Goal: Navigation & Orientation: Find specific page/section

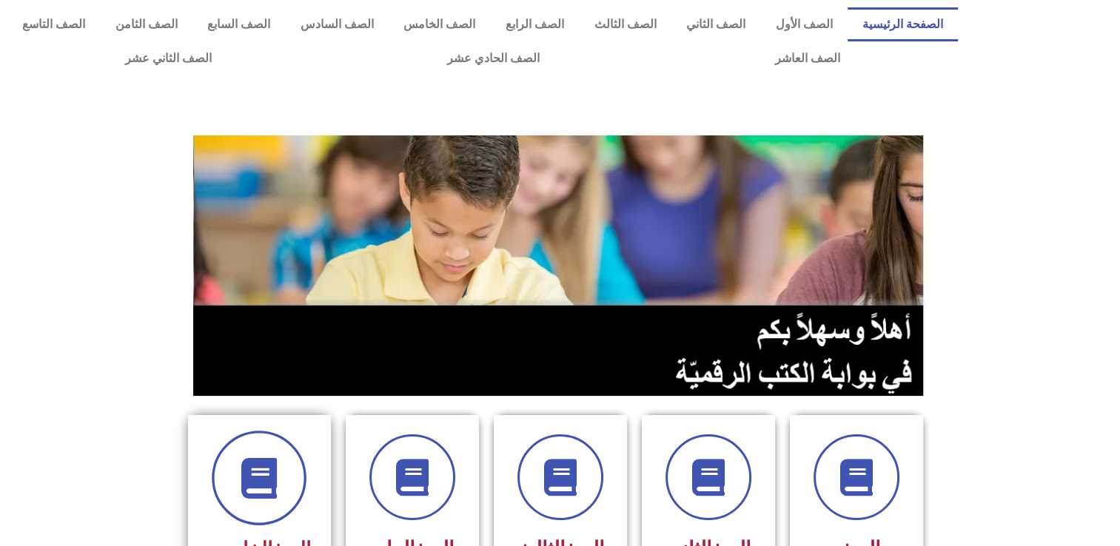
click at [302, 471] on span at bounding box center [259, 478] width 95 height 95
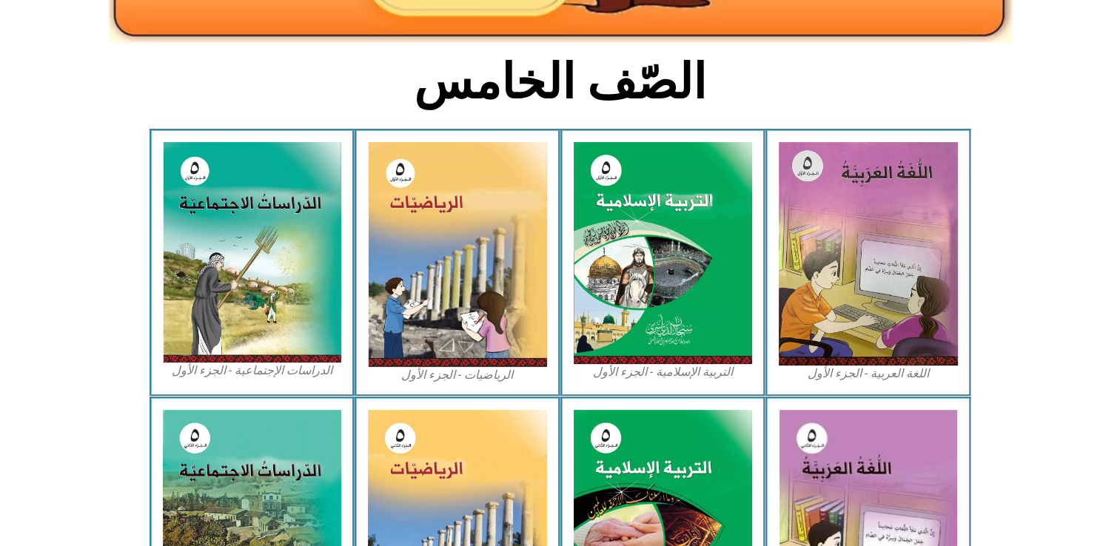
scroll to position [333, 0]
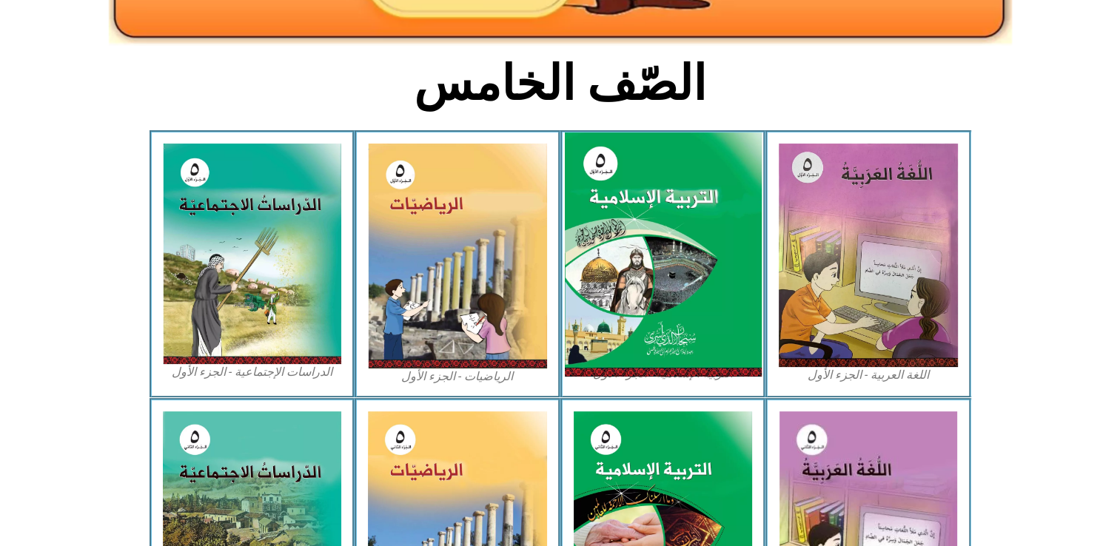
click at [685, 258] on img at bounding box center [662, 254] width 197 height 245
click at [736, 339] on img at bounding box center [662, 254] width 197 height 245
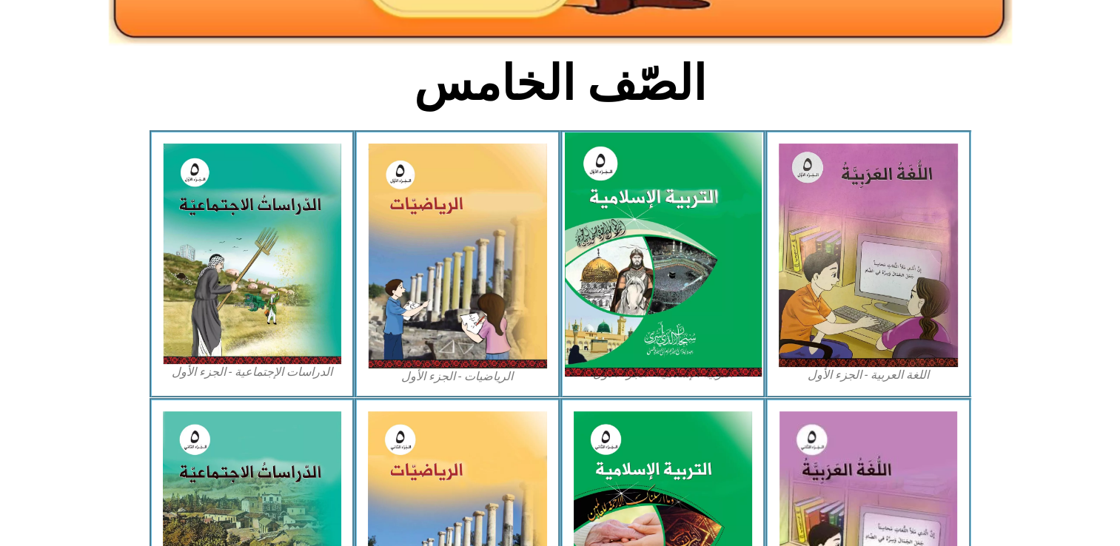
click at [710, 136] on img at bounding box center [662, 254] width 197 height 245
drag, startPoint x: 710, startPoint y: 136, endPoint x: 716, endPoint y: 180, distance: 44.1
click at [713, 137] on img at bounding box center [662, 254] width 197 height 245
click at [716, 182] on img at bounding box center [662, 254] width 197 height 245
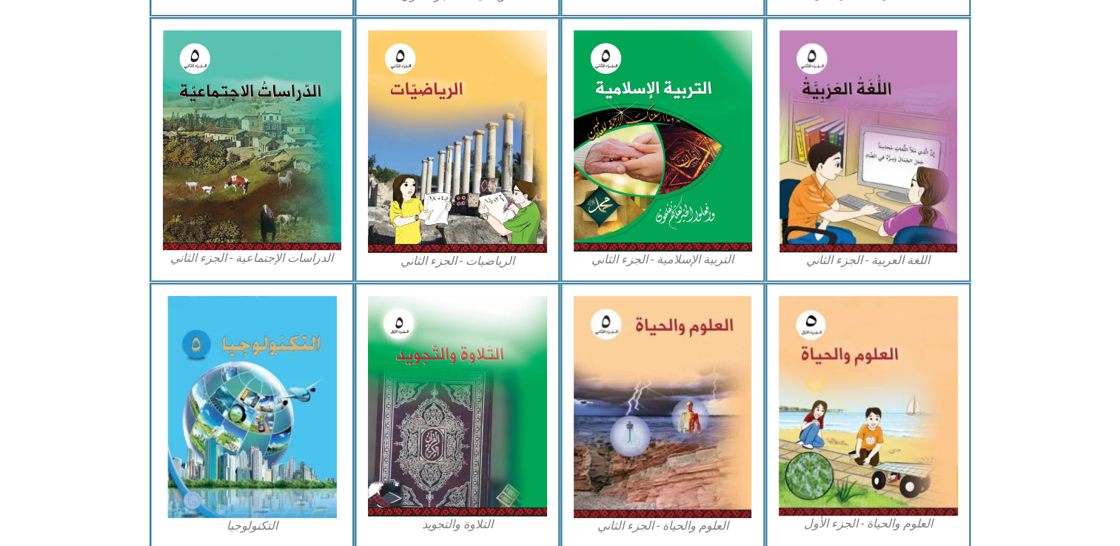
scroll to position [778, 0]
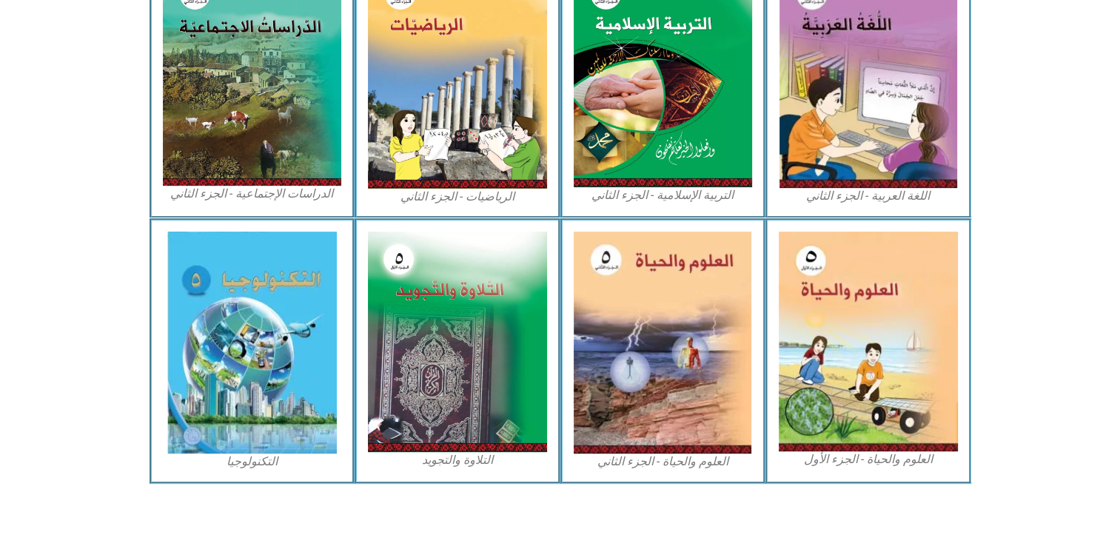
click at [716, 182] on img at bounding box center [663, 76] width 179 height 221
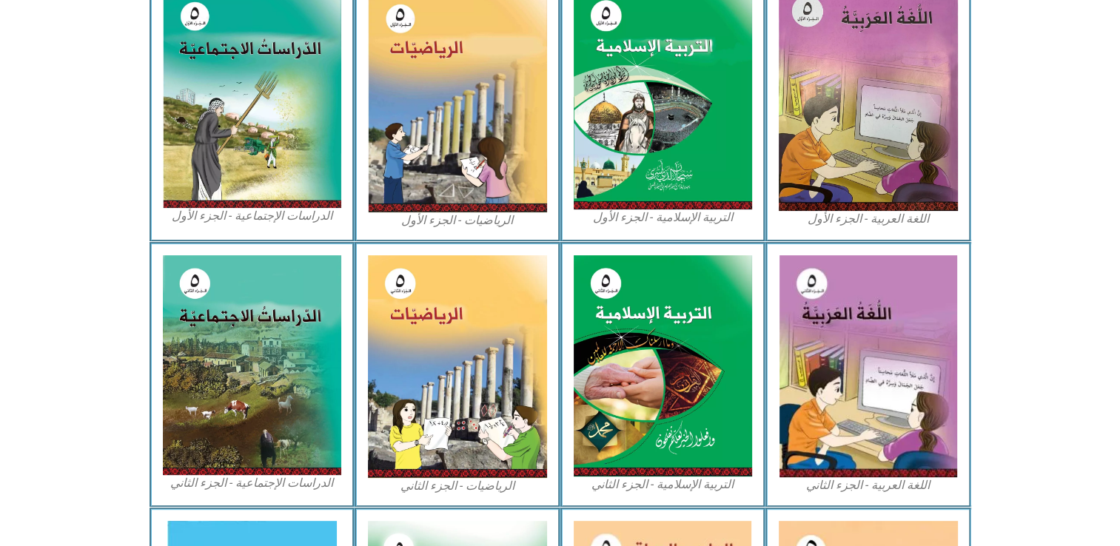
scroll to position [479, 0]
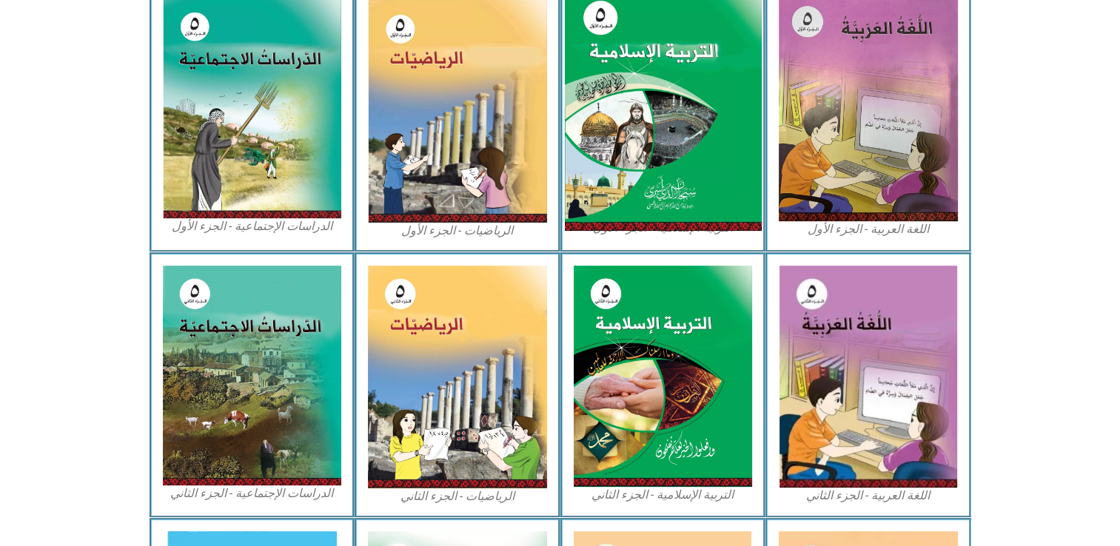
click at [710, 123] on img at bounding box center [662, 109] width 197 height 245
click at [710, 122] on img at bounding box center [662, 109] width 197 height 245
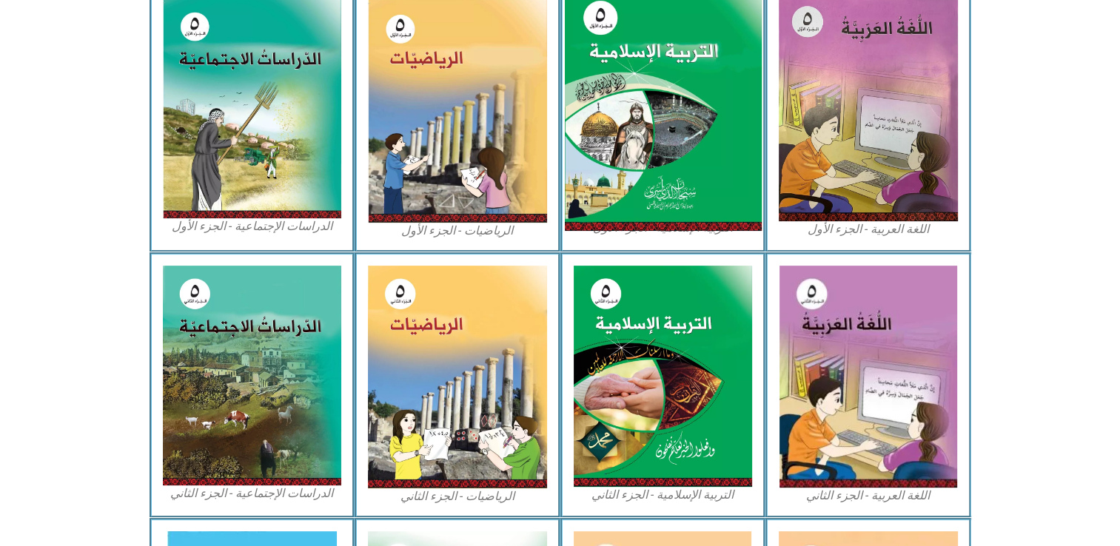
click at [710, 122] on img at bounding box center [662, 109] width 197 height 245
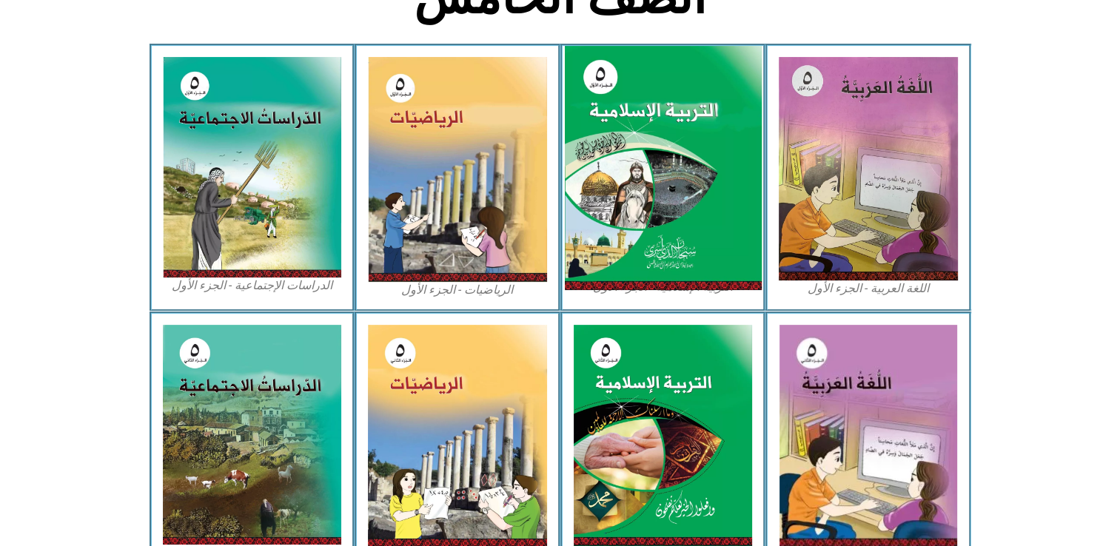
scroll to position [419, 0]
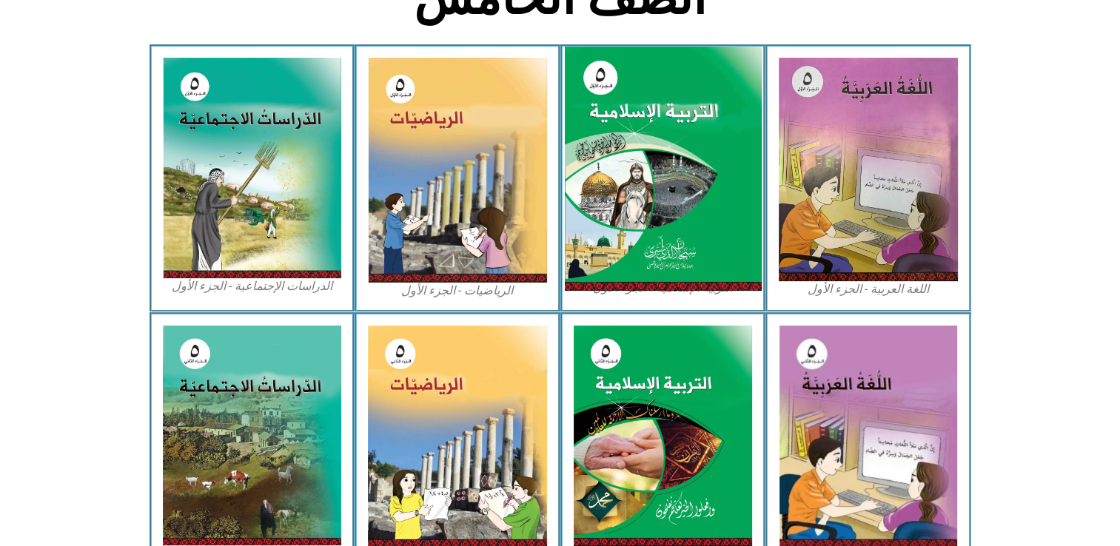
click at [679, 220] on img at bounding box center [662, 169] width 197 height 245
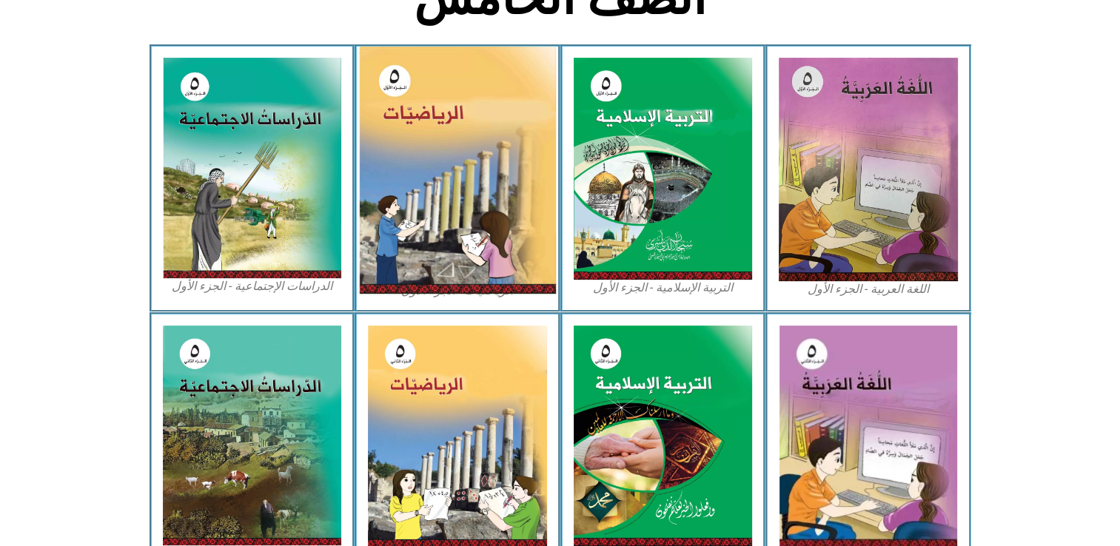
drag, startPoint x: 679, startPoint y: 220, endPoint x: 532, endPoint y: 208, distance: 147.7
click at [603, 182] on img at bounding box center [663, 169] width 179 height 222
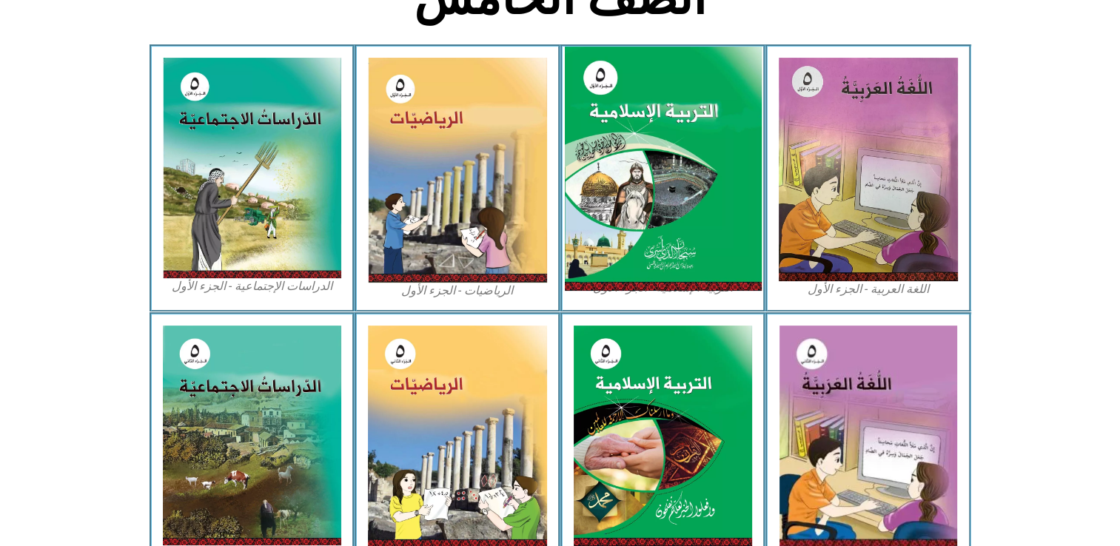
click at [687, 184] on img at bounding box center [662, 169] width 197 height 245
click at [685, 184] on img at bounding box center [662, 169] width 197 height 245
drag, startPoint x: 685, startPoint y: 184, endPoint x: 690, endPoint y: 201, distance: 18.3
click at [690, 201] on img at bounding box center [662, 169] width 197 height 245
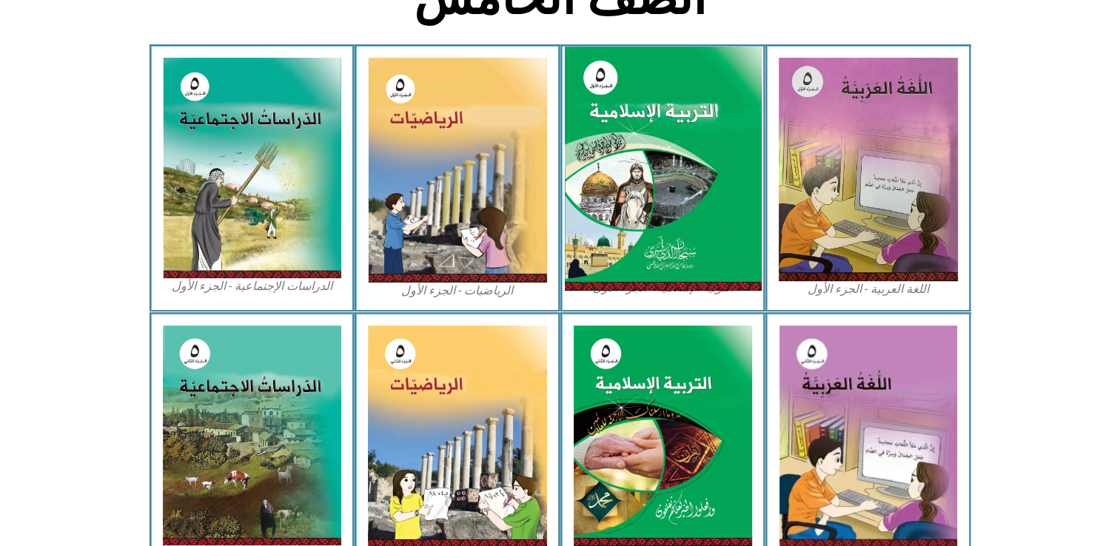
drag, startPoint x: 690, startPoint y: 201, endPoint x: 719, endPoint y: 163, distance: 48.5
click at [719, 163] on img at bounding box center [662, 169] width 197 height 245
click at [708, 164] on img at bounding box center [662, 169] width 197 height 245
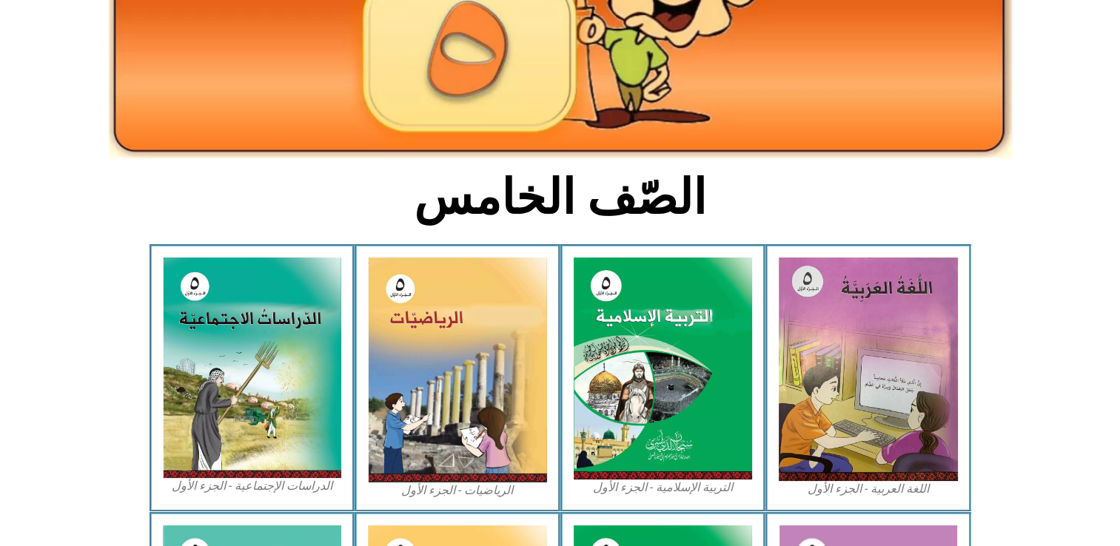
scroll to position [216, 0]
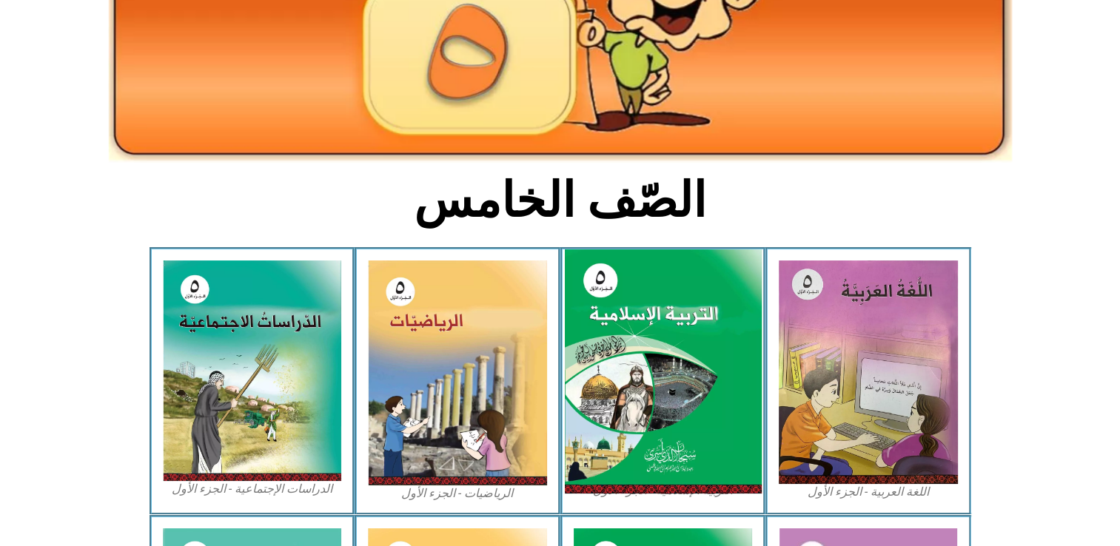
click at [686, 338] on img at bounding box center [662, 371] width 197 height 245
click at [681, 327] on img at bounding box center [662, 371] width 197 height 245
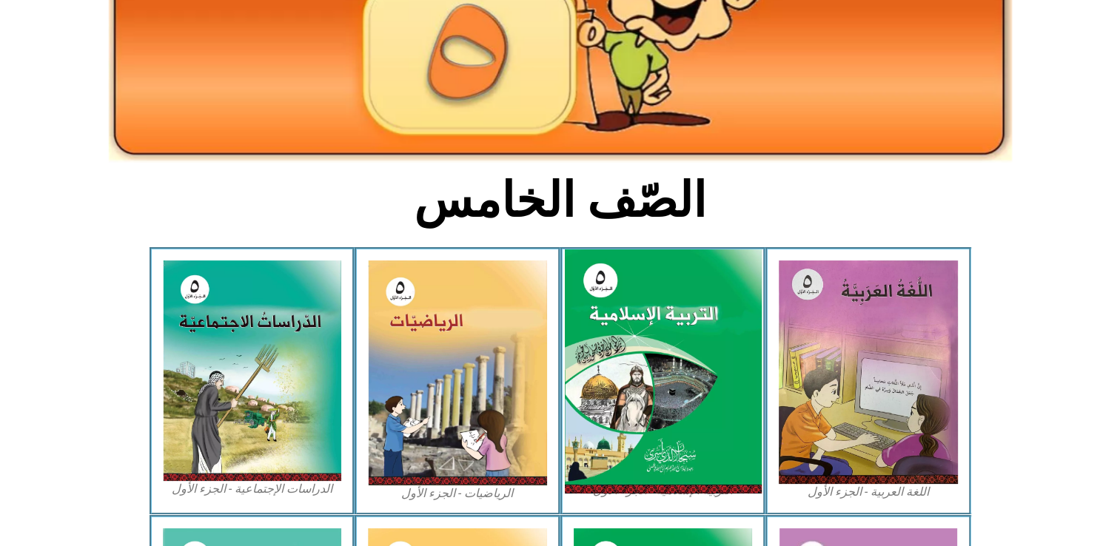
click at [681, 327] on img at bounding box center [662, 371] width 197 height 245
click at [682, 328] on img at bounding box center [662, 371] width 197 height 245
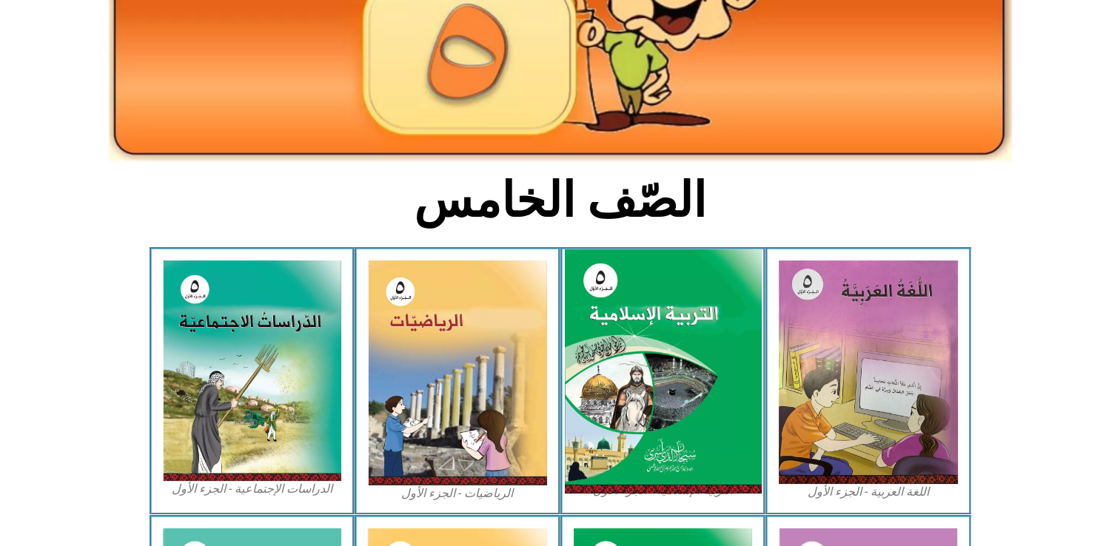
click at [682, 328] on img at bounding box center [662, 371] width 197 height 245
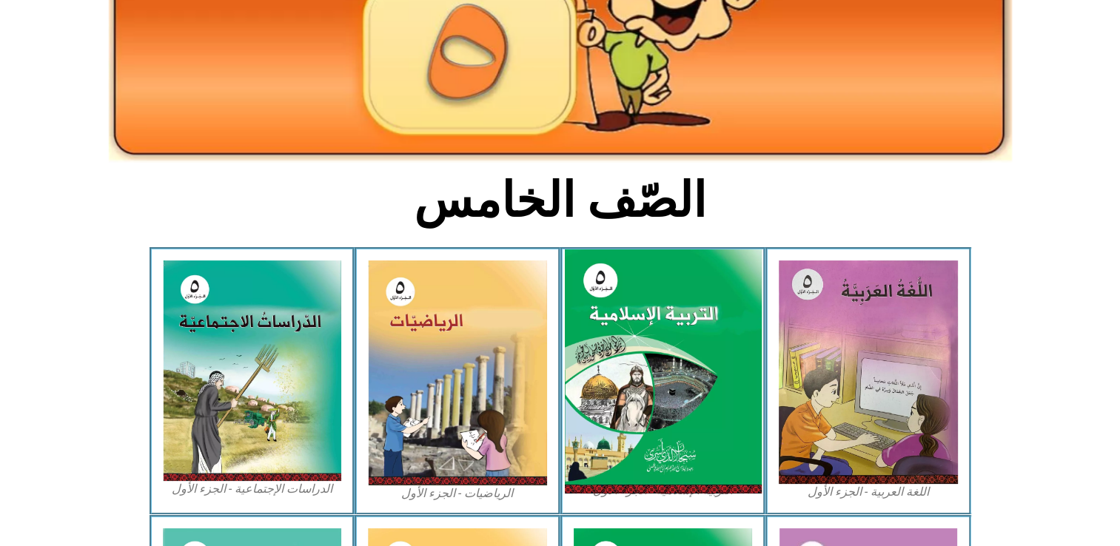
click at [682, 328] on img at bounding box center [662, 371] width 197 height 245
click at [687, 309] on img at bounding box center [662, 371] width 197 height 245
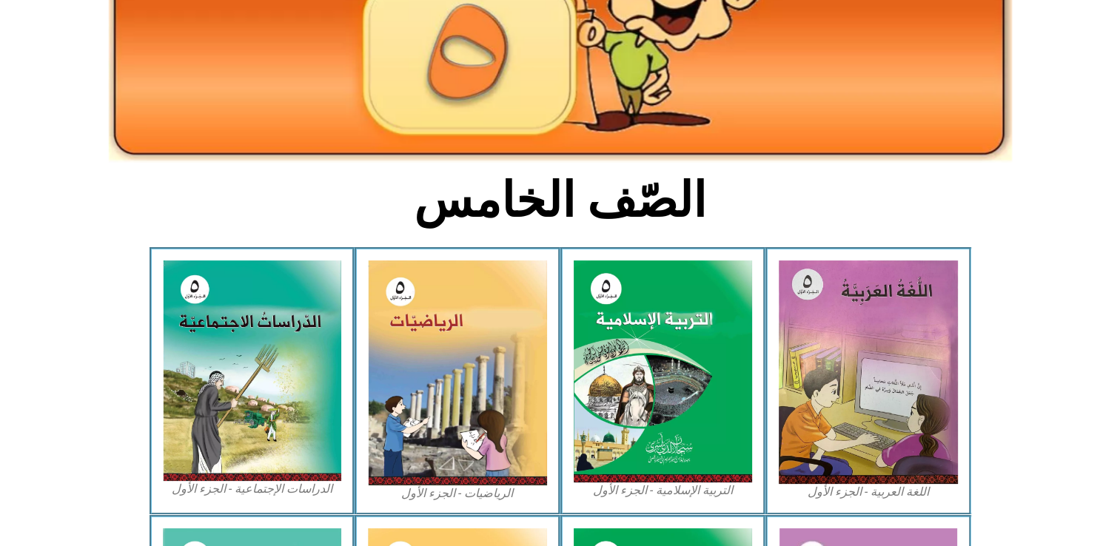
drag, startPoint x: 687, startPoint y: 309, endPoint x: 719, endPoint y: 218, distance: 96.4
click at [719, 218] on h2 "الصّف الخامس" at bounding box center [559, 201] width 489 height 58
click at [719, 225] on h2 "الصّف الخامس" at bounding box center [559, 201] width 489 height 58
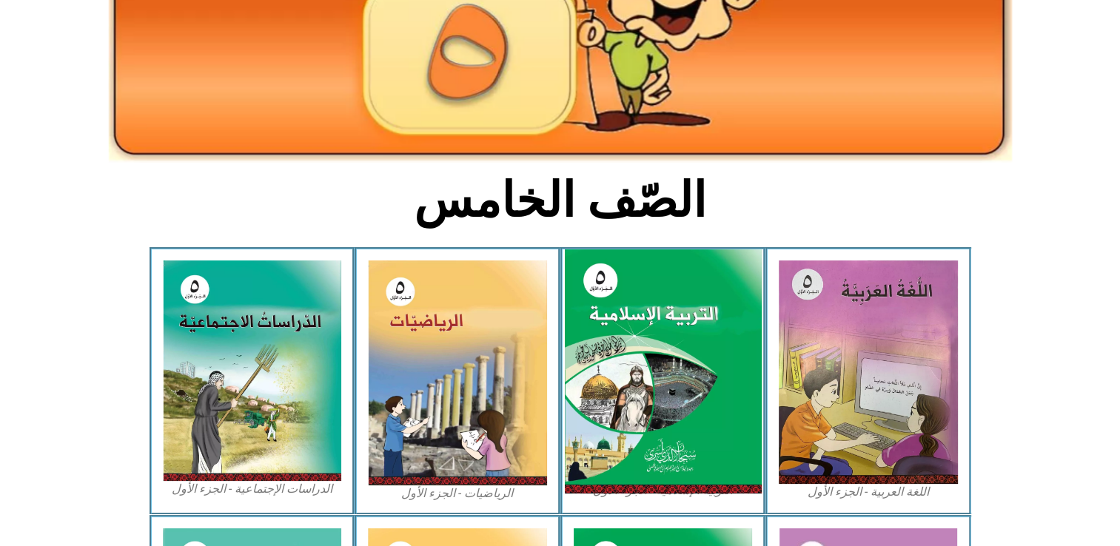
click at [670, 306] on img at bounding box center [662, 371] width 197 height 245
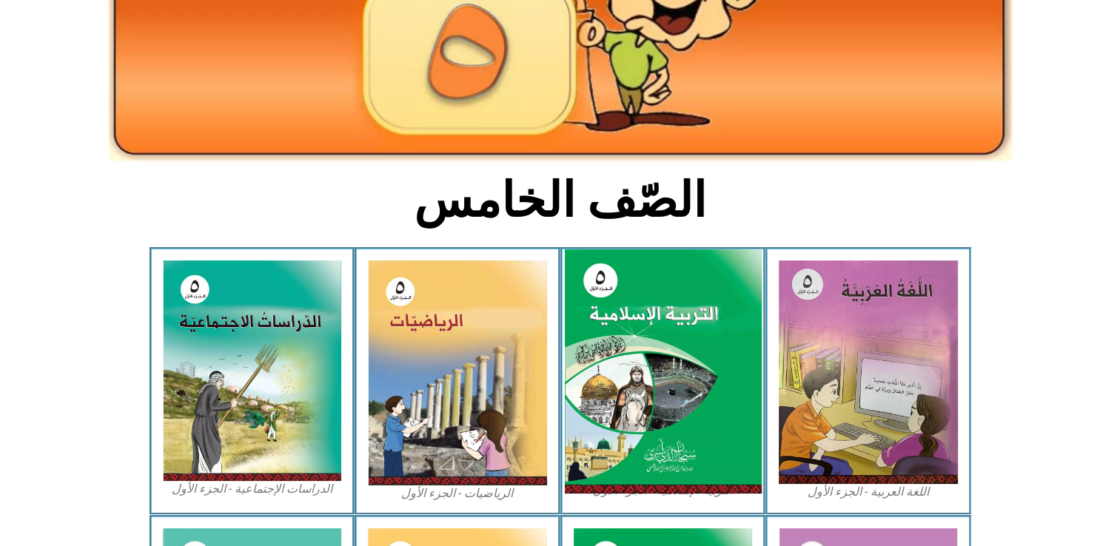
click at [670, 306] on img at bounding box center [662, 371] width 197 height 245
click at [670, 309] on img at bounding box center [662, 371] width 197 height 245
click at [671, 309] on img at bounding box center [662, 371] width 197 height 245
click at [676, 330] on img at bounding box center [662, 371] width 197 height 245
click at [676, 331] on img at bounding box center [662, 371] width 197 height 245
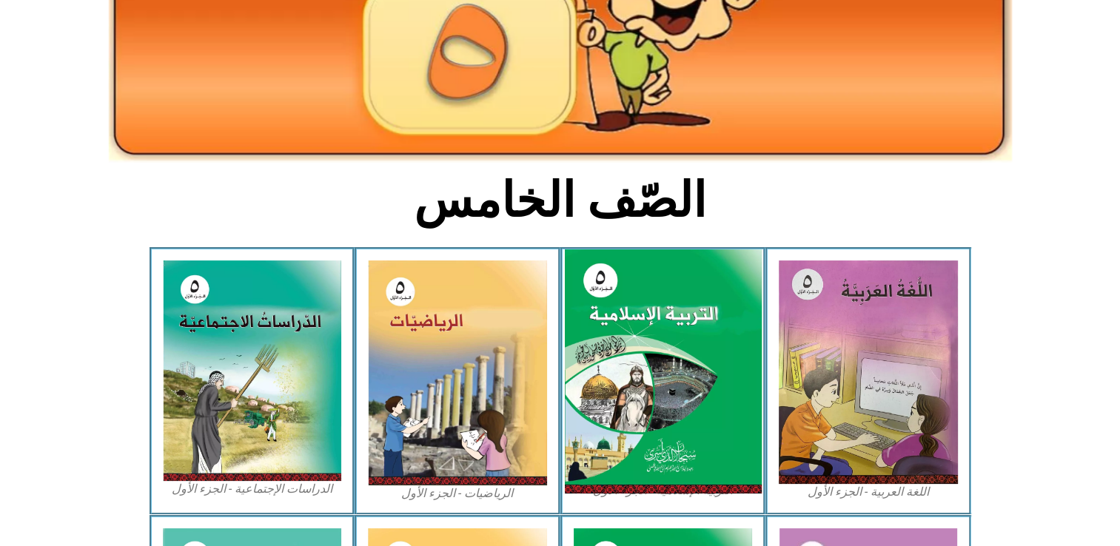
click at [676, 331] on img at bounding box center [662, 371] width 197 height 245
click at [676, 330] on img at bounding box center [662, 371] width 197 height 245
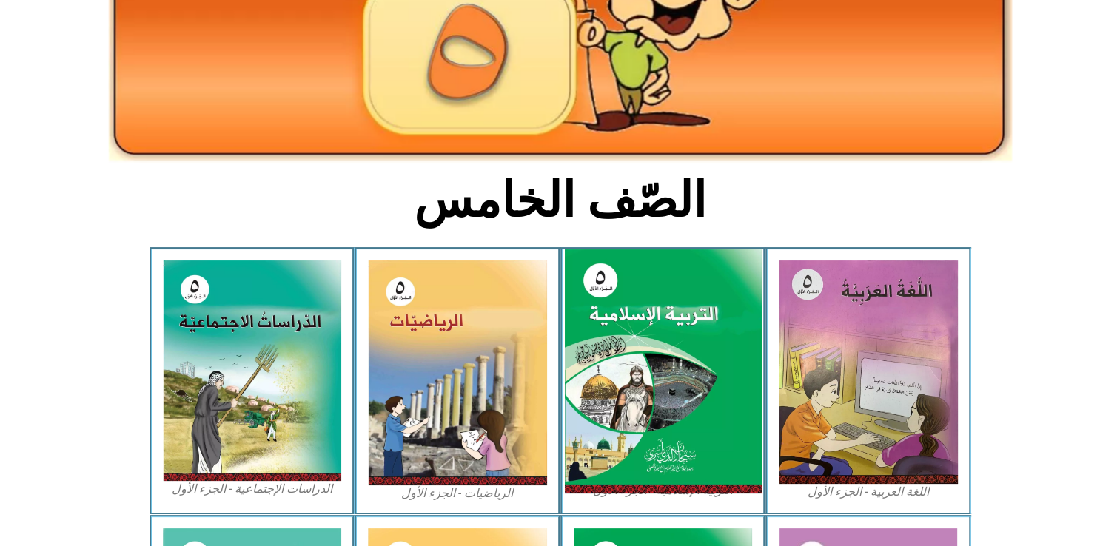
click at [676, 330] on img at bounding box center [662, 371] width 197 height 245
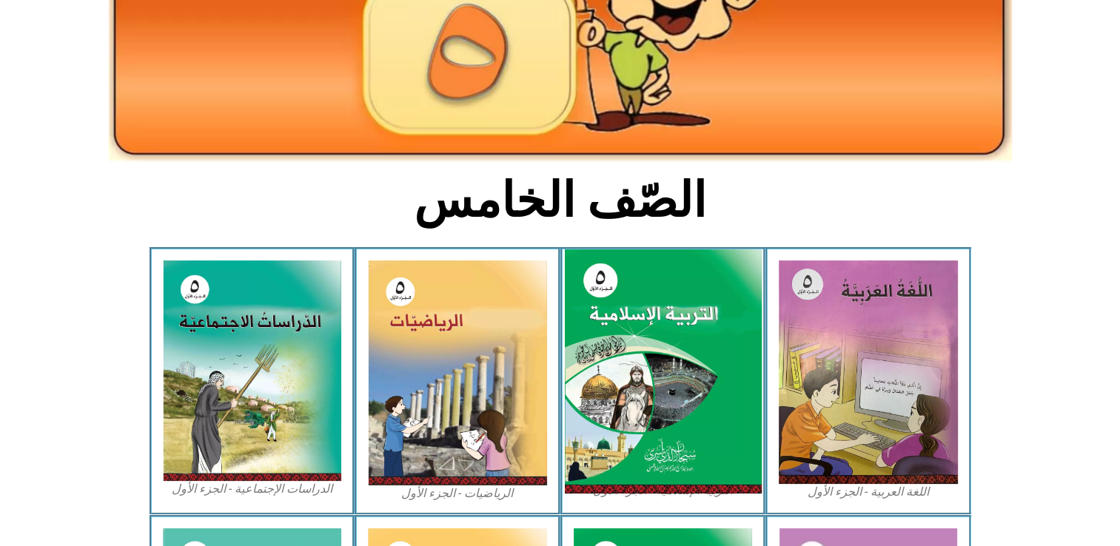
drag, startPoint x: 676, startPoint y: 330, endPoint x: 622, endPoint y: 268, distance: 82.4
click at [622, 273] on img at bounding box center [662, 371] width 197 height 245
click at [622, 268] on img at bounding box center [662, 371] width 197 height 245
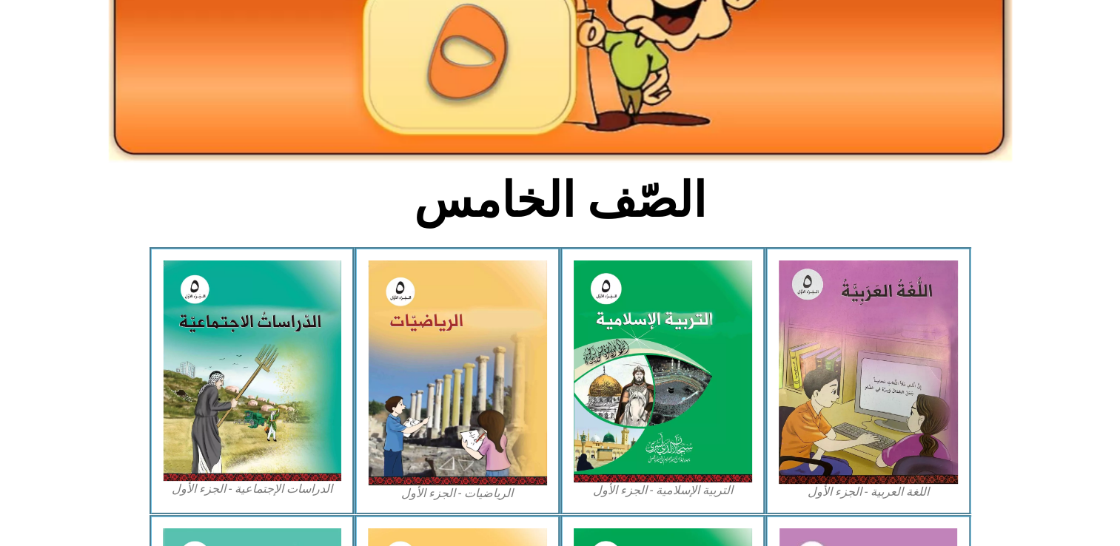
drag, startPoint x: 622, startPoint y: 268, endPoint x: 760, endPoint y: 230, distance: 143.4
click at [760, 230] on div "الصّف الخامس" at bounding box center [560, 208] width 492 height 77
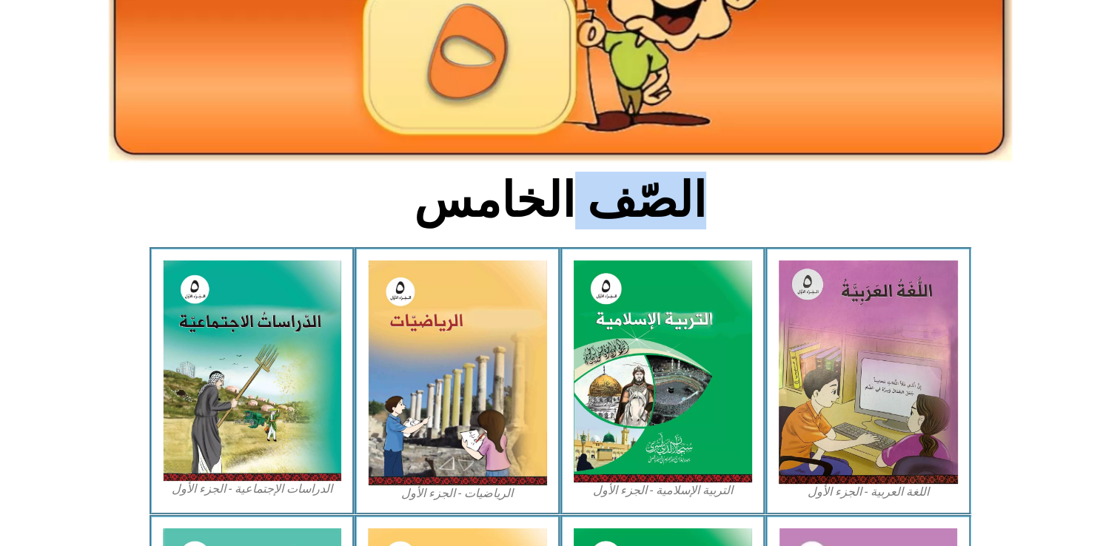
click at [760, 230] on div "الصّف الخامس" at bounding box center [560, 208] width 492 height 77
drag, startPoint x: 760, startPoint y: 230, endPoint x: 864, endPoint y: 226, distance: 103.7
click at [864, 226] on section "الصّف الخامس" at bounding box center [560, 208] width 1120 height 77
click at [926, 189] on section "الصّف الخامس" at bounding box center [560, 208] width 1120 height 77
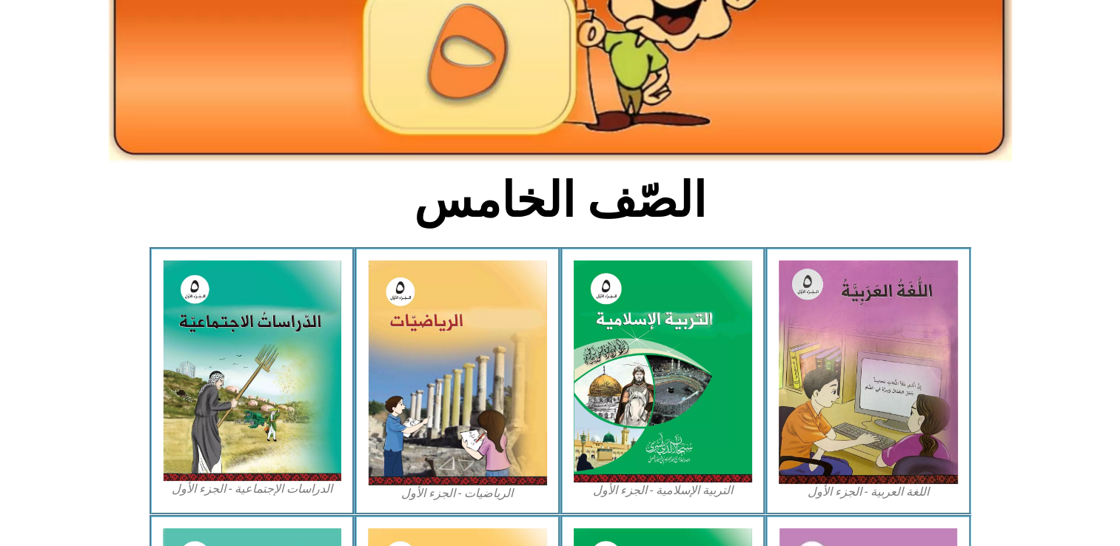
click at [926, 186] on section "الصّف الخامس" at bounding box center [560, 208] width 1120 height 77
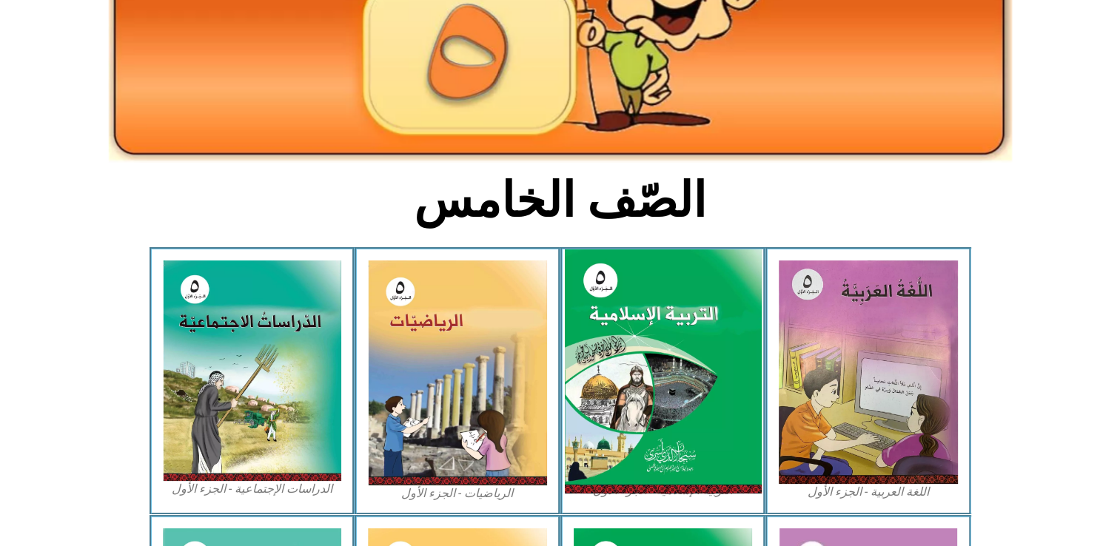
click at [642, 346] on img at bounding box center [662, 371] width 197 height 245
click at [645, 340] on img at bounding box center [662, 371] width 197 height 245
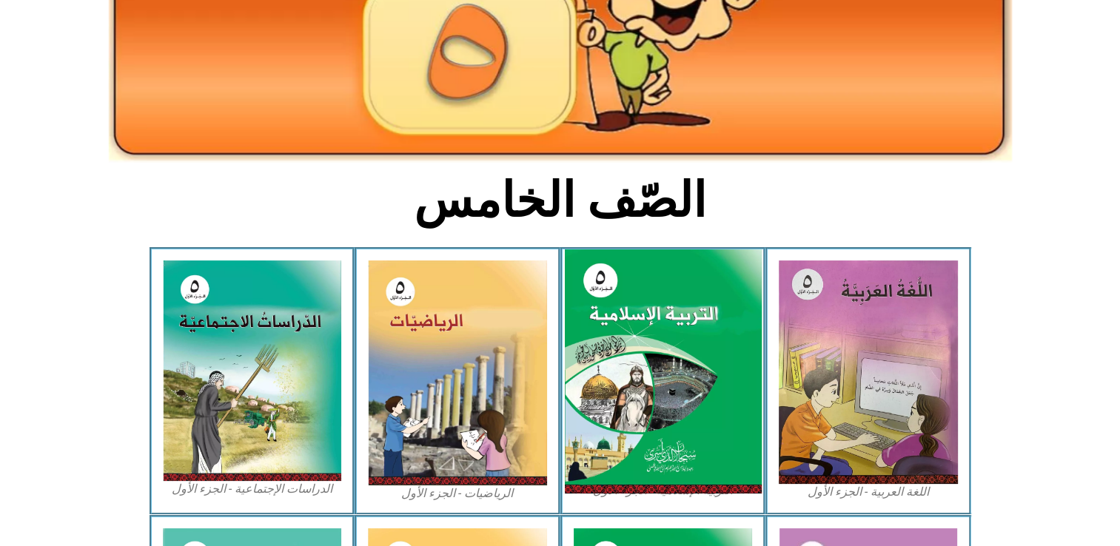
drag, startPoint x: 645, startPoint y: 340, endPoint x: 652, endPoint y: 286, distance: 55.3
click at [652, 286] on img at bounding box center [662, 371] width 197 height 245
click at [613, 292] on img at bounding box center [662, 371] width 197 height 245
click at [596, 290] on img at bounding box center [662, 371] width 197 height 245
drag, startPoint x: 596, startPoint y: 290, endPoint x: 601, endPoint y: 255, distance: 35.1
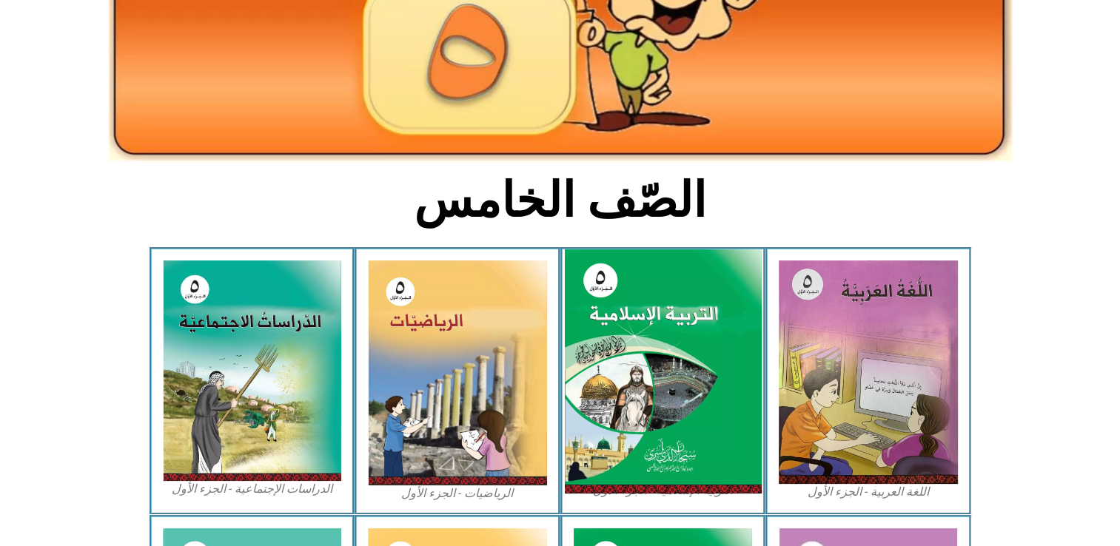
drag, startPoint x: 601, startPoint y: 255, endPoint x: 624, endPoint y: 286, distance: 38.6
click at [624, 286] on img at bounding box center [662, 371] width 197 height 245
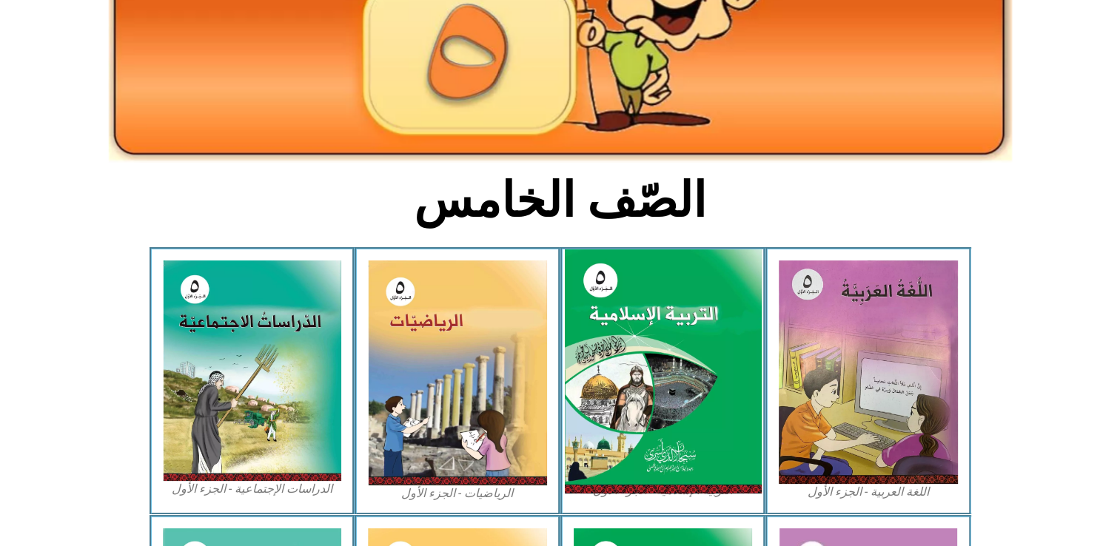
click at [624, 286] on img at bounding box center [662, 371] width 197 height 245
click at [703, 391] on img at bounding box center [662, 371] width 197 height 245
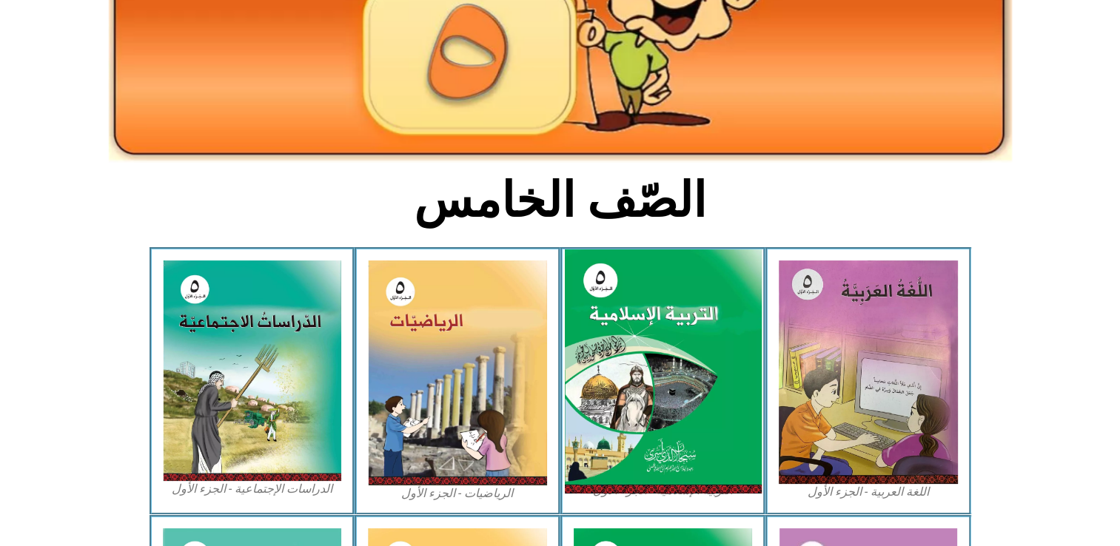
click at [703, 391] on img at bounding box center [662, 371] width 197 height 245
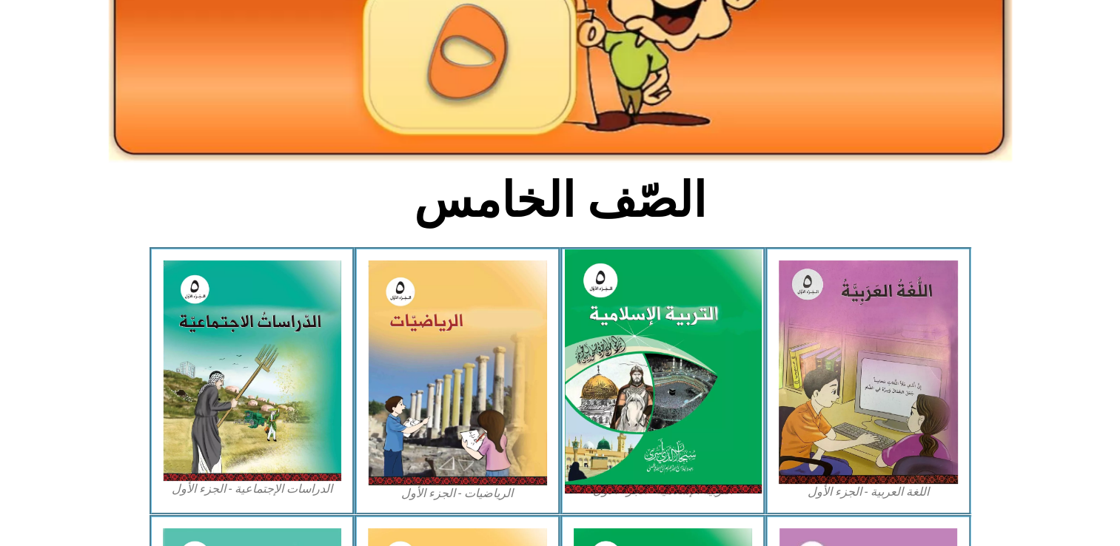
drag, startPoint x: 703, startPoint y: 391, endPoint x: 696, endPoint y: 388, distance: 7.6
click at [696, 388] on img at bounding box center [662, 371] width 197 height 245
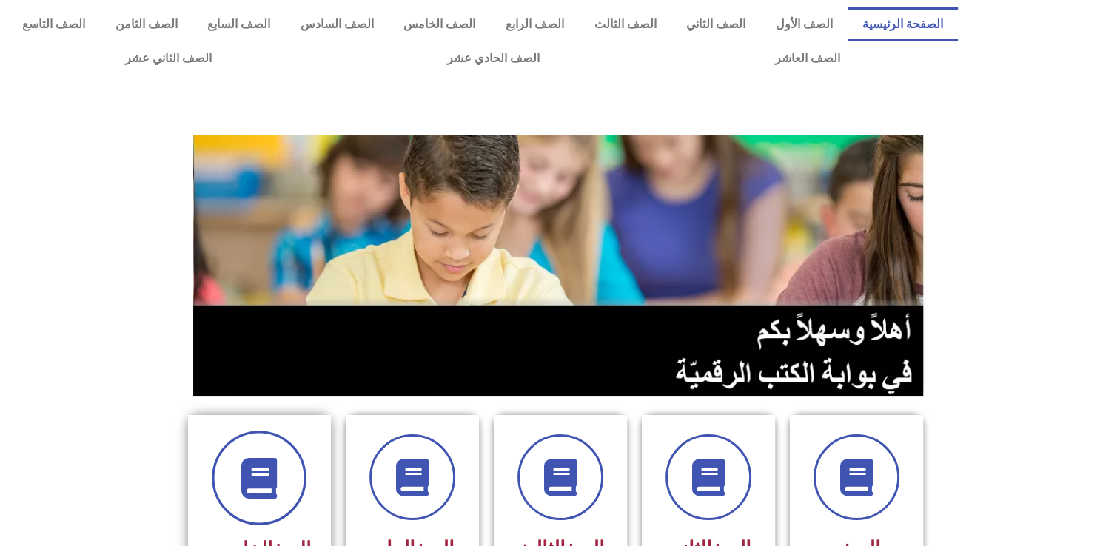
click at [264, 491] on icon at bounding box center [259, 478] width 41 height 41
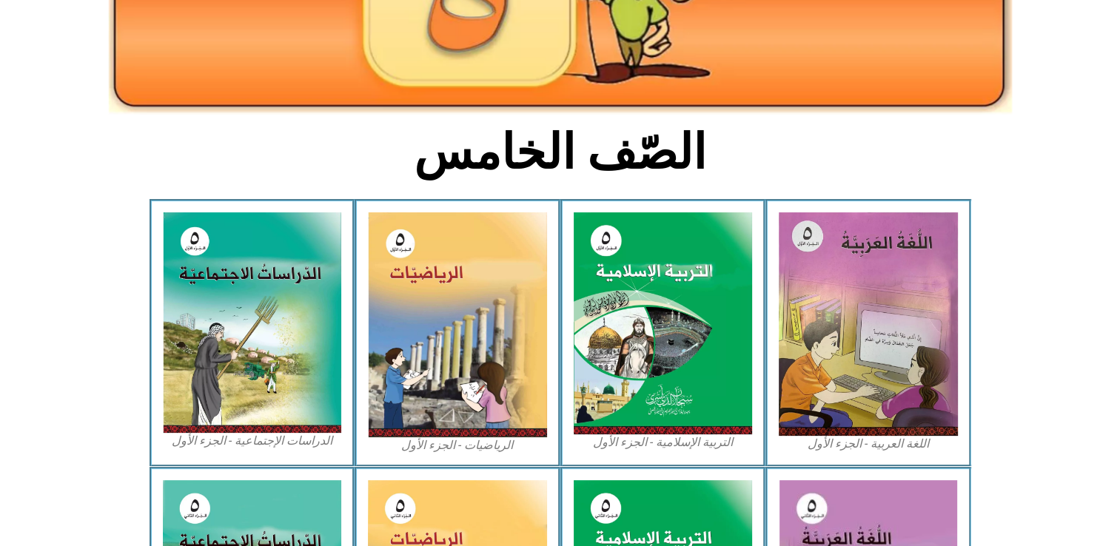
scroll to position [296, 0]
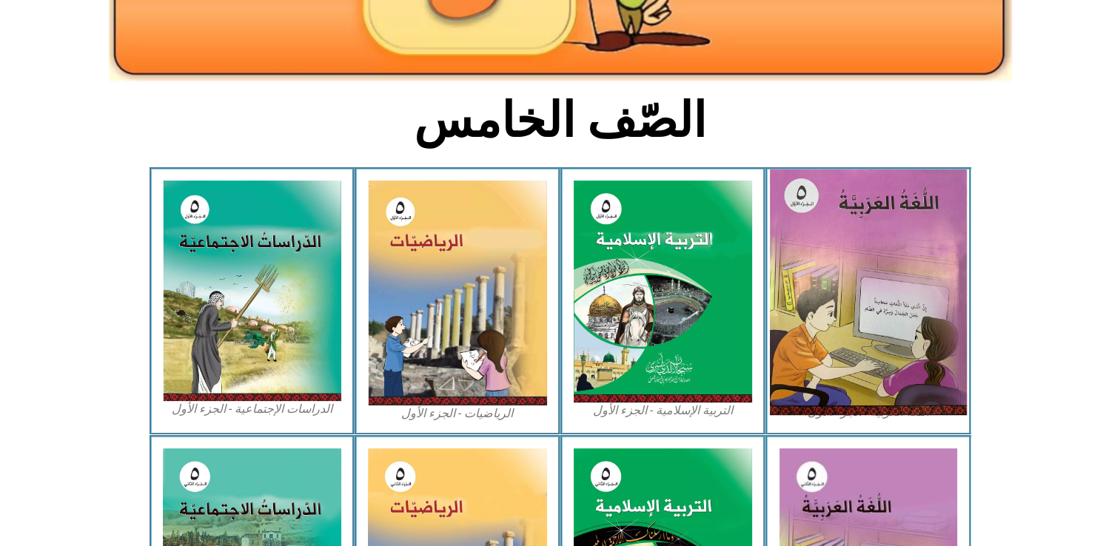
click at [841, 248] on img at bounding box center [868, 292] width 197 height 246
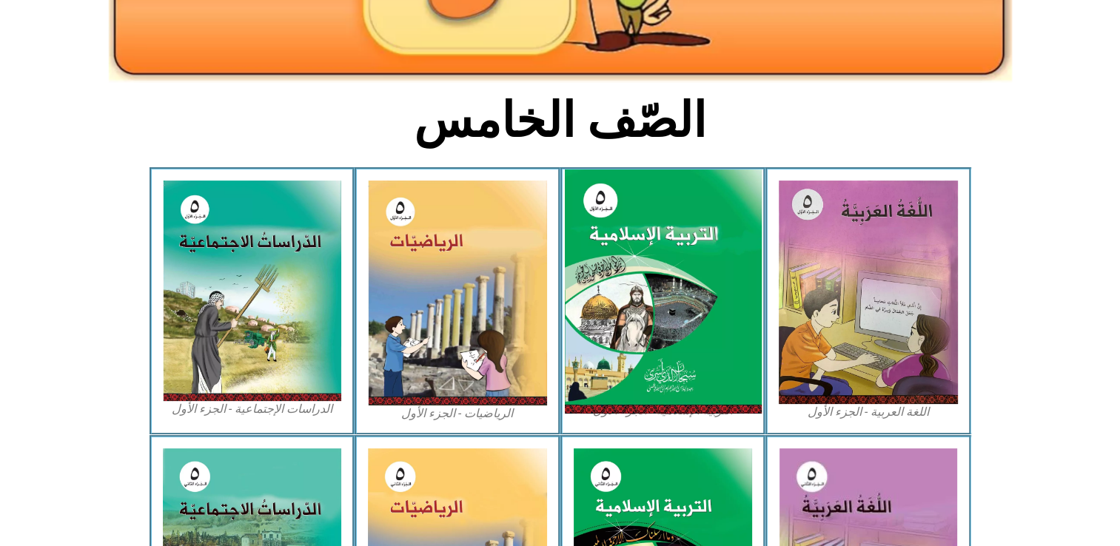
click at [686, 247] on img at bounding box center [662, 291] width 197 height 245
click at [696, 247] on img at bounding box center [662, 291] width 197 height 245
click at [699, 247] on img at bounding box center [662, 291] width 197 height 245
click at [703, 251] on img at bounding box center [662, 291] width 197 height 245
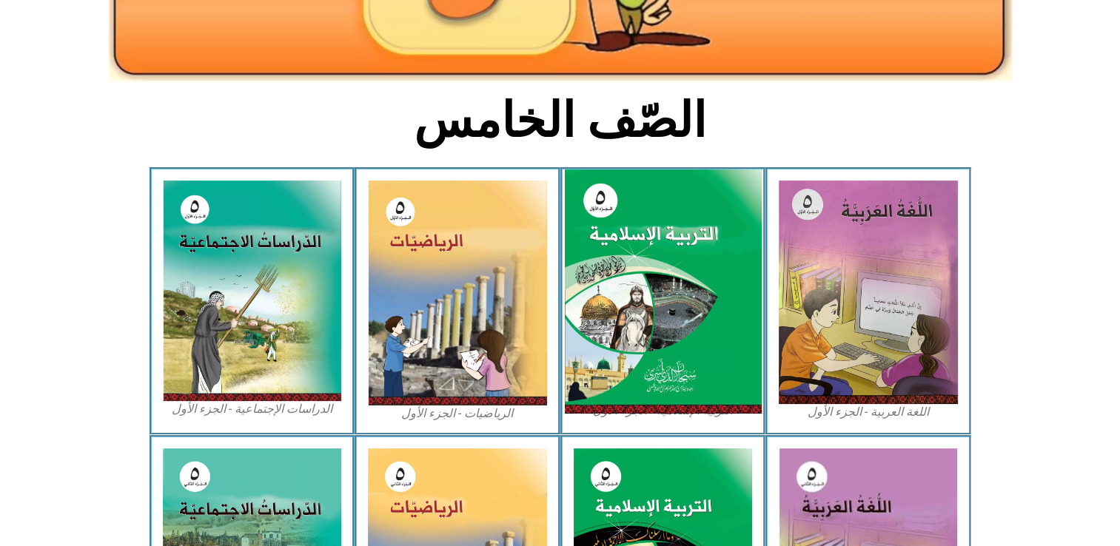
click at [703, 251] on img at bounding box center [662, 291] width 197 height 245
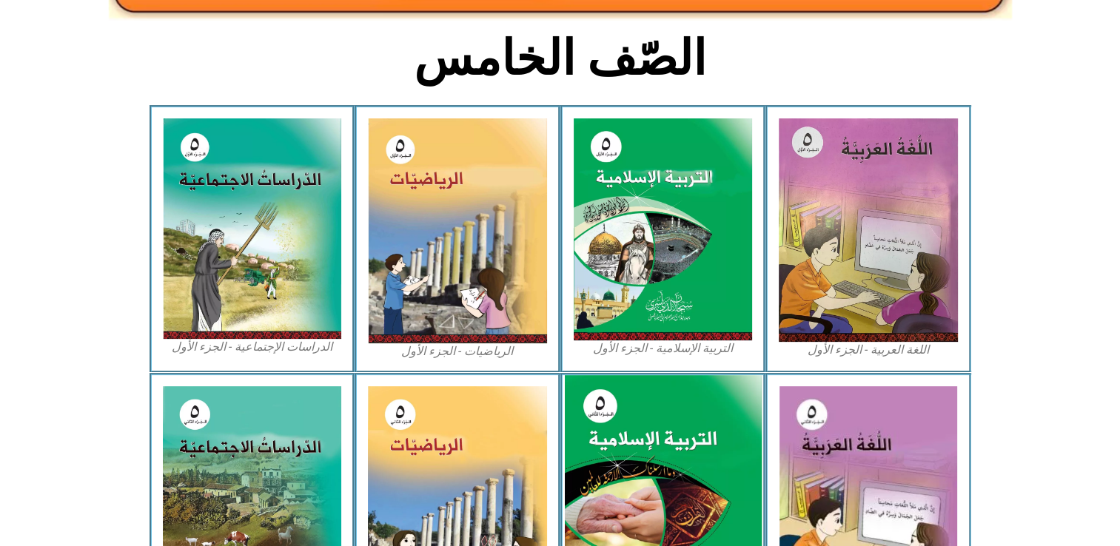
scroll to position [300, 0]
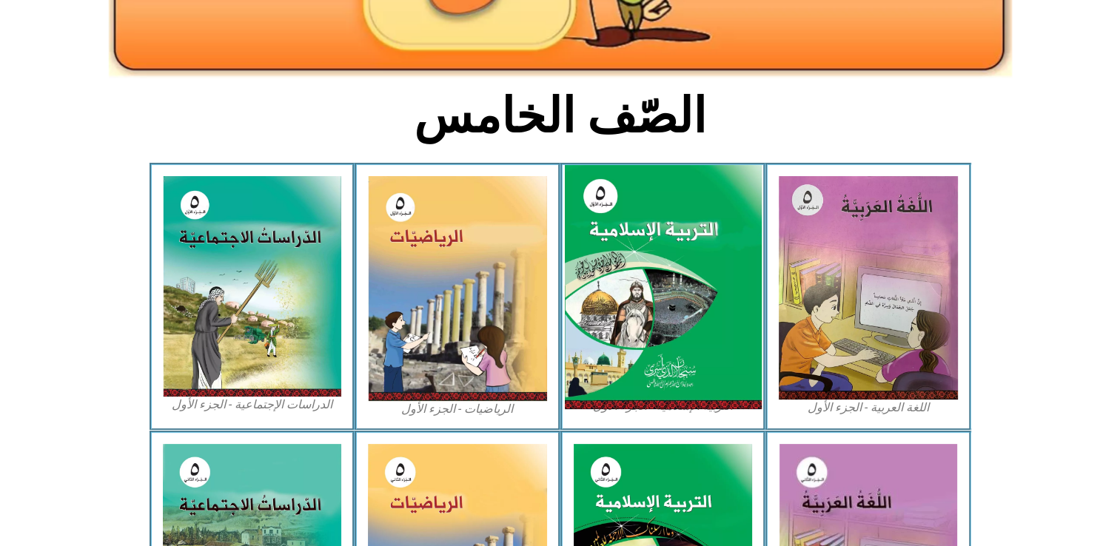
click at [736, 253] on img at bounding box center [662, 287] width 197 height 245
drag, startPoint x: 736, startPoint y: 253, endPoint x: 707, endPoint y: 360, distance: 110.9
click at [707, 360] on img at bounding box center [662, 287] width 197 height 245
click at [693, 385] on img at bounding box center [662, 287] width 197 height 245
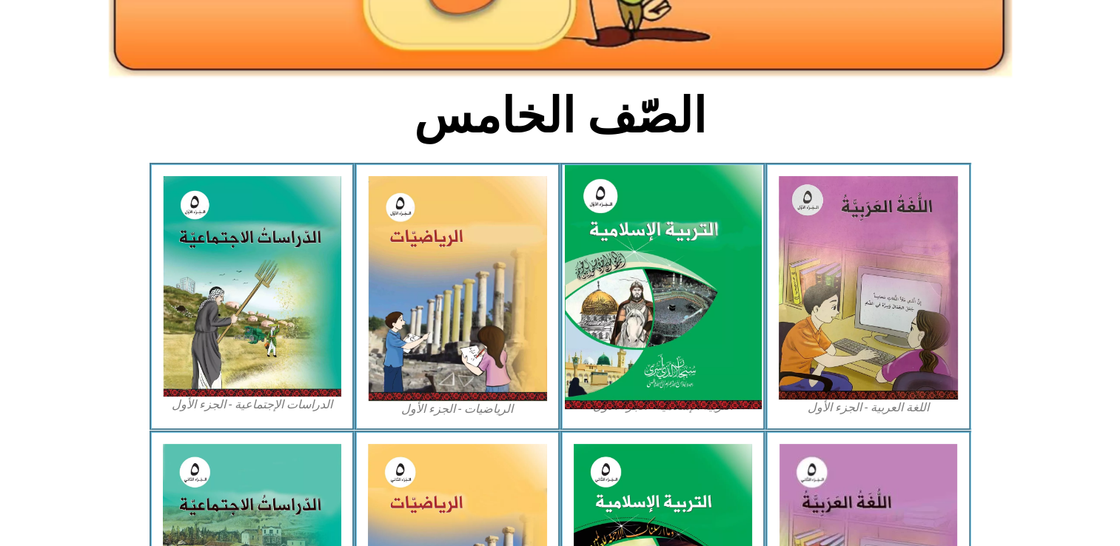
click at [693, 384] on img at bounding box center [662, 287] width 197 height 245
click at [687, 358] on img at bounding box center [662, 287] width 197 height 245
click at [688, 358] on img at bounding box center [662, 287] width 197 height 245
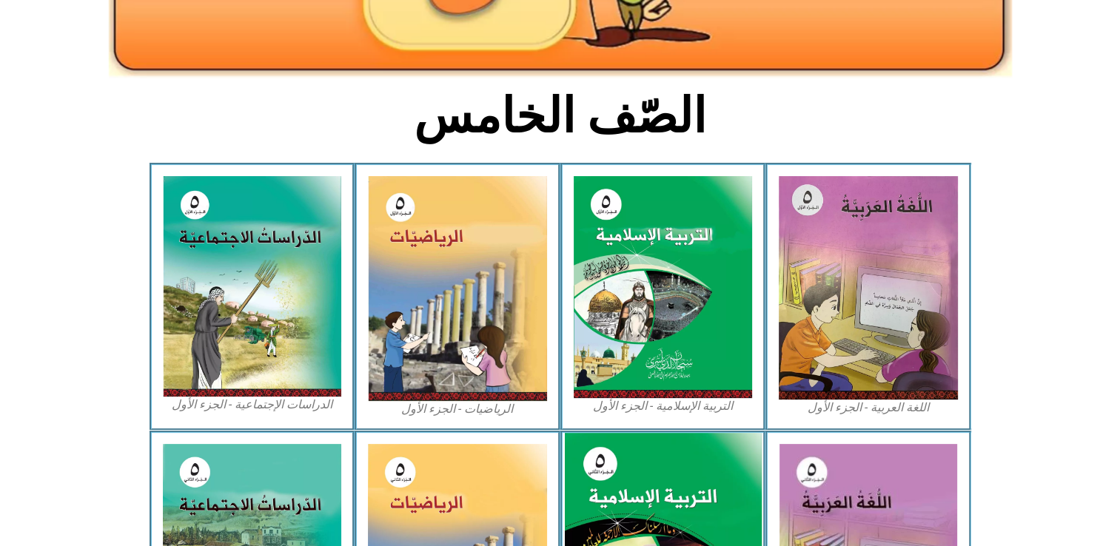
click at [649, 449] on img at bounding box center [662, 554] width 197 height 243
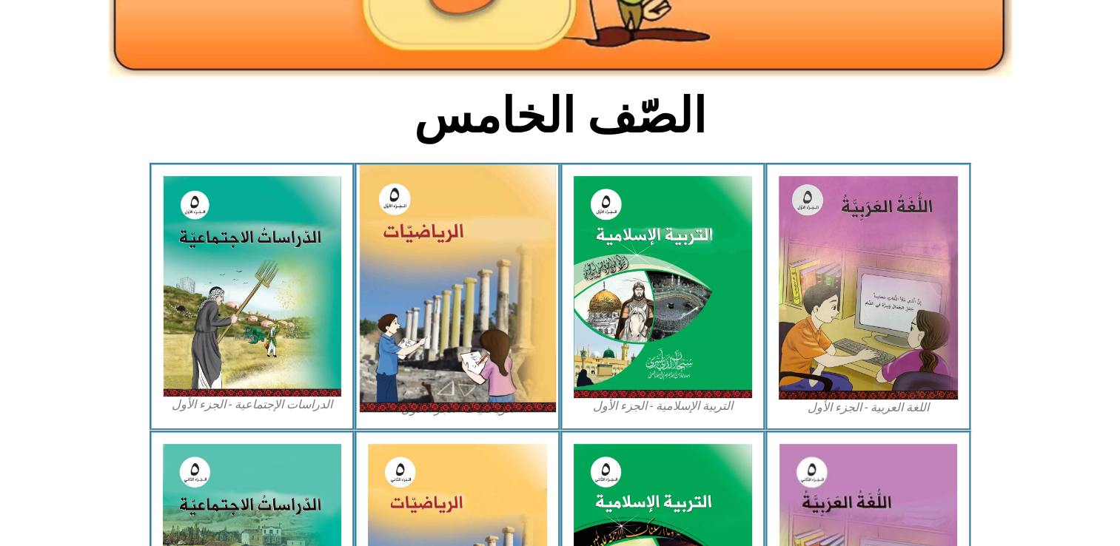
click at [444, 363] on img at bounding box center [457, 288] width 197 height 247
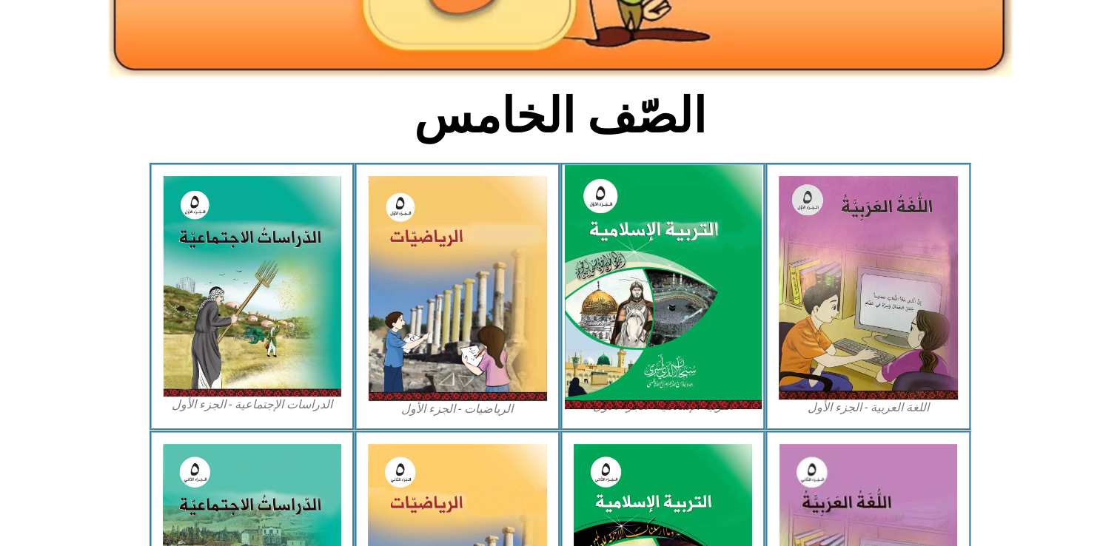
drag, startPoint x: 444, startPoint y: 363, endPoint x: 673, endPoint y: 306, distance: 235.5
click at [673, 306] on div "اللغة العربية - الجزء الأول​ التربية الإسلامية - الجزء الأول الرياضيات - الجزء …" at bounding box center [559, 297] width 821 height 268
click at [673, 306] on img at bounding box center [662, 287] width 197 height 245
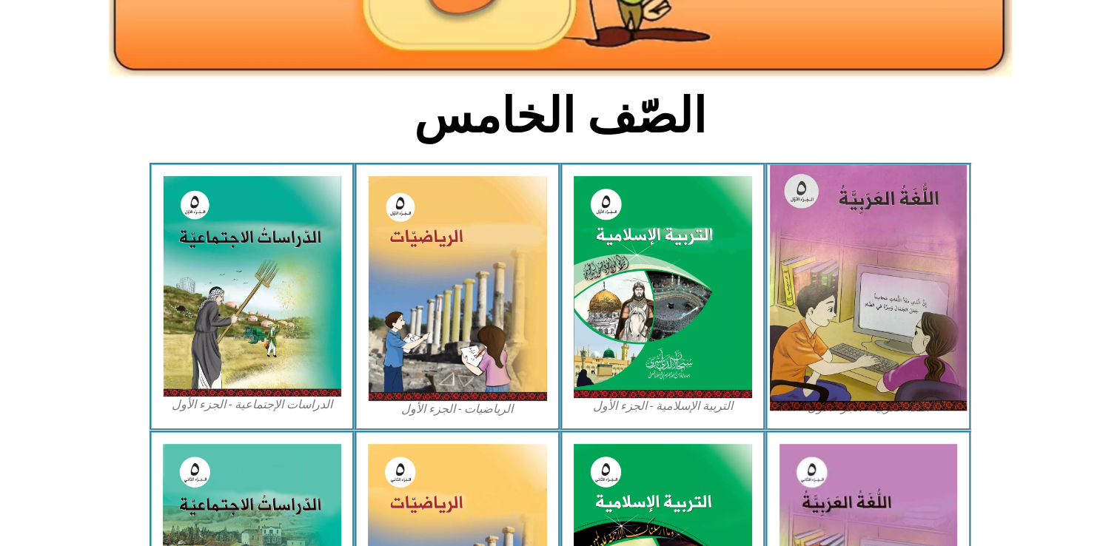
drag, startPoint x: 673, startPoint y: 306, endPoint x: 823, endPoint y: 271, distance: 154.4
click at [823, 271] on div "اللغة العربية - الجزء الأول​ التربية الإسلامية - الجزء الأول الرياضيات - الجزء …" at bounding box center [559, 297] width 821 height 268
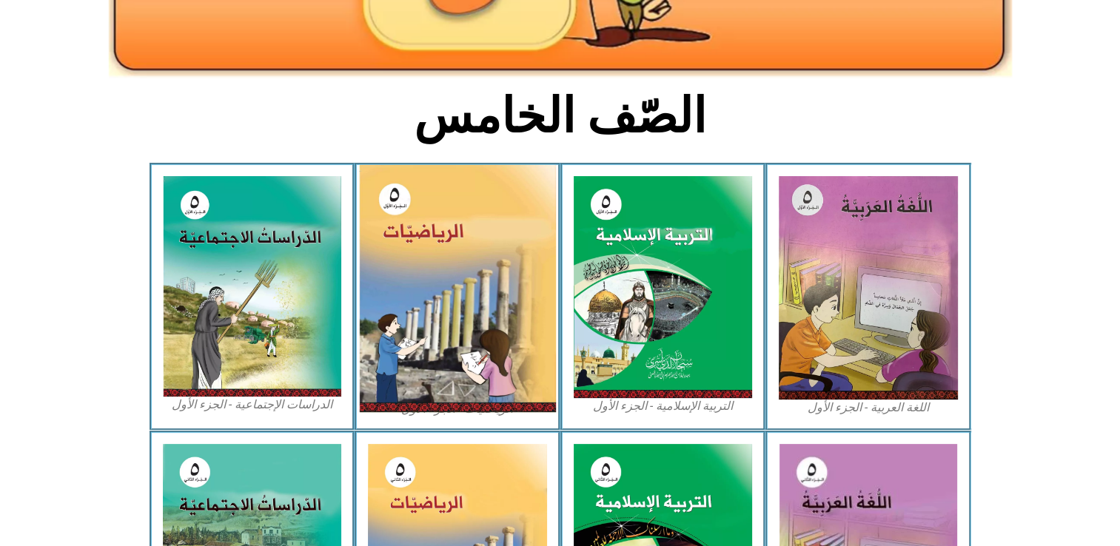
click at [514, 280] on img at bounding box center [457, 288] width 197 height 247
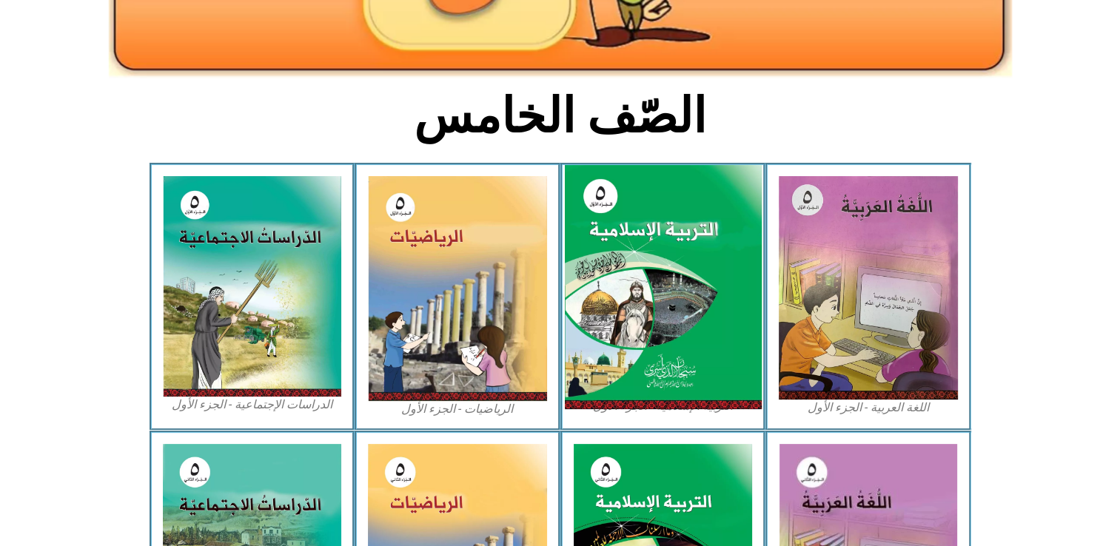
click at [592, 292] on img at bounding box center [662, 287] width 197 height 245
click at [596, 292] on img at bounding box center [662, 287] width 197 height 245
click at [598, 292] on img at bounding box center [662, 287] width 197 height 245
click at [604, 292] on img at bounding box center [662, 287] width 197 height 245
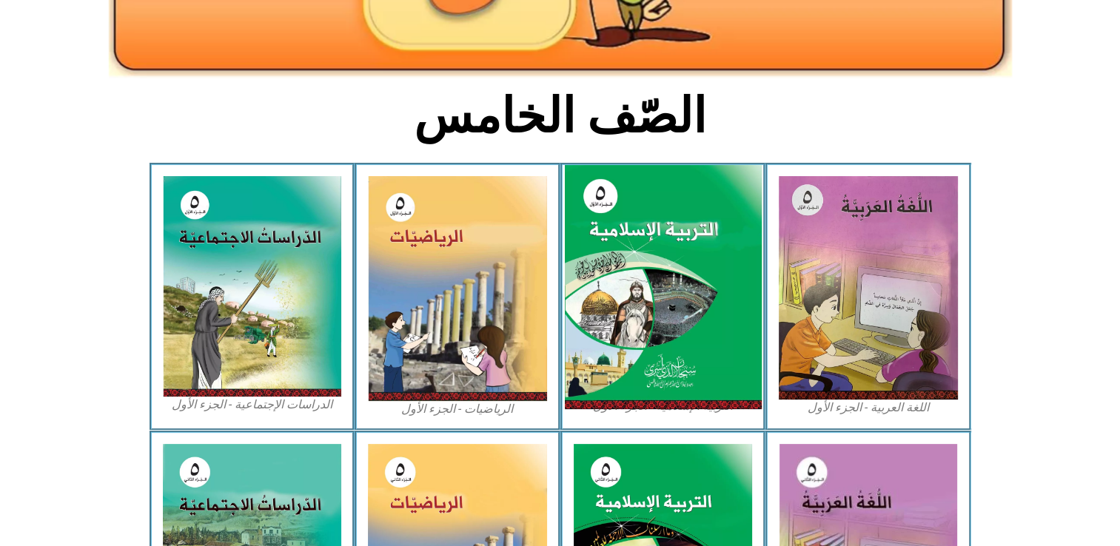
click at [608, 292] on img at bounding box center [662, 287] width 197 height 245
click at [609, 292] on img at bounding box center [662, 287] width 197 height 245
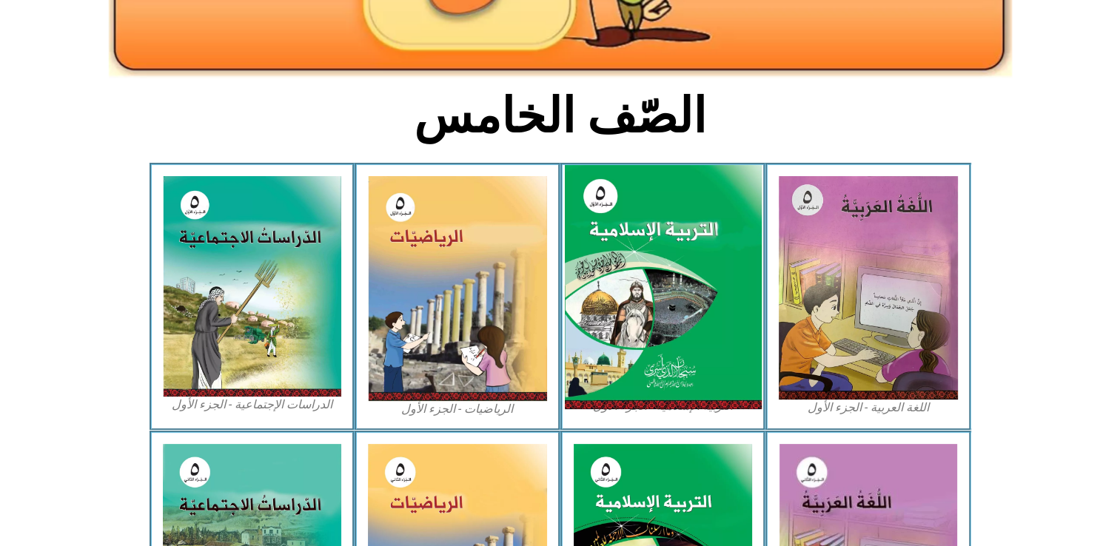
click at [609, 292] on img at bounding box center [662, 287] width 197 height 245
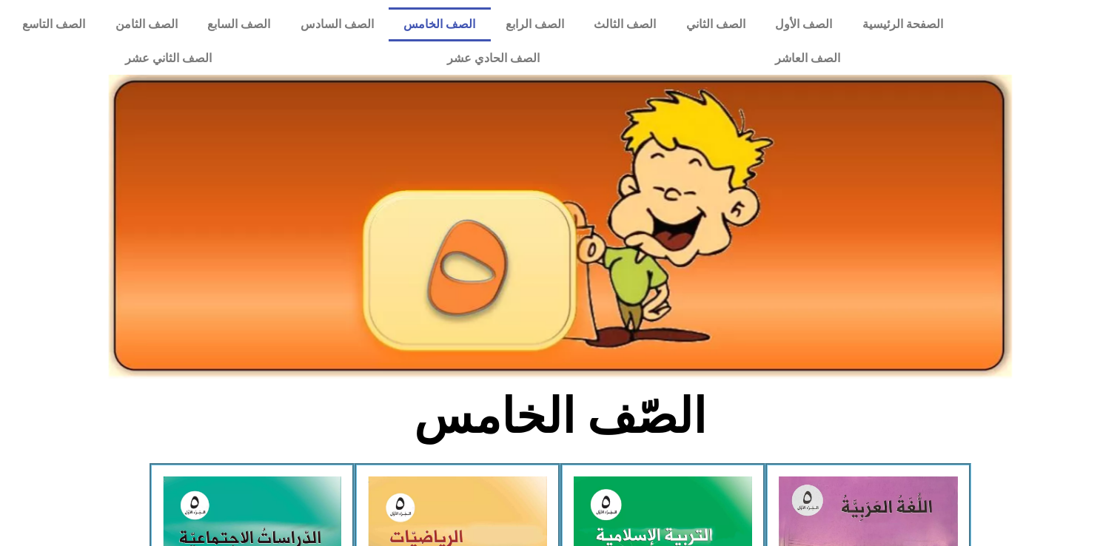
scroll to position [300, 0]
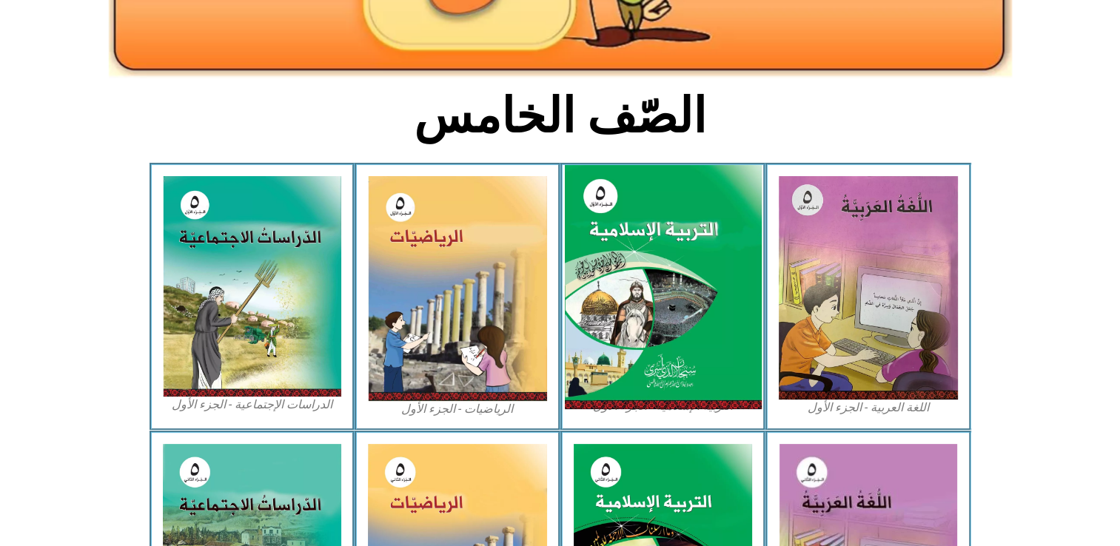
click at [660, 283] on img at bounding box center [662, 287] width 197 height 245
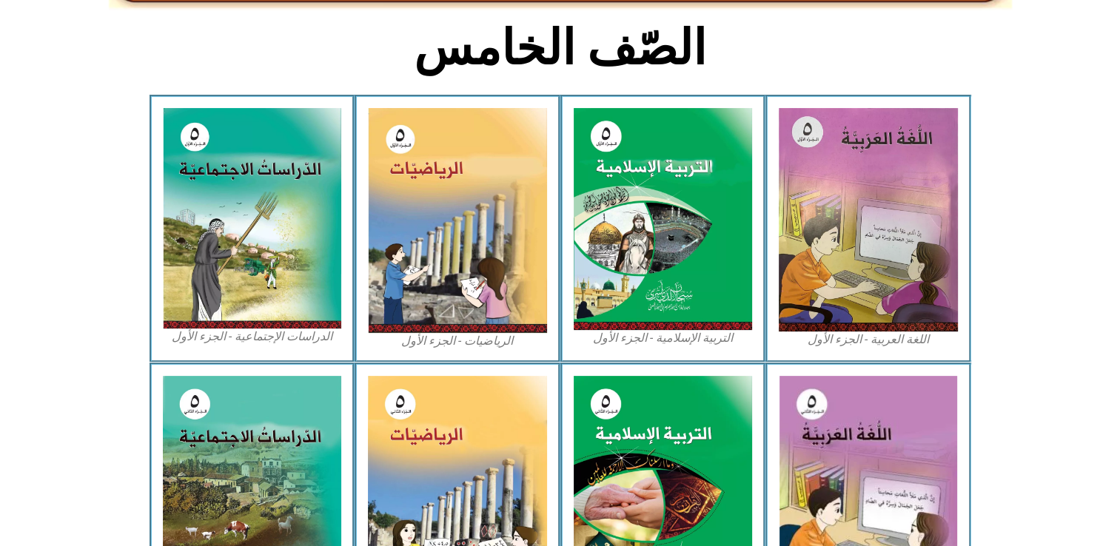
scroll to position [367, 0]
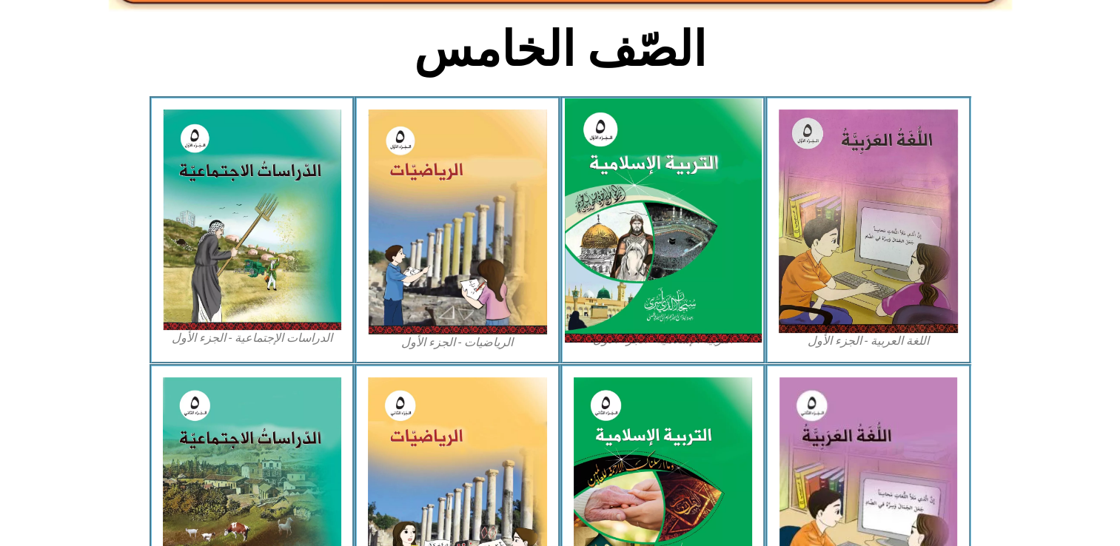
click at [670, 158] on img at bounding box center [662, 220] width 197 height 245
click at [677, 164] on img at bounding box center [662, 220] width 197 height 245
click at [678, 226] on img at bounding box center [662, 220] width 197 height 245
click at [687, 232] on img at bounding box center [662, 220] width 197 height 245
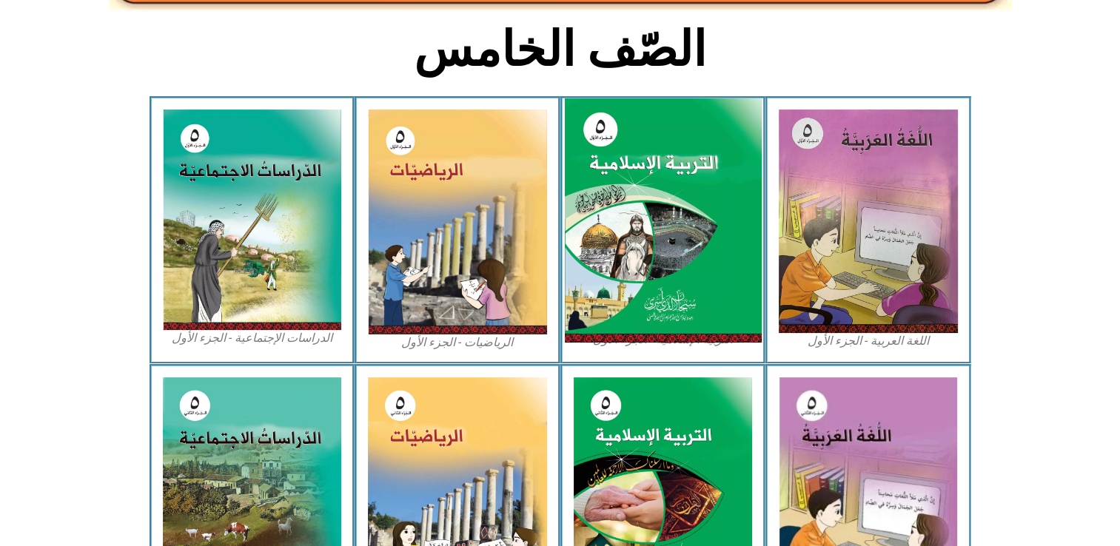
click at [691, 234] on img at bounding box center [662, 220] width 197 height 245
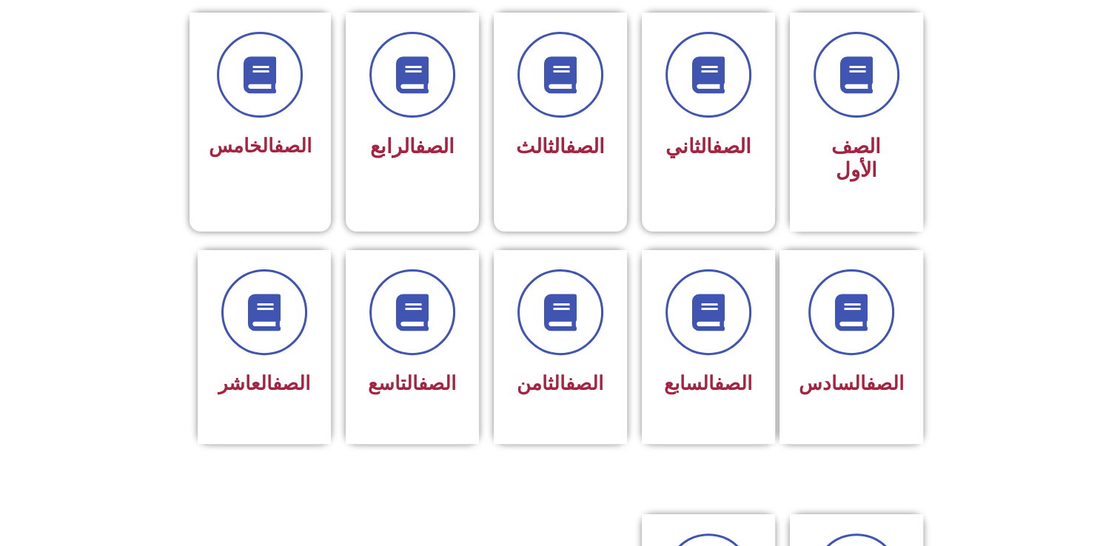
scroll to position [399, 0]
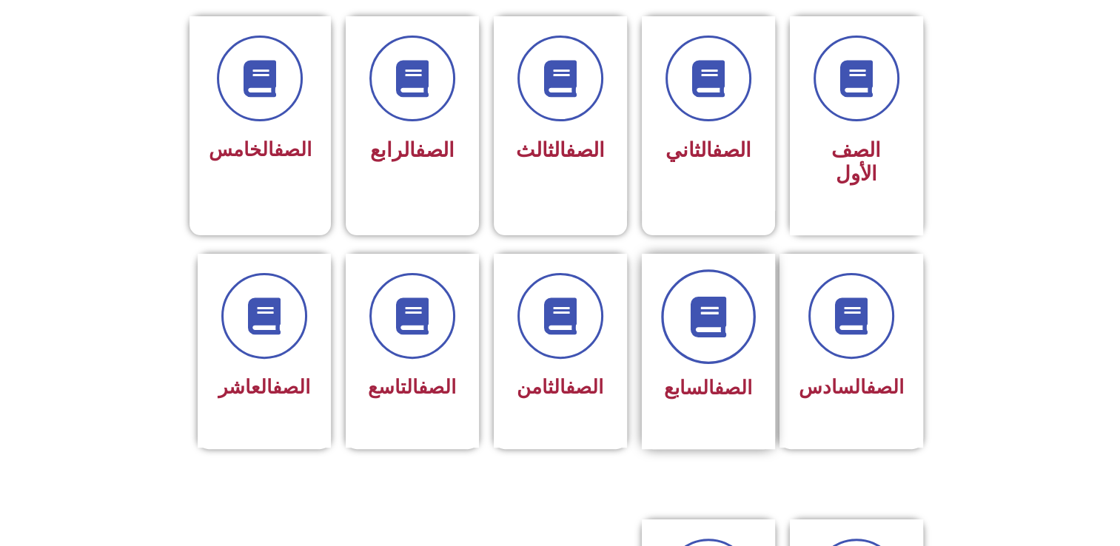
click at [702, 318] on span at bounding box center [708, 316] width 95 height 95
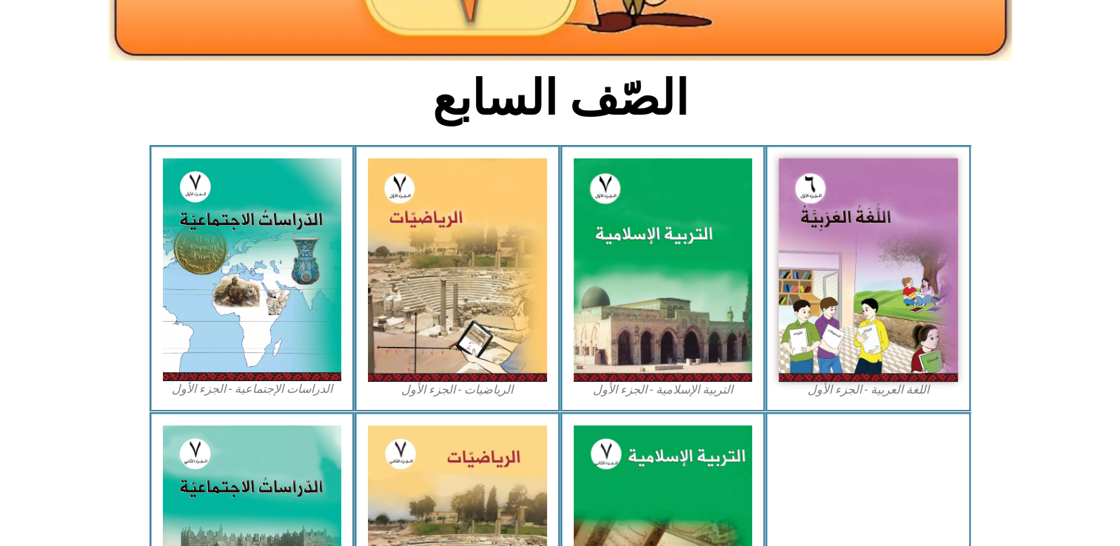
scroll to position [327, 0]
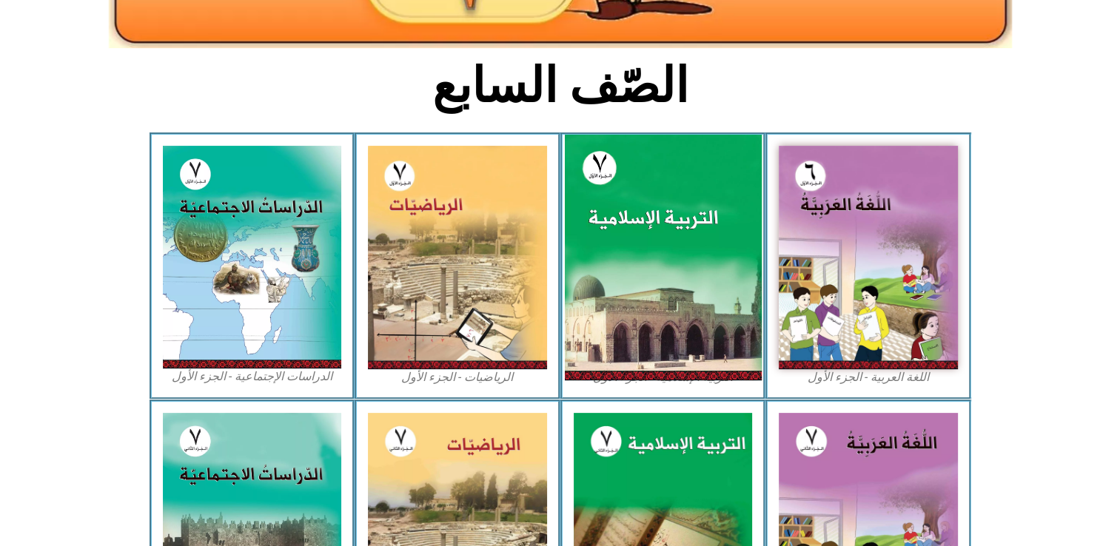
click at [657, 220] on img at bounding box center [662, 258] width 197 height 246
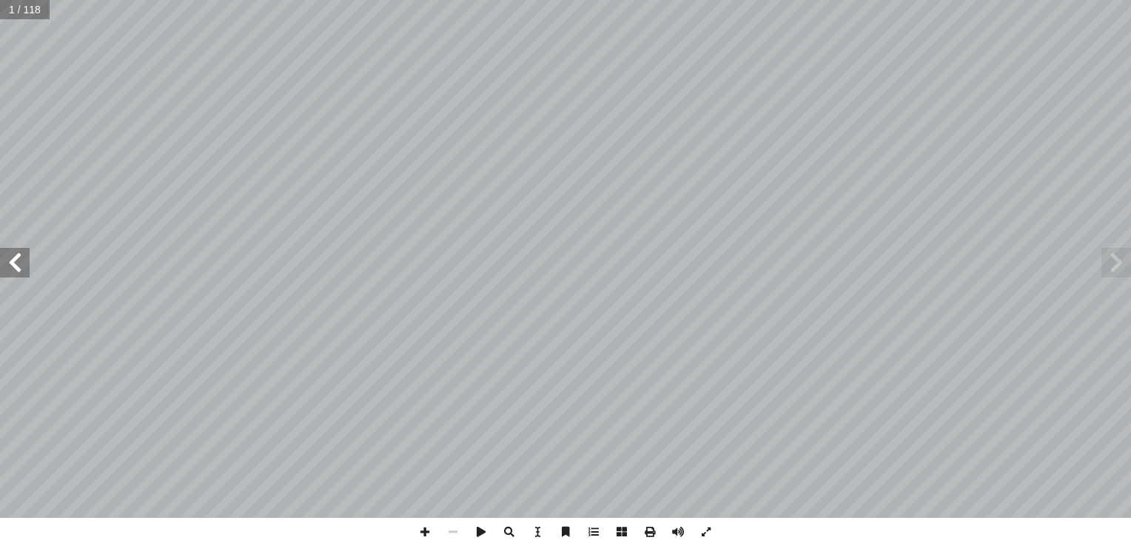
click at [1089, 0] on html "الصفحة الرئيسية الصف الأول الصف الثاني الصف الثالث الصف الرابع الصف الخامس الصف…" at bounding box center [565, 67] width 1131 height 135
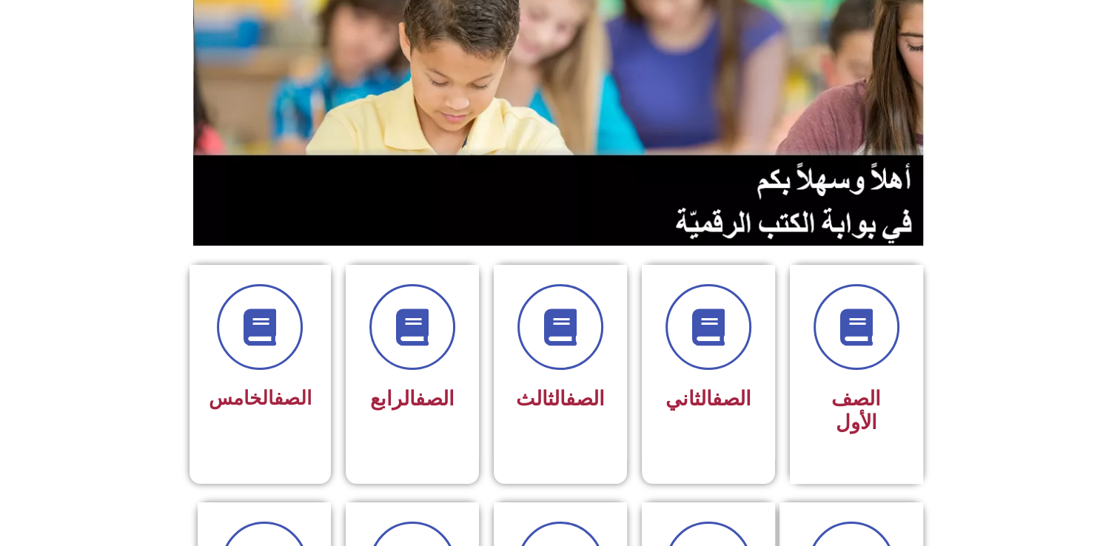
scroll to position [152, 0]
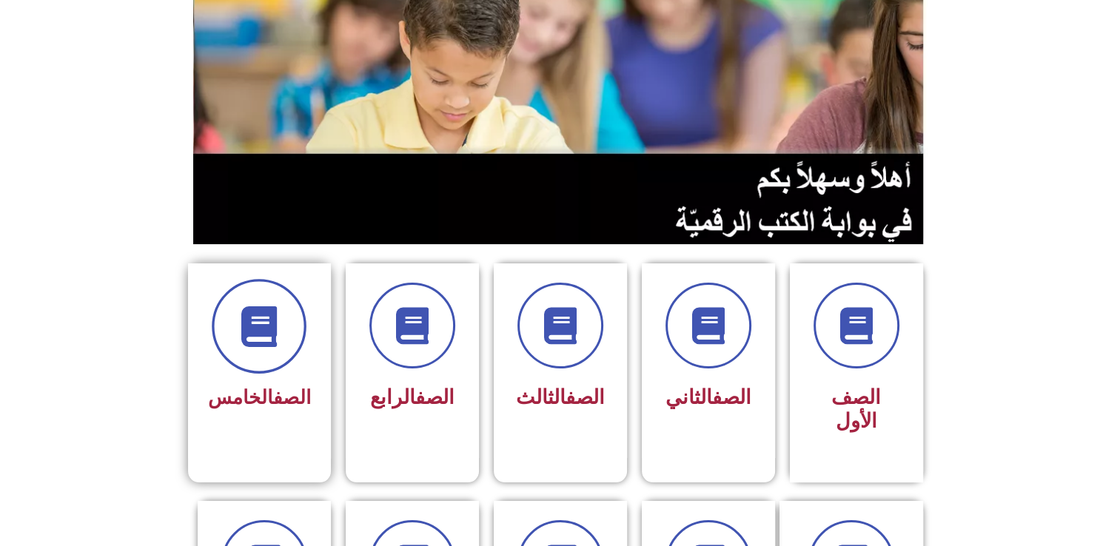
click at [301, 334] on span at bounding box center [259, 326] width 95 height 95
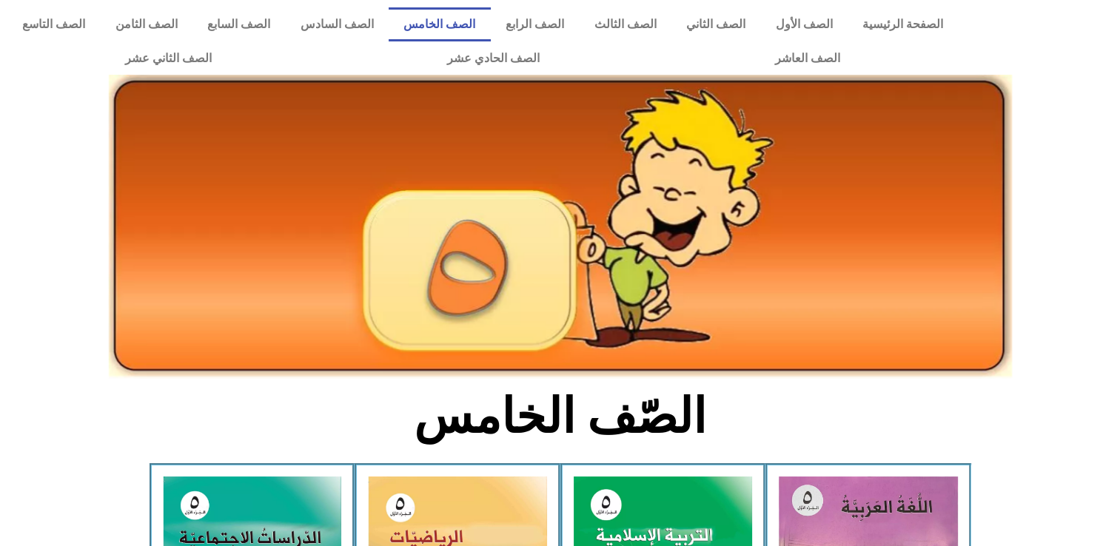
drag, startPoint x: 1117, startPoint y: 117, endPoint x: 1114, endPoint y: 266, distance: 149.5
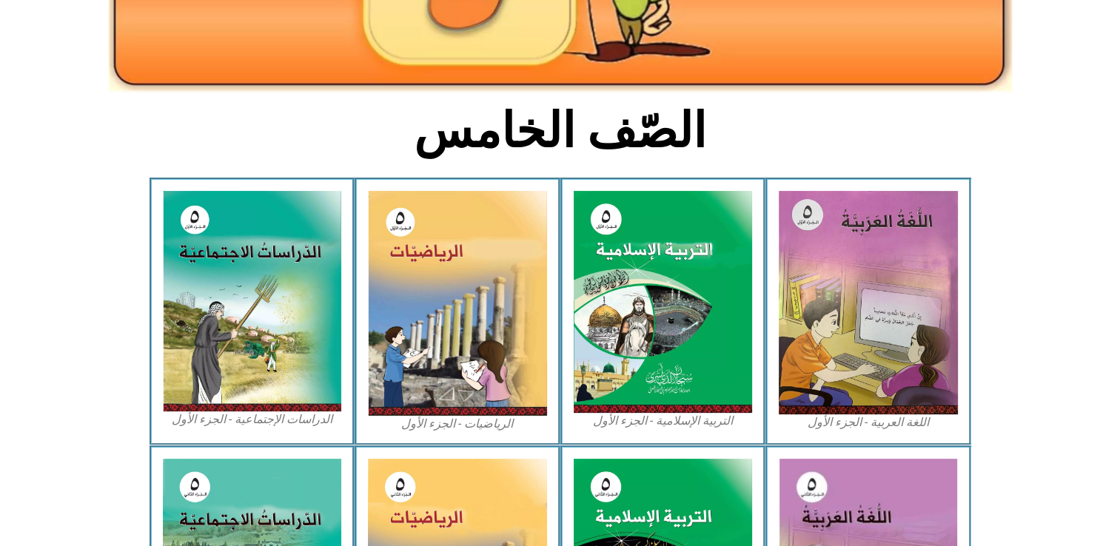
scroll to position [290, 0]
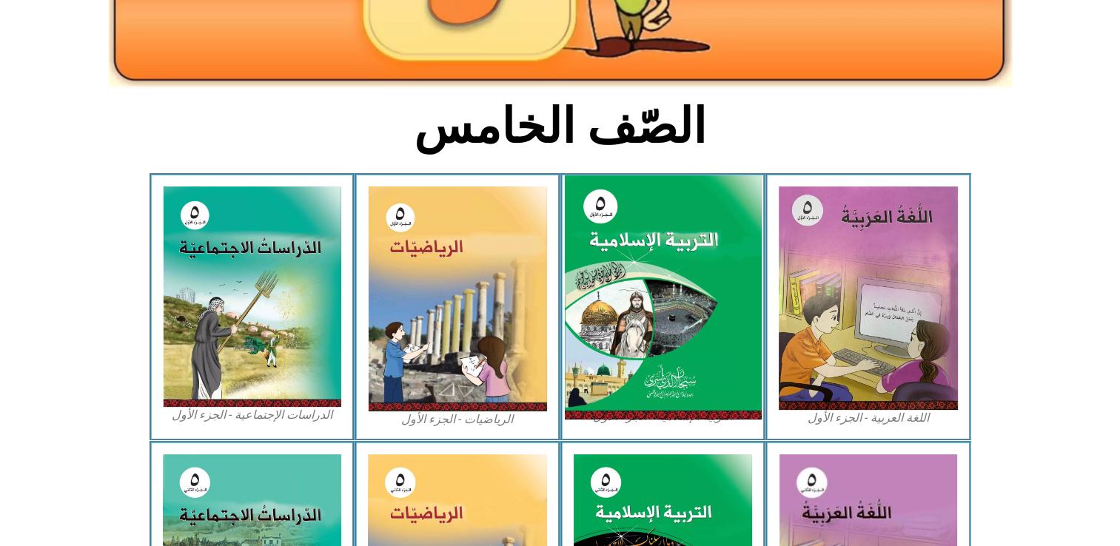
click at [672, 304] on img at bounding box center [662, 297] width 197 height 245
drag, startPoint x: 672, startPoint y: 304, endPoint x: 695, endPoint y: 309, distance: 23.4
click at [695, 309] on img at bounding box center [662, 297] width 197 height 245
click at [690, 302] on img at bounding box center [662, 297] width 197 height 245
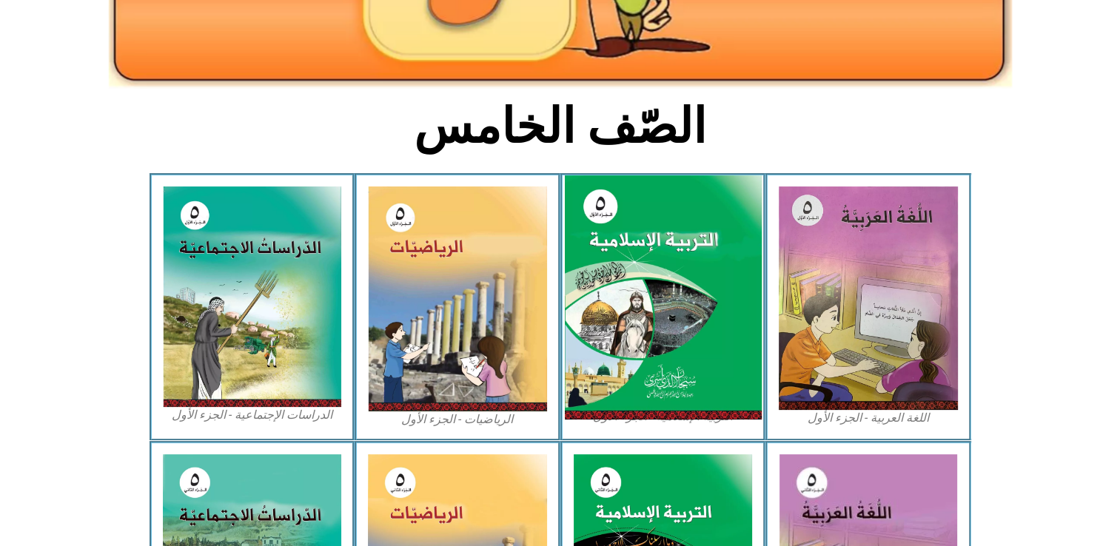
click at [690, 302] on img at bounding box center [662, 297] width 197 height 245
click at [686, 304] on img at bounding box center [662, 297] width 197 height 245
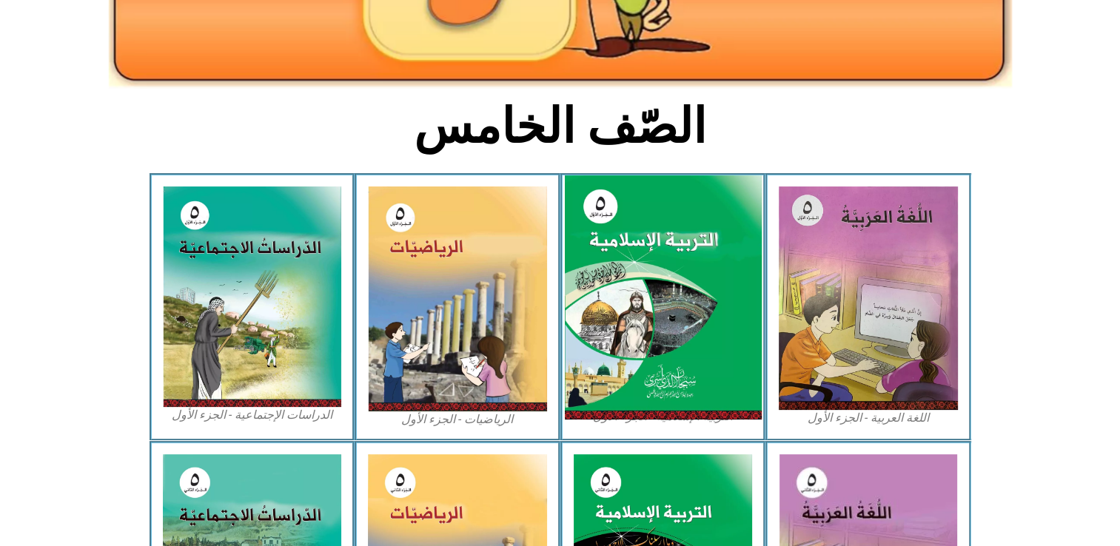
click at [686, 304] on img at bounding box center [662, 297] width 197 height 245
click at [675, 295] on img at bounding box center [662, 297] width 197 height 245
drag, startPoint x: 675, startPoint y: 295, endPoint x: 750, endPoint y: 352, distance: 95.0
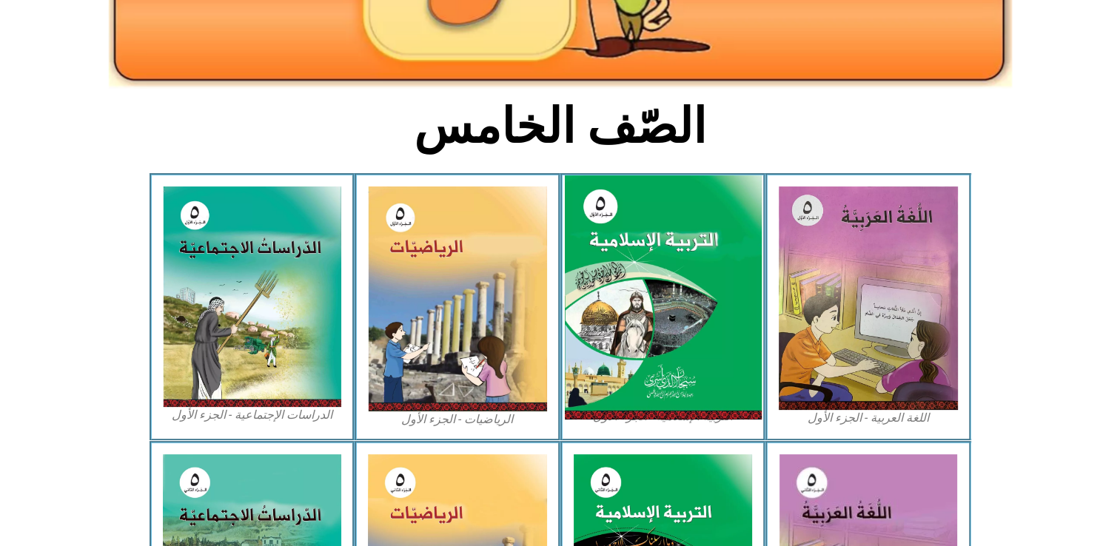
click at [750, 352] on img at bounding box center [662, 297] width 197 height 245
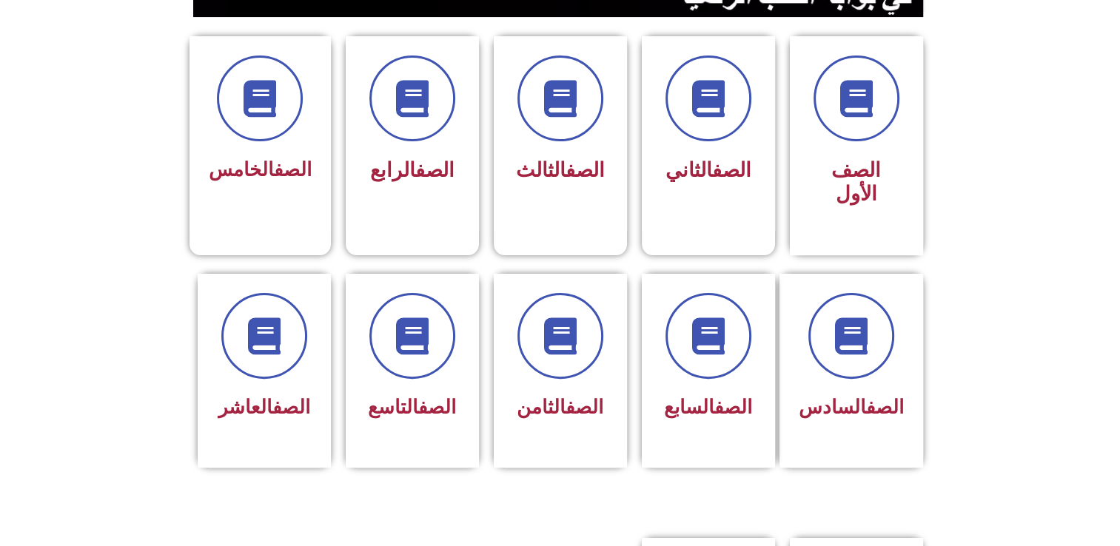
scroll to position [381, 0]
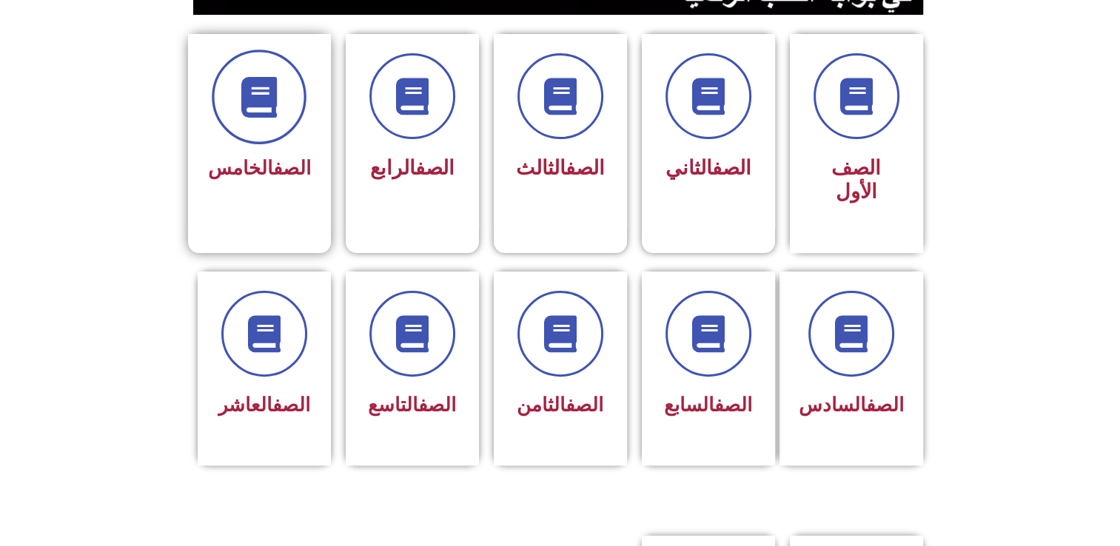
click at [286, 95] on span at bounding box center [259, 97] width 95 height 95
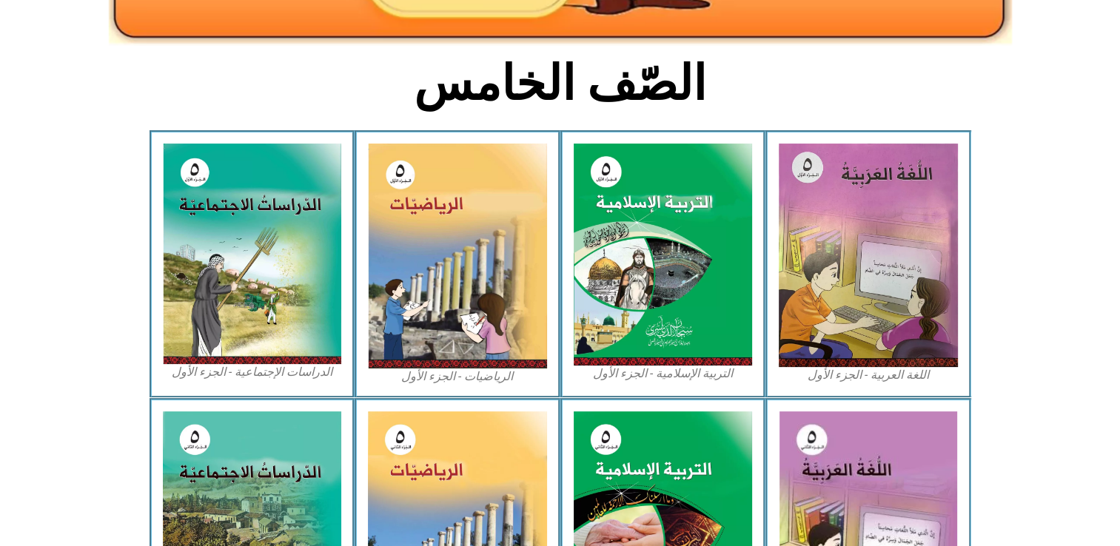
scroll to position [337, 0]
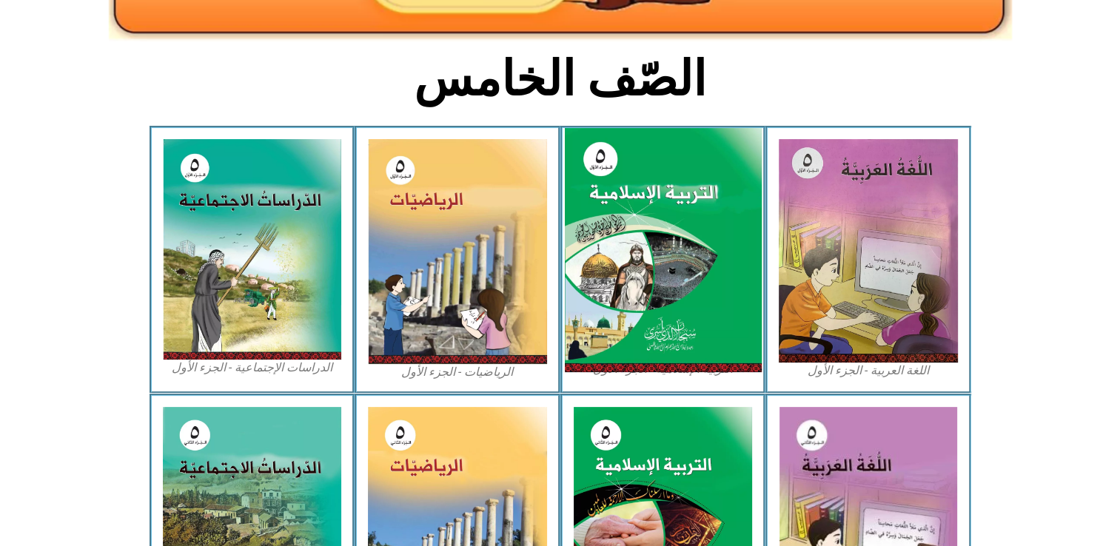
click at [725, 210] on img at bounding box center [662, 250] width 197 height 245
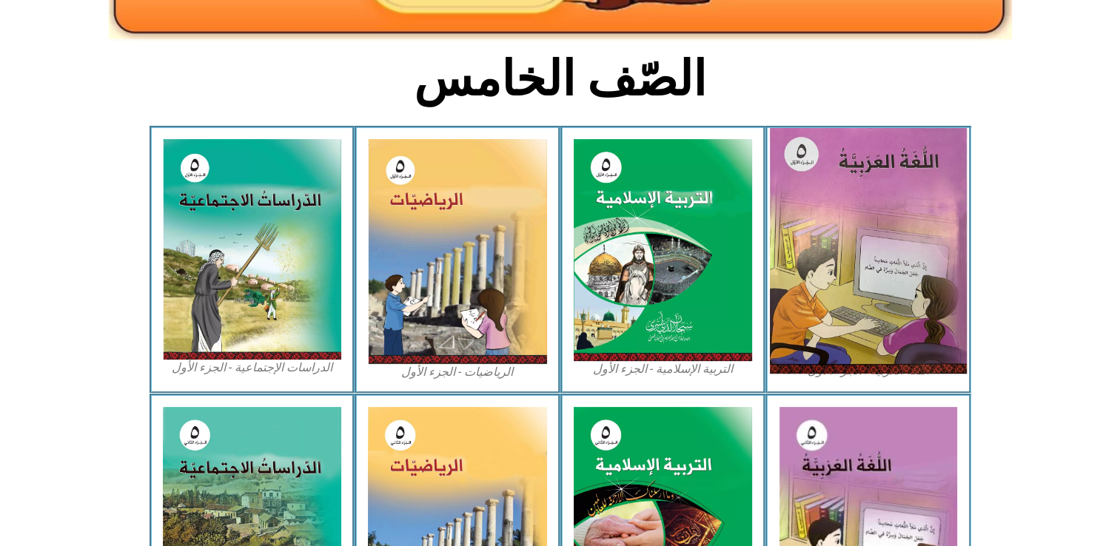
click at [827, 287] on img at bounding box center [868, 251] width 197 height 246
click at [829, 289] on img at bounding box center [868, 251] width 197 height 246
click at [832, 297] on img at bounding box center [868, 251] width 197 height 246
click at [833, 298] on img at bounding box center [868, 251] width 197 height 246
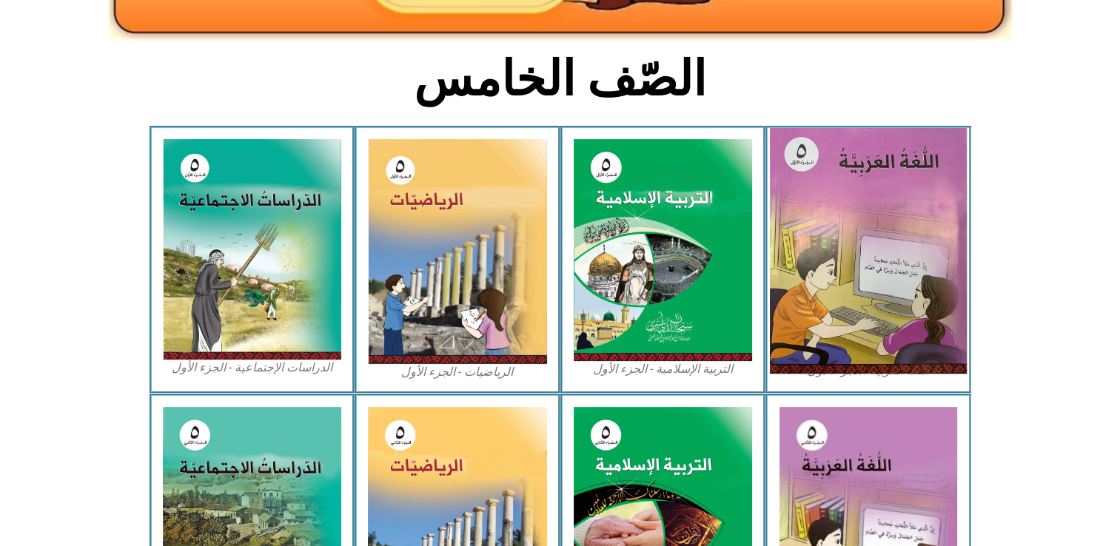
click at [836, 301] on img at bounding box center [868, 251] width 197 height 246
drag, startPoint x: 836, startPoint y: 301, endPoint x: 841, endPoint y: 309, distance: 9.3
click at [841, 309] on img at bounding box center [868, 251] width 197 height 246
click at [873, 236] on img at bounding box center [868, 251] width 197 height 246
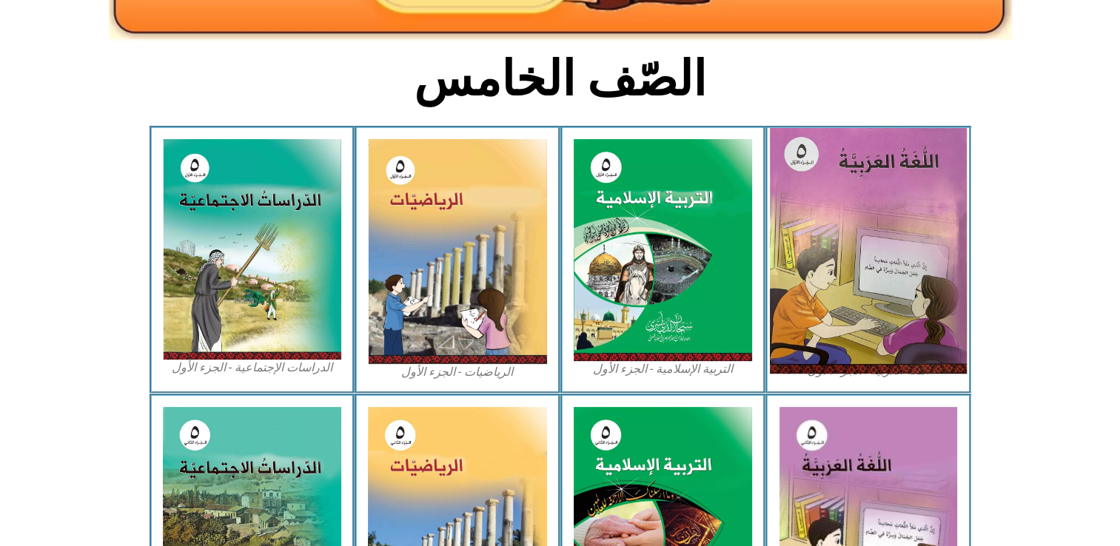
click at [873, 236] on img at bounding box center [868, 251] width 197 height 246
click at [876, 229] on img at bounding box center [868, 251] width 197 height 246
click at [878, 227] on img at bounding box center [868, 251] width 197 height 246
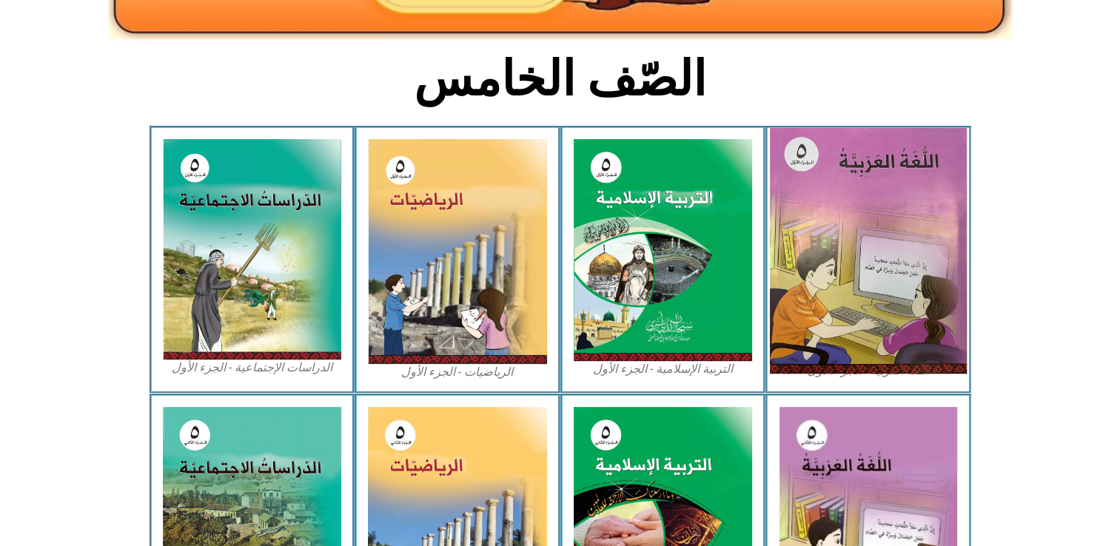
click at [878, 227] on img at bounding box center [868, 251] width 197 height 246
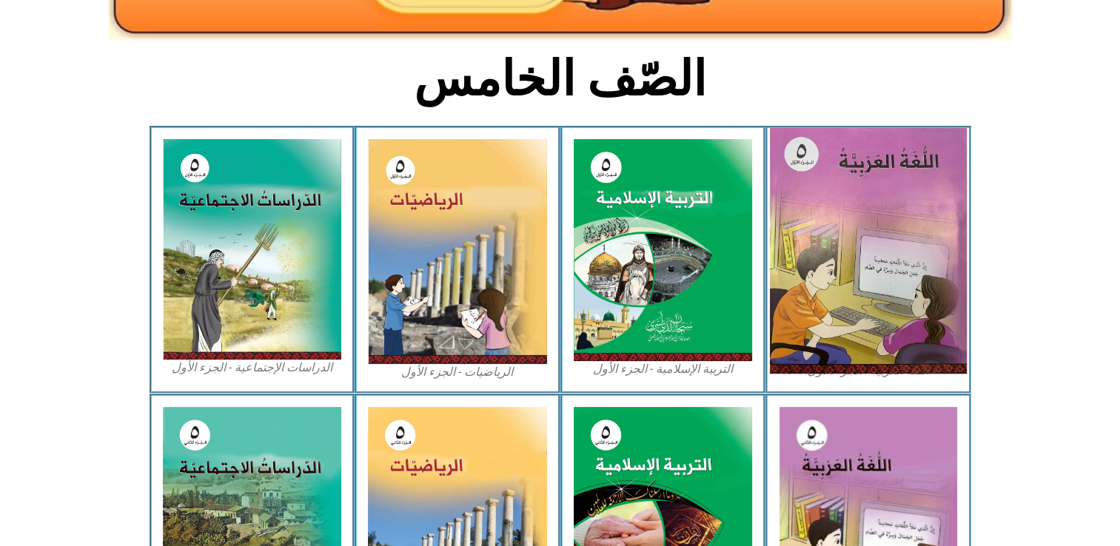
click at [878, 227] on img at bounding box center [868, 251] width 197 height 246
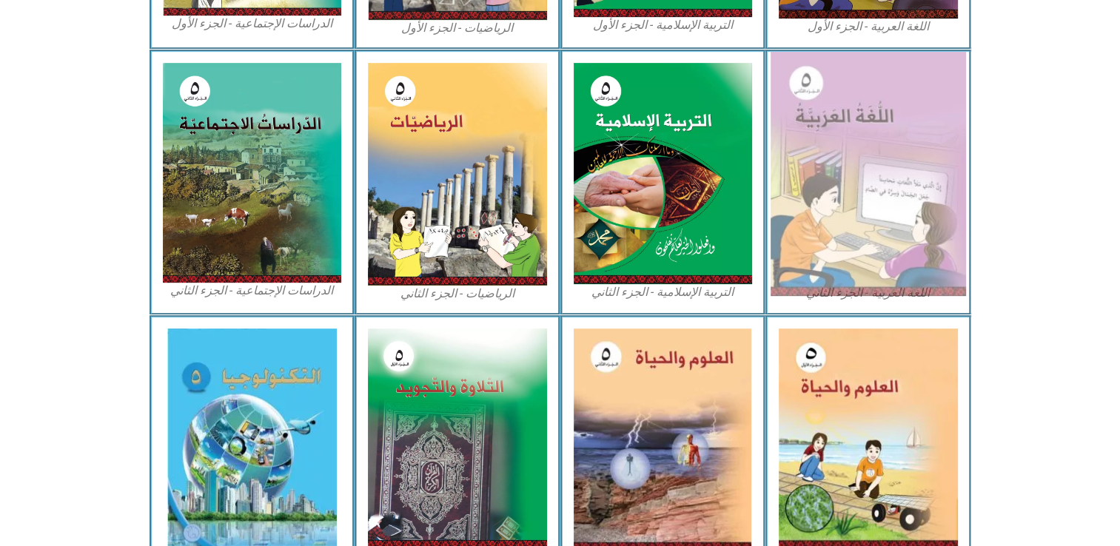
scroll to position [684, 0]
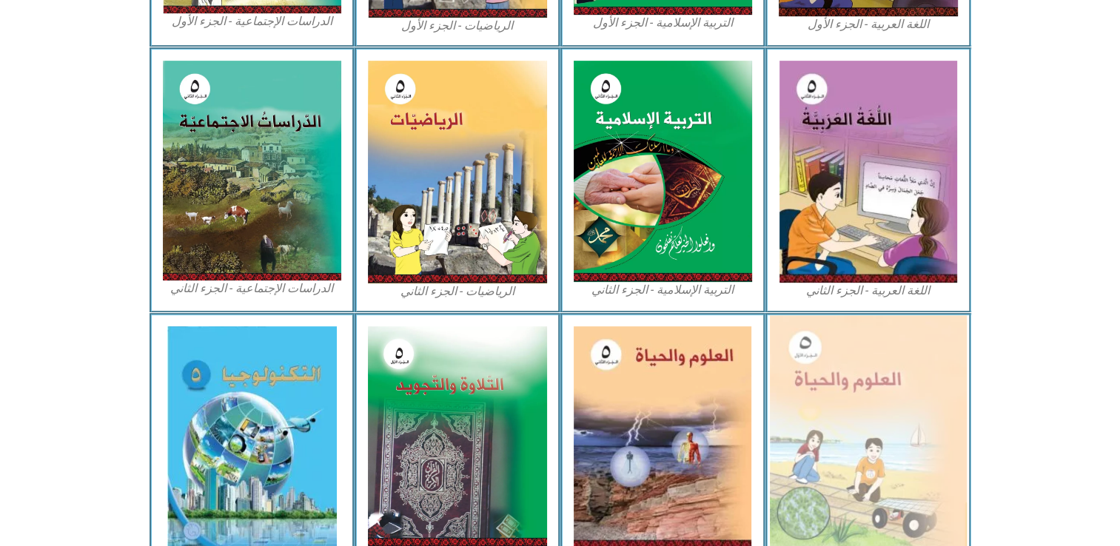
click at [929, 414] on img at bounding box center [868, 436] width 197 height 242
click at [852, 500] on img at bounding box center [868, 436] width 197 height 242
drag, startPoint x: 852, startPoint y: 500, endPoint x: 874, endPoint y: 534, distance: 39.6
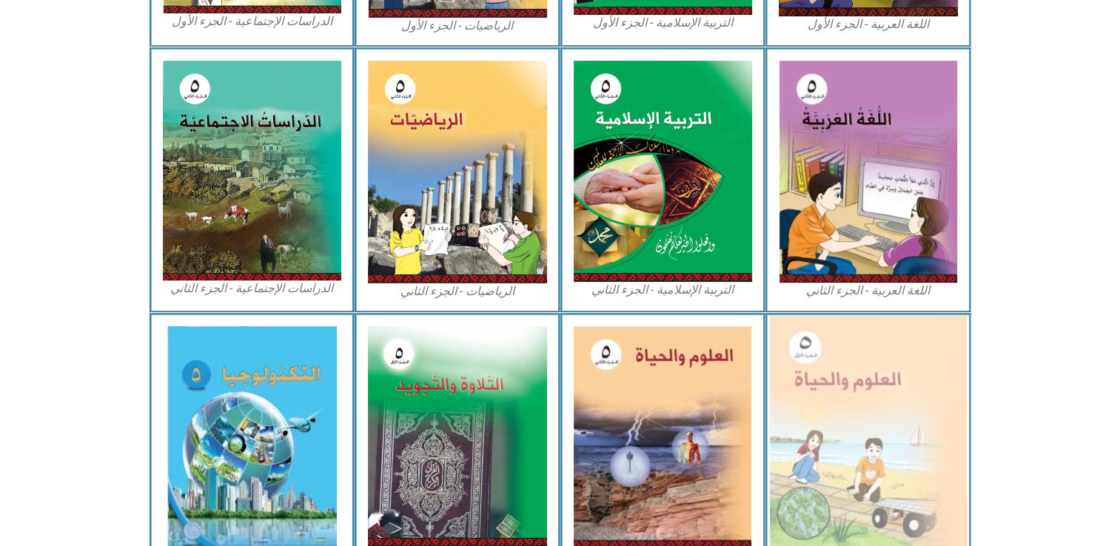
click at [874, 534] on img at bounding box center [868, 436] width 197 height 242
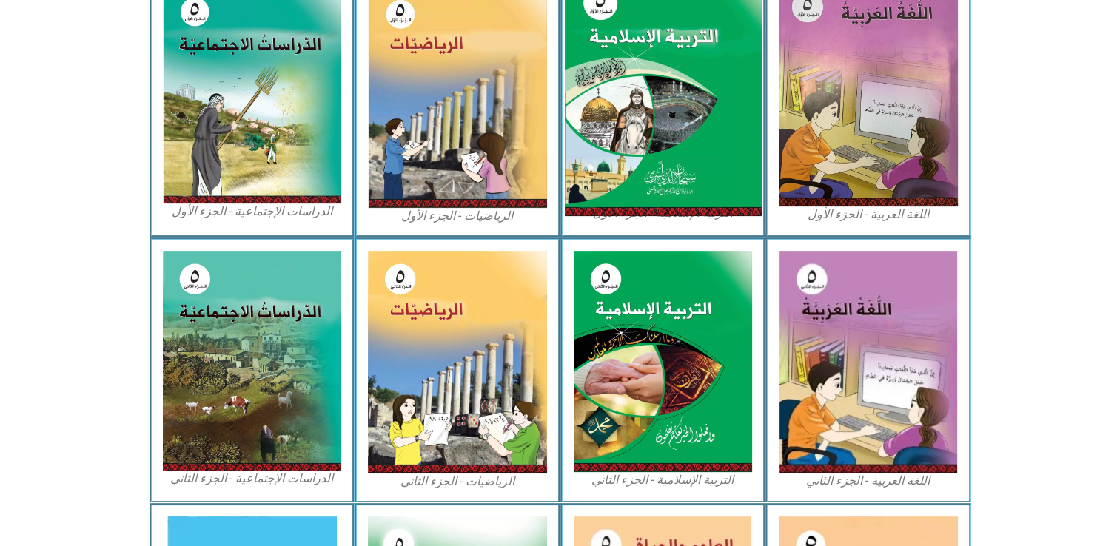
scroll to position [494, 0]
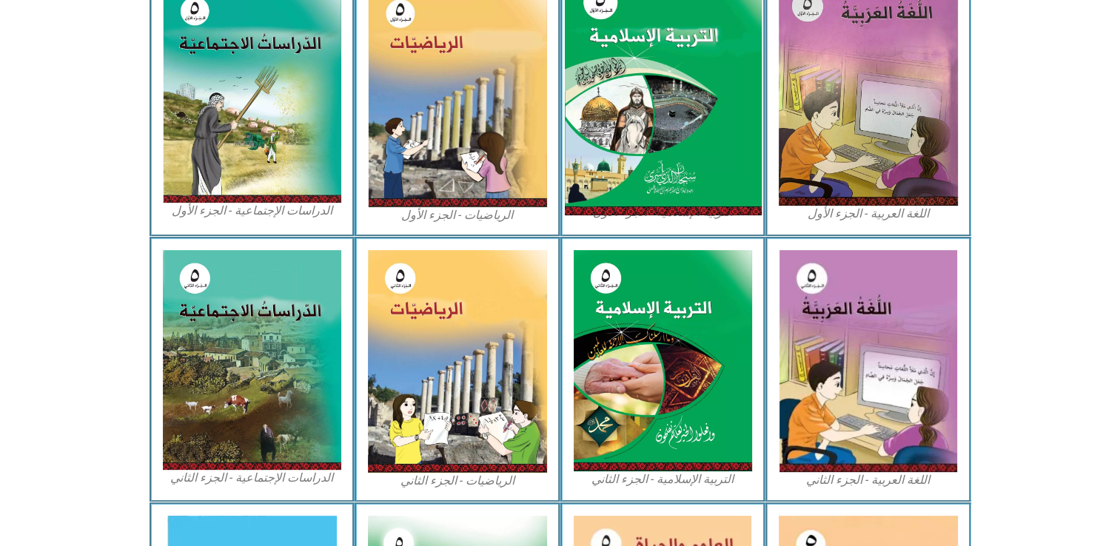
click at [691, 179] on img at bounding box center [662, 93] width 197 height 245
drag, startPoint x: 695, startPoint y: 185, endPoint x: 698, endPoint y: 200, distance: 15.1
click at [698, 200] on img at bounding box center [662, 93] width 197 height 245
click at [706, 184] on img at bounding box center [662, 93] width 197 height 245
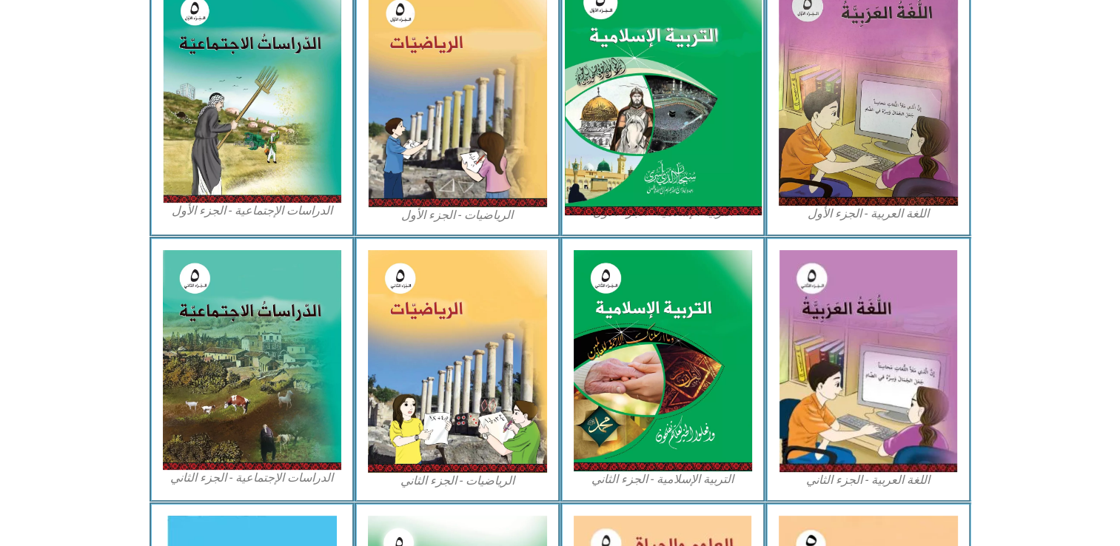
drag, startPoint x: 706, startPoint y: 184, endPoint x: 688, endPoint y: 155, distance: 34.5
click at [688, 155] on img at bounding box center [662, 93] width 197 height 245
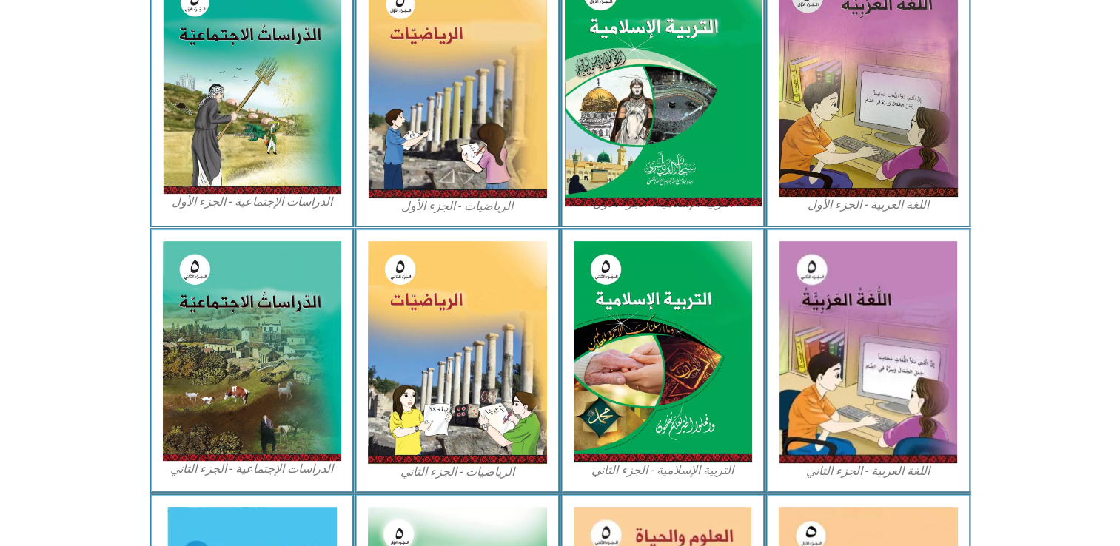
scroll to position [503, 0]
click at [678, 152] on img at bounding box center [662, 84] width 197 height 245
click at [681, 152] on img at bounding box center [662, 84] width 197 height 245
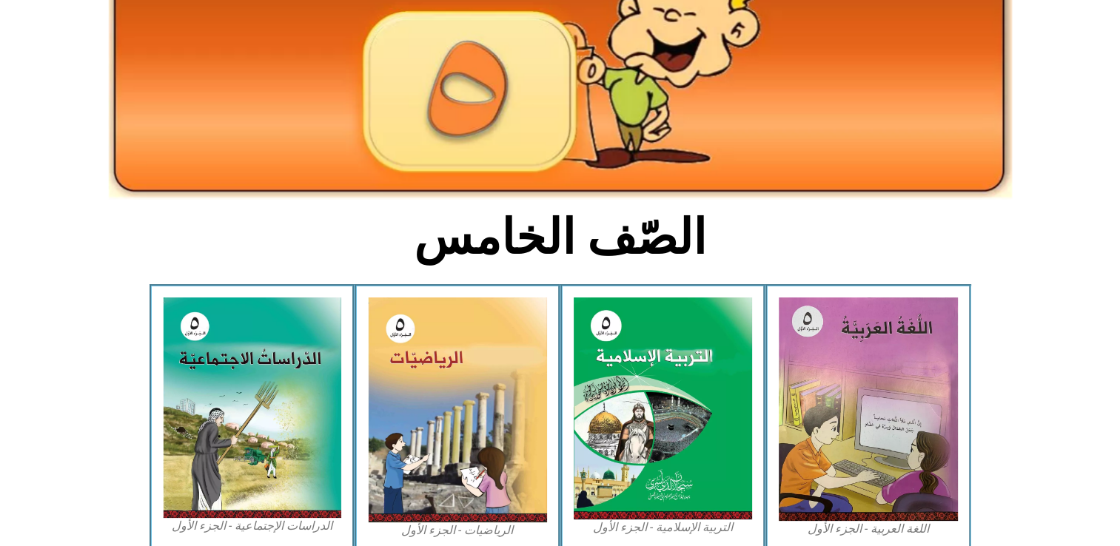
scroll to position [207, 0]
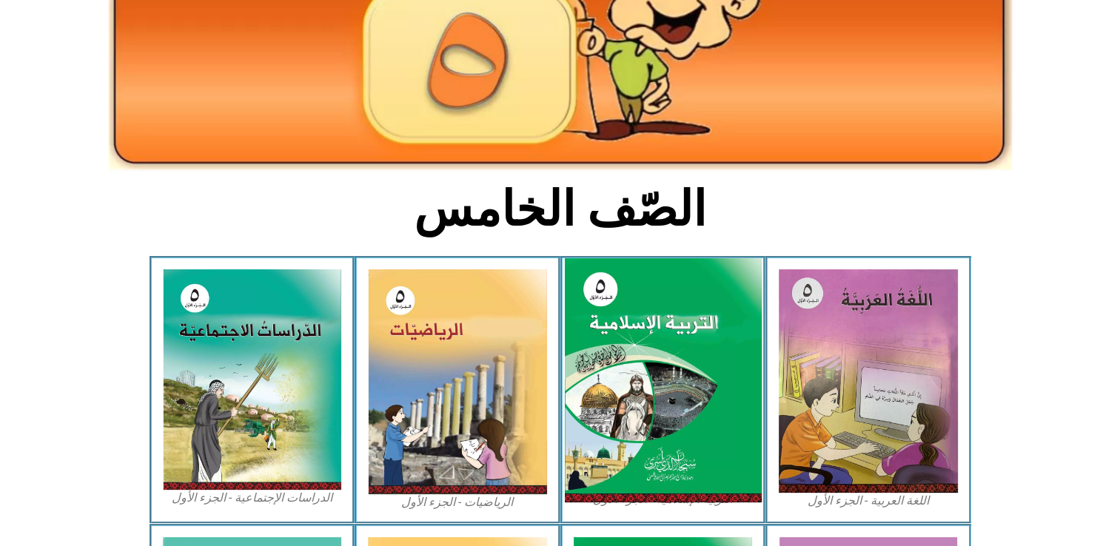
click at [672, 334] on img at bounding box center [662, 380] width 197 height 245
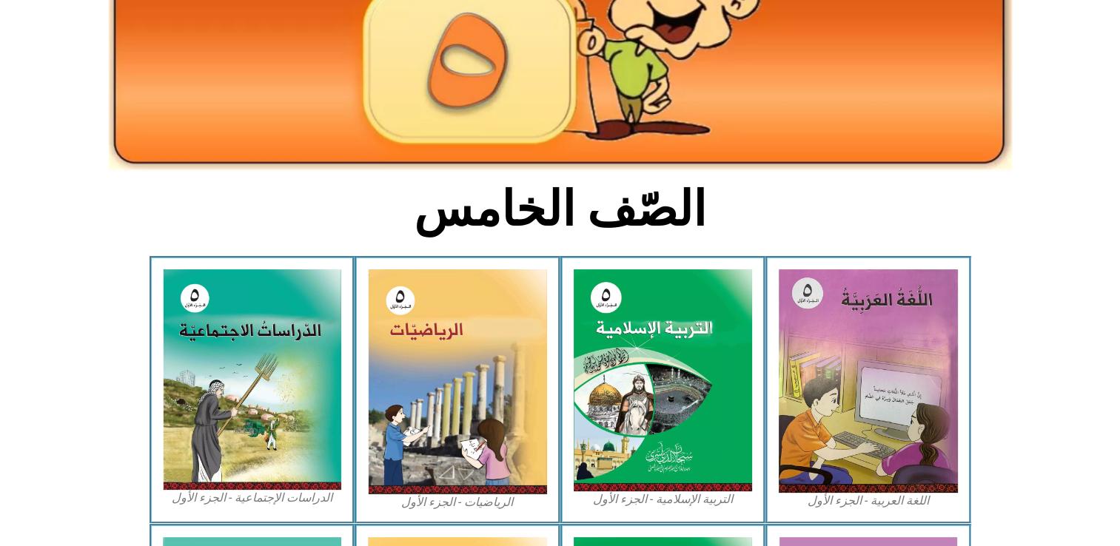
click at [847, 168] on img at bounding box center [560, 20] width 903 height 304
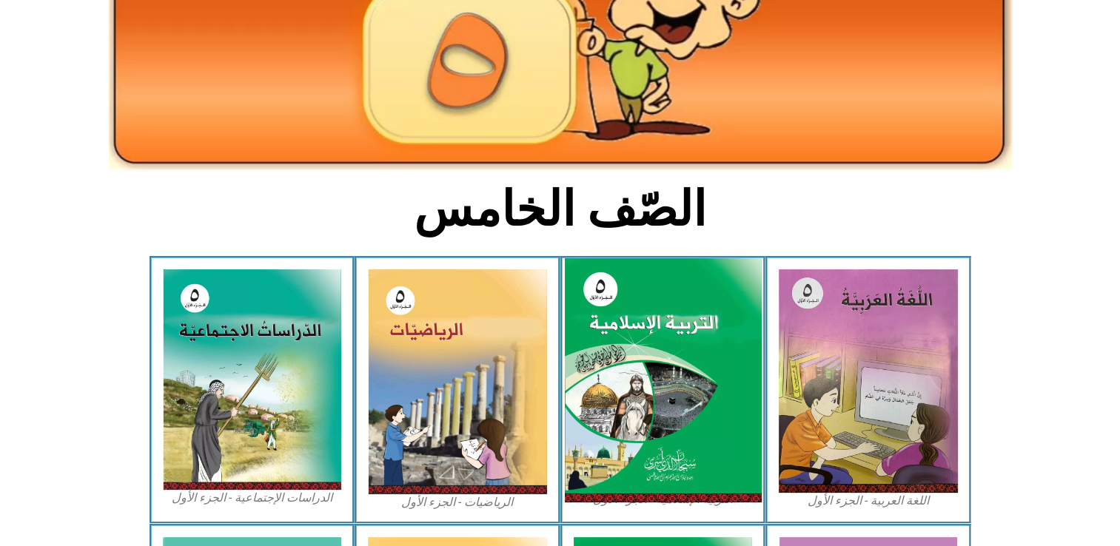
drag, startPoint x: 900, startPoint y: 132, endPoint x: 720, endPoint y: 367, distance: 296.2
click at [725, 354] on img at bounding box center [662, 380] width 197 height 245
drag, startPoint x: 725, startPoint y: 352, endPoint x: 670, endPoint y: 390, distance: 66.5
click at [670, 391] on img at bounding box center [662, 380] width 197 height 245
click at [663, 381] on img at bounding box center [662, 380] width 197 height 245
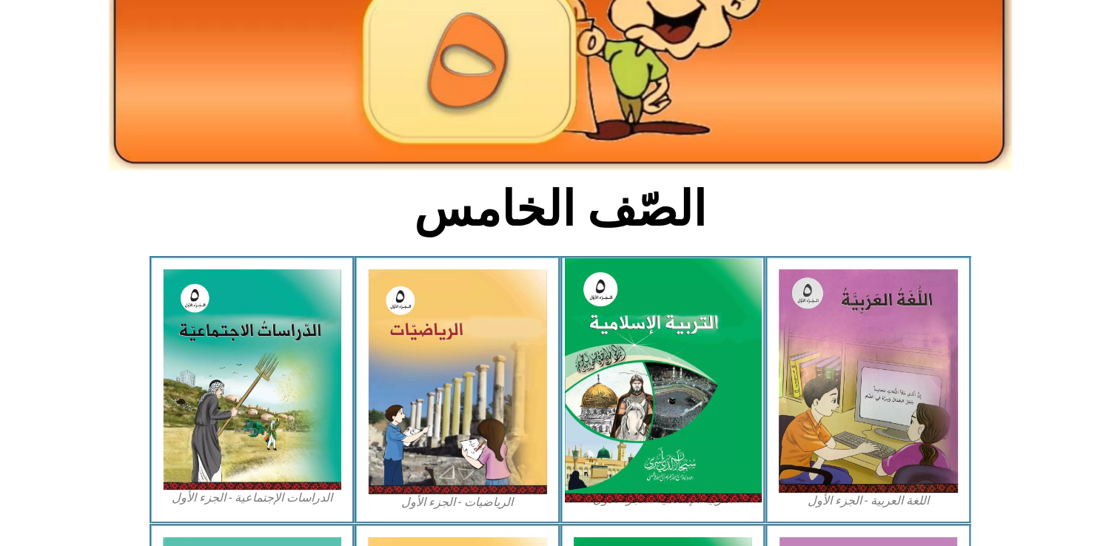
click at [701, 305] on img at bounding box center [662, 380] width 197 height 245
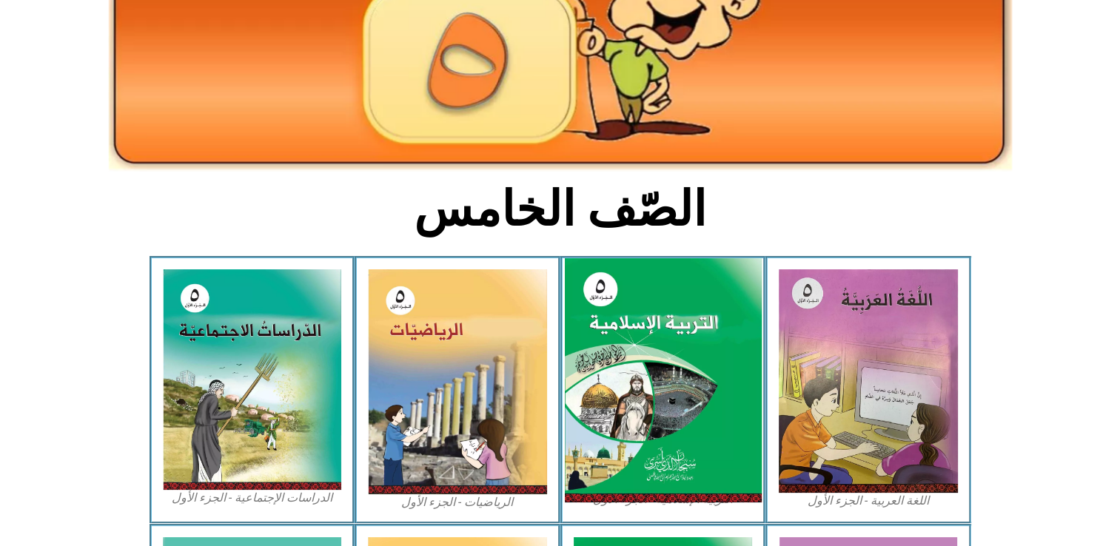
click at [701, 305] on img at bounding box center [662, 380] width 197 height 245
click at [693, 277] on img at bounding box center [662, 380] width 197 height 245
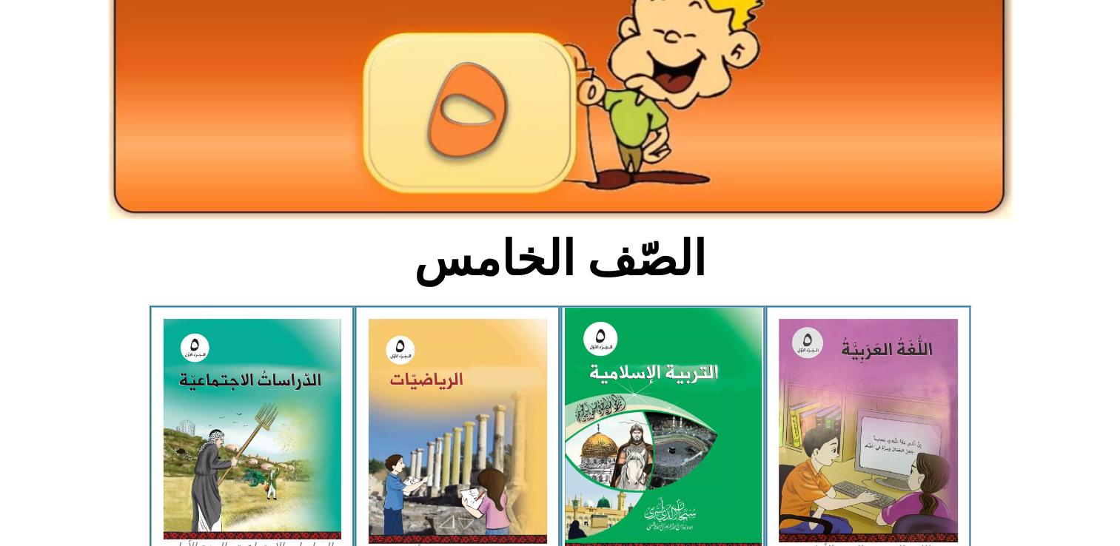
scroll to position [187, 0]
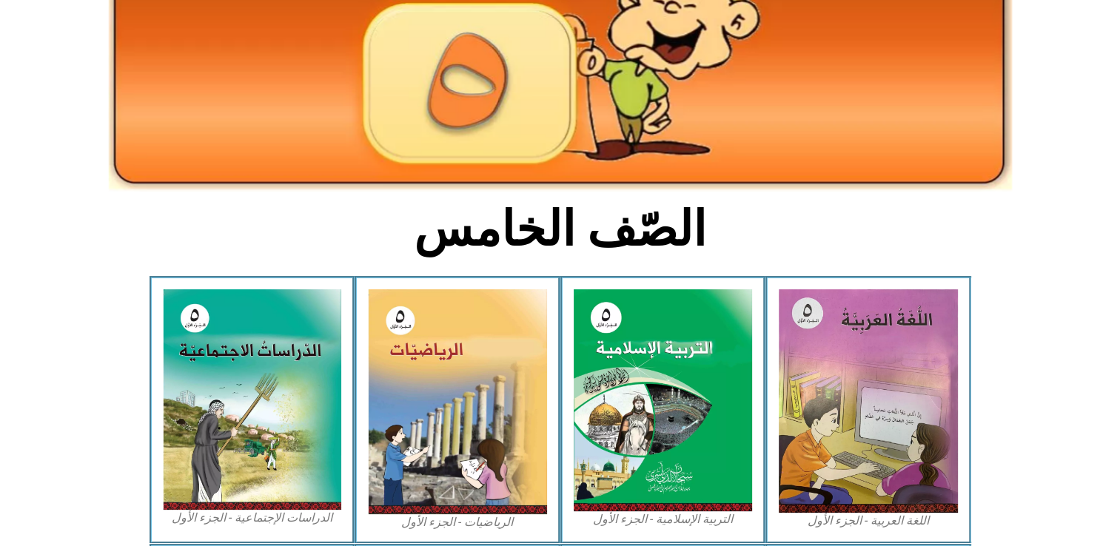
click at [533, 189] on img at bounding box center [560, 40] width 903 height 304
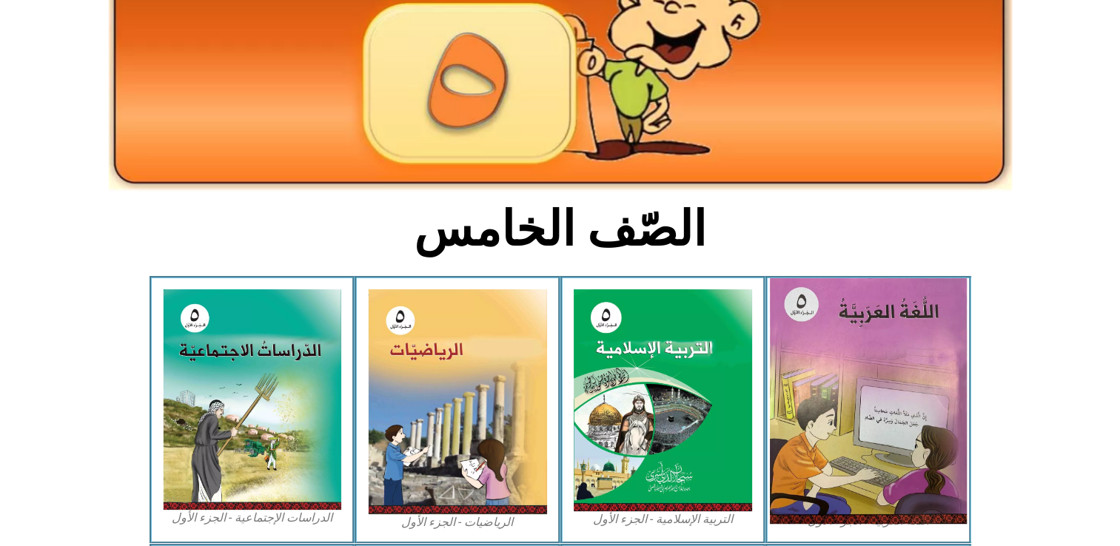
click at [779, 337] on img at bounding box center [868, 401] width 197 height 246
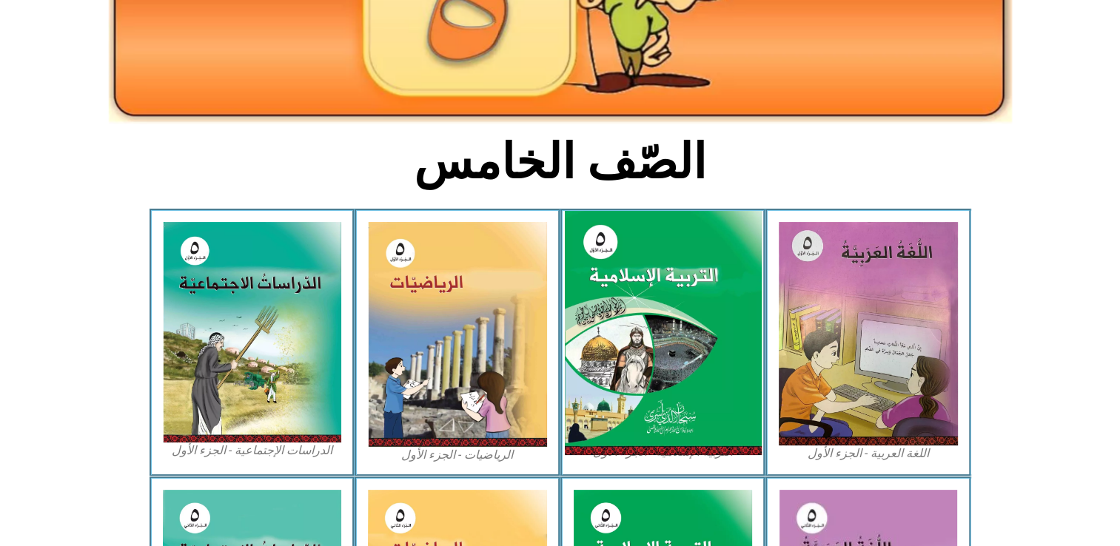
scroll to position [251, 0]
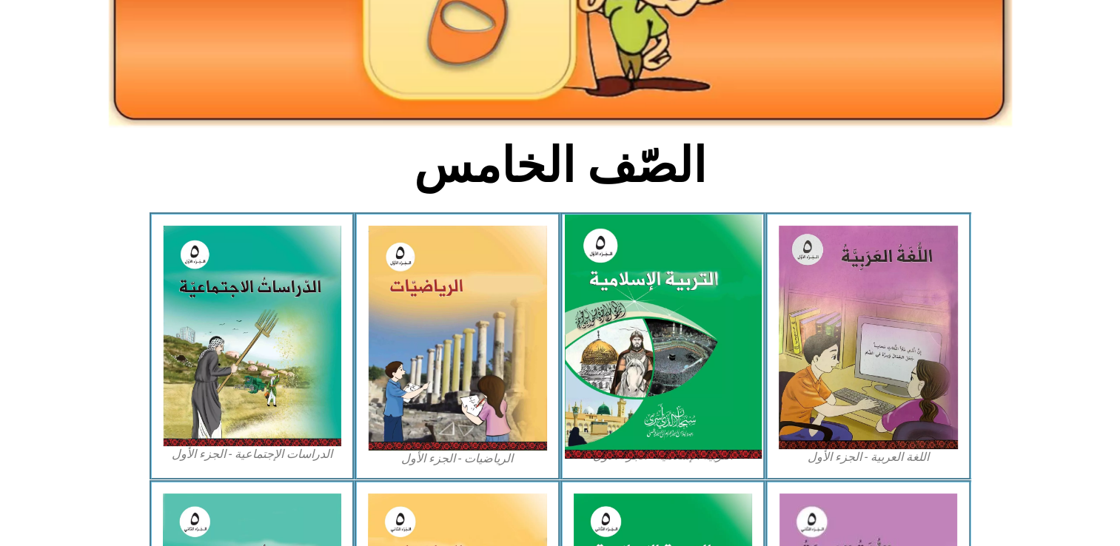
click at [672, 346] on img at bounding box center [662, 337] width 197 height 245
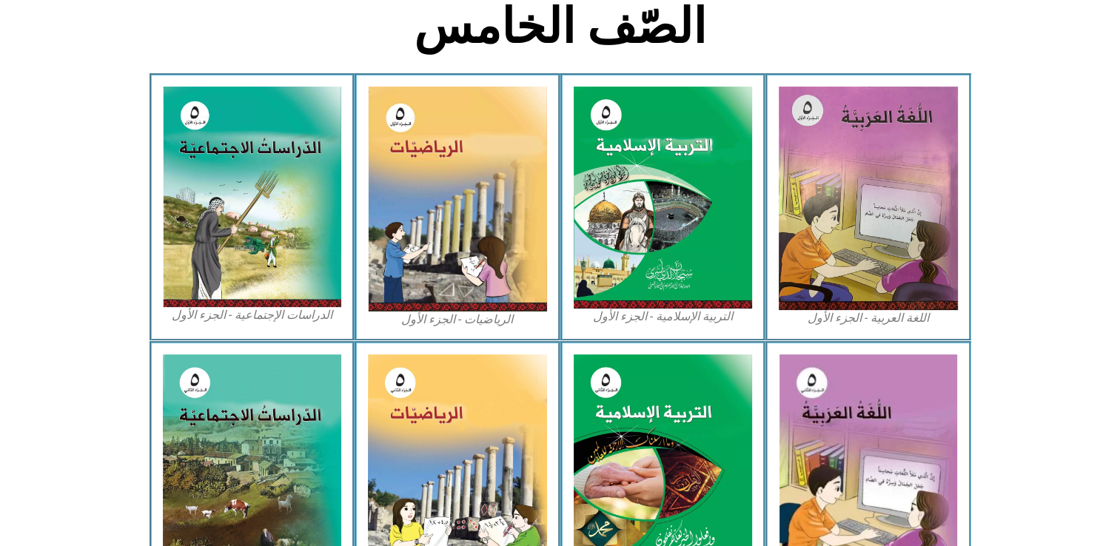
scroll to position [394, 0]
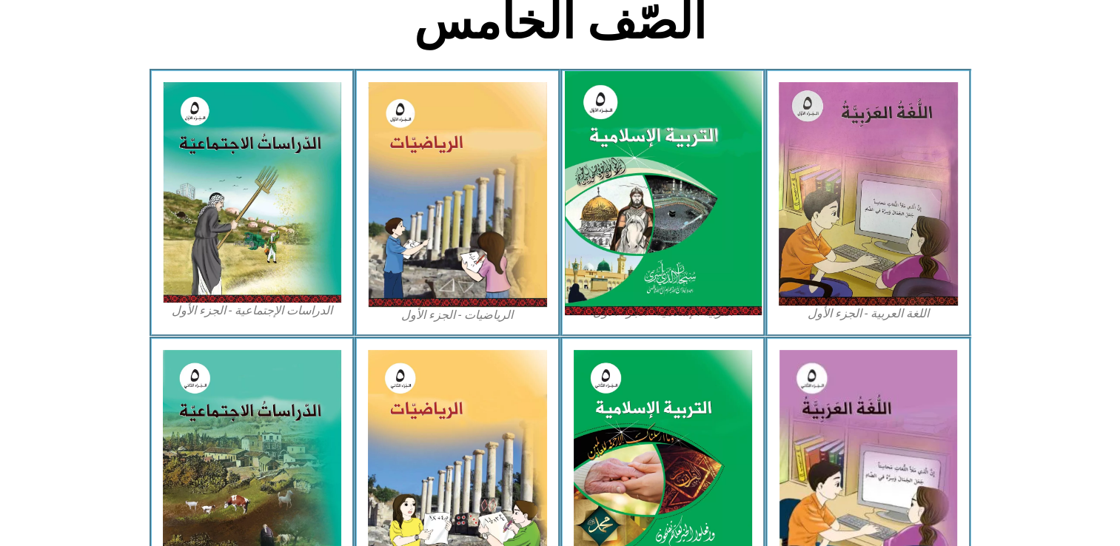
click at [642, 119] on img at bounding box center [662, 193] width 197 height 245
drag, startPoint x: 642, startPoint y: 119, endPoint x: 709, endPoint y: 243, distance: 140.7
click at [709, 243] on img at bounding box center [662, 193] width 197 height 245
click at [722, 223] on img at bounding box center [662, 193] width 197 height 245
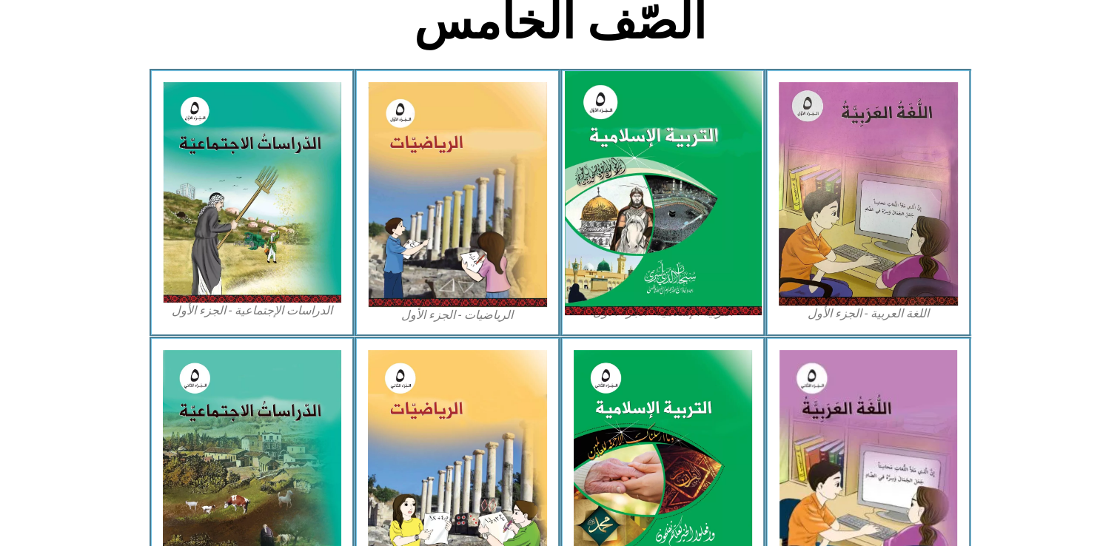
click at [722, 223] on img at bounding box center [662, 193] width 197 height 245
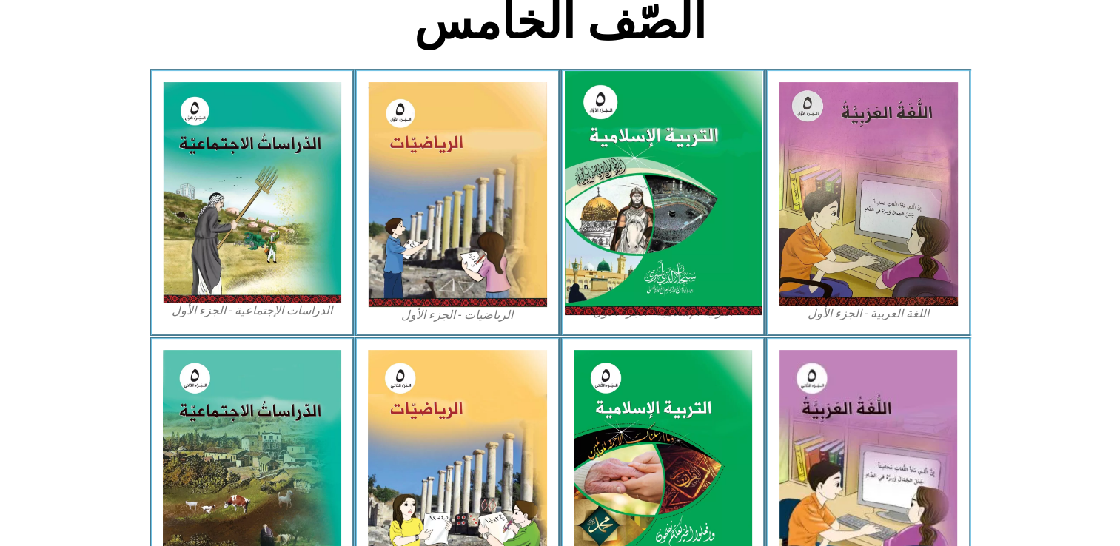
click at [722, 223] on img at bounding box center [662, 193] width 197 height 245
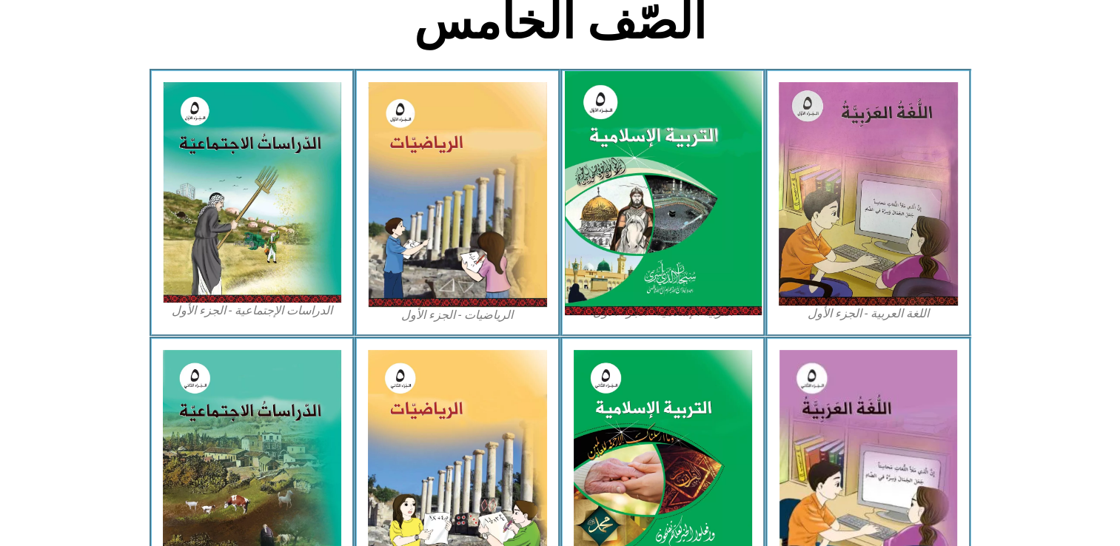
click at [737, 204] on img at bounding box center [662, 193] width 197 height 245
click at [718, 165] on img at bounding box center [662, 193] width 197 height 245
click at [719, 167] on img at bounding box center [662, 193] width 197 height 245
click at [674, 222] on img at bounding box center [662, 193] width 197 height 245
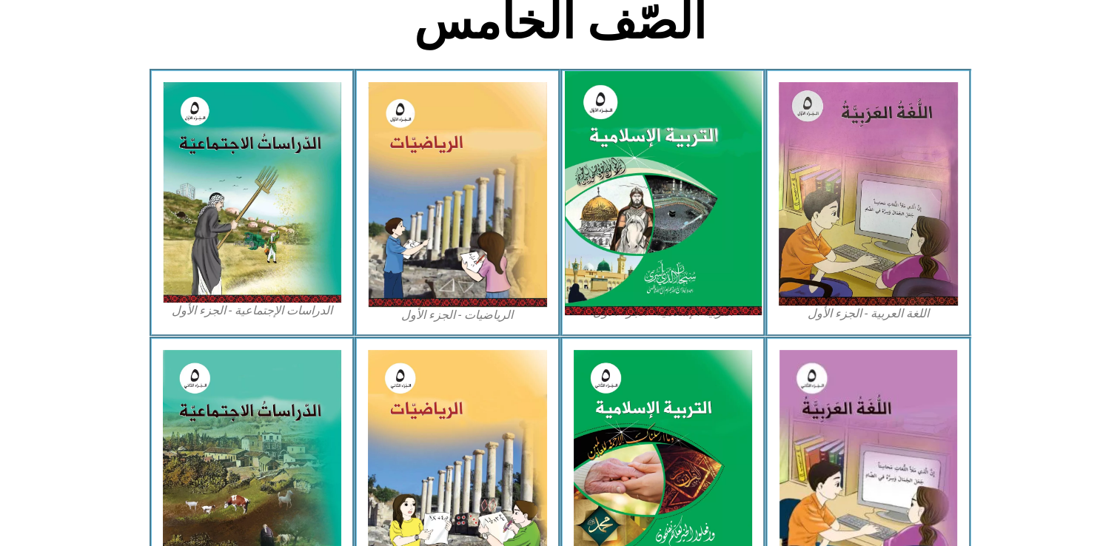
click at [671, 226] on img at bounding box center [662, 193] width 197 height 245
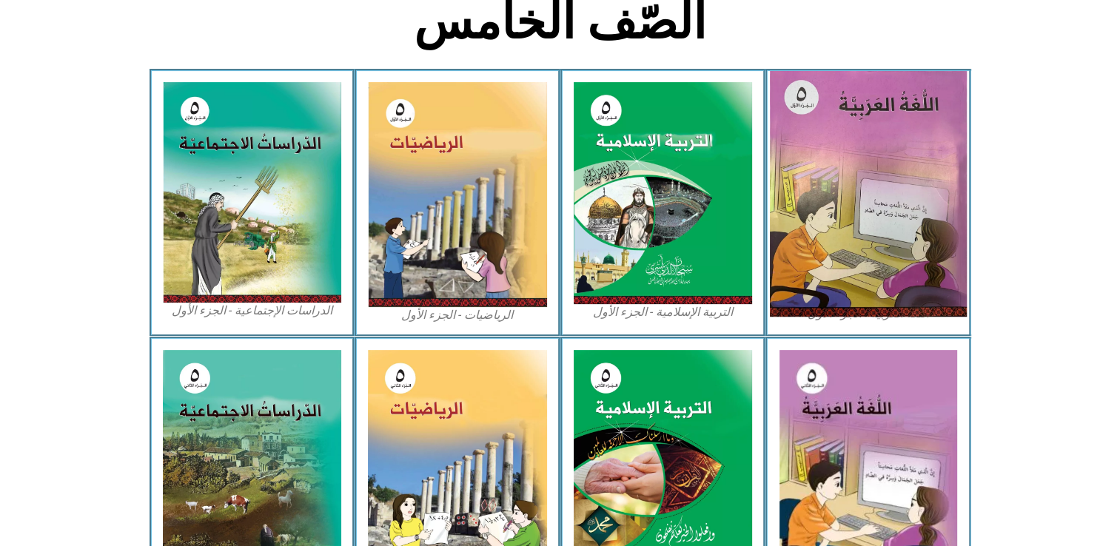
click at [854, 286] on img at bounding box center [868, 194] width 197 height 246
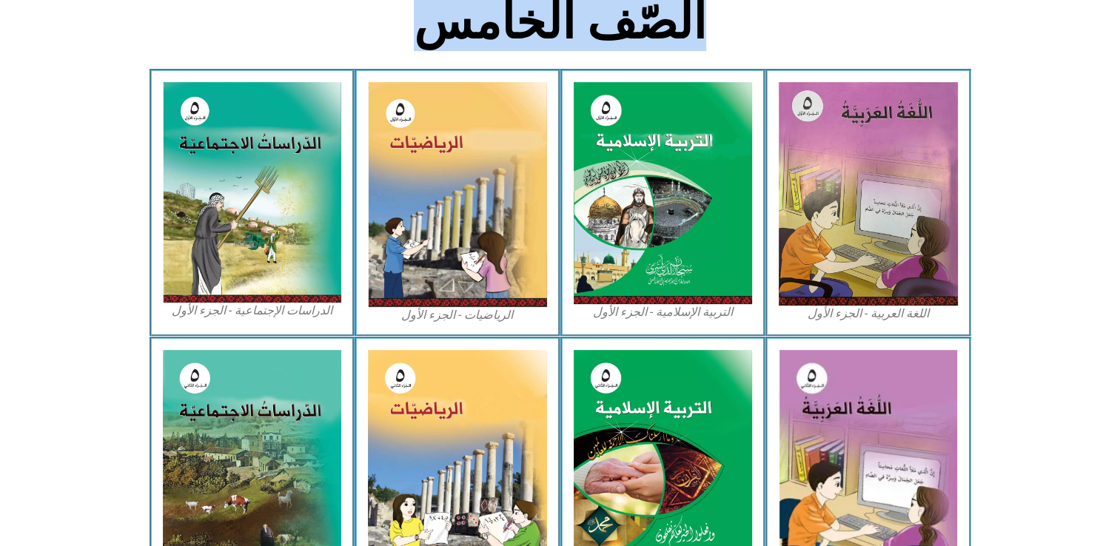
scroll to position [0, 0]
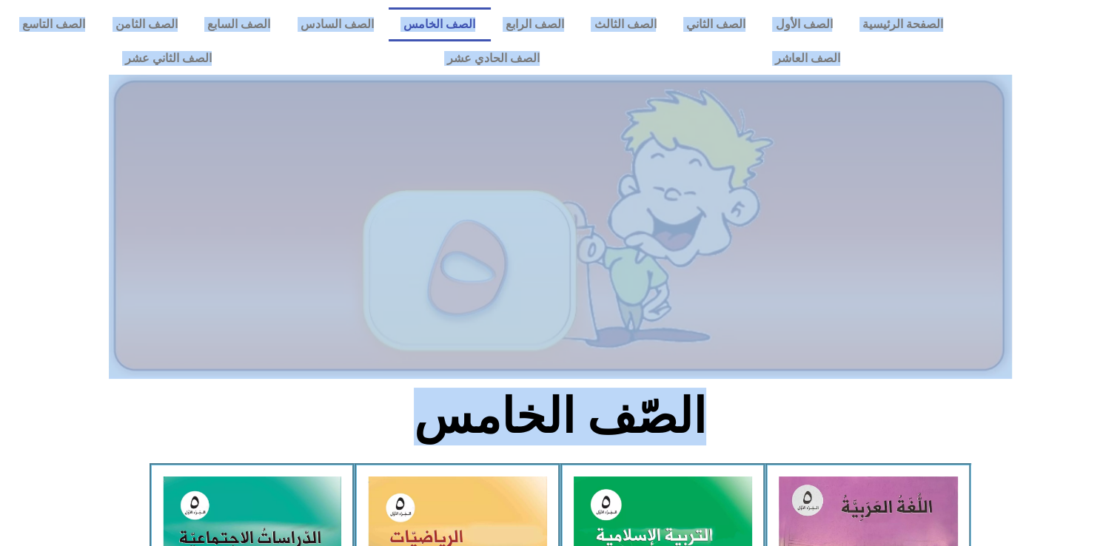
drag, startPoint x: 969, startPoint y: 70, endPoint x: 1036, endPoint y: -48, distance: 135.2
drag, startPoint x: 1036, startPoint y: -48, endPoint x: 860, endPoint y: 258, distance: 352.7
click at [860, 258] on img at bounding box center [560, 227] width 903 height 304
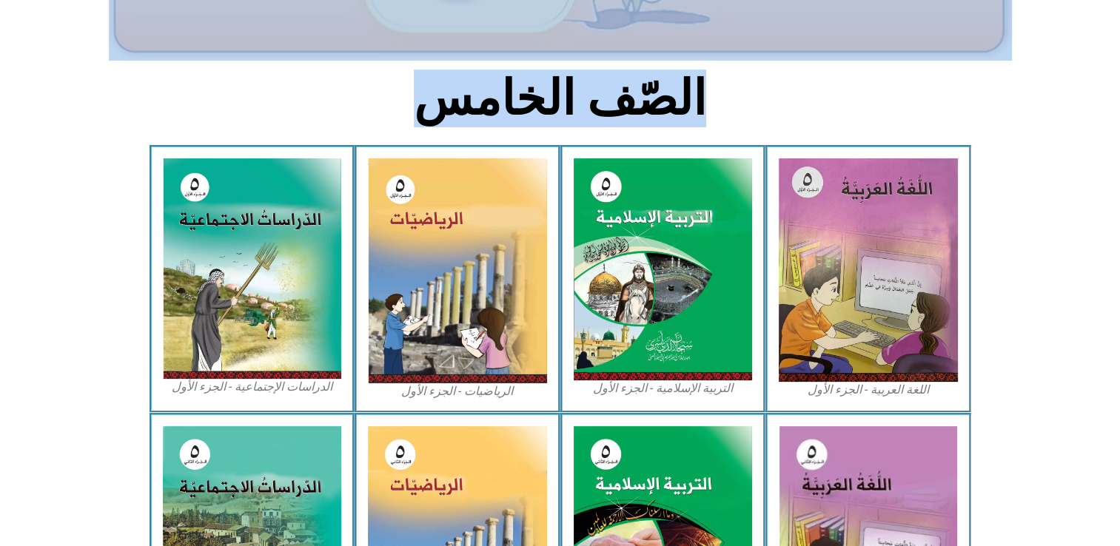
scroll to position [403, 0]
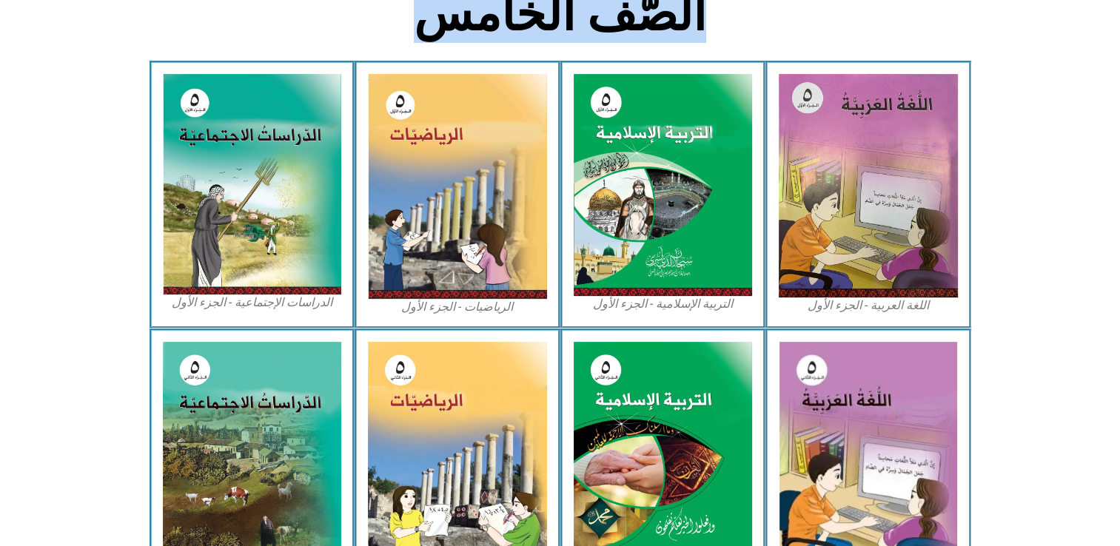
click at [1039, 47] on section "الصّف الخامس" at bounding box center [560, 22] width 1120 height 77
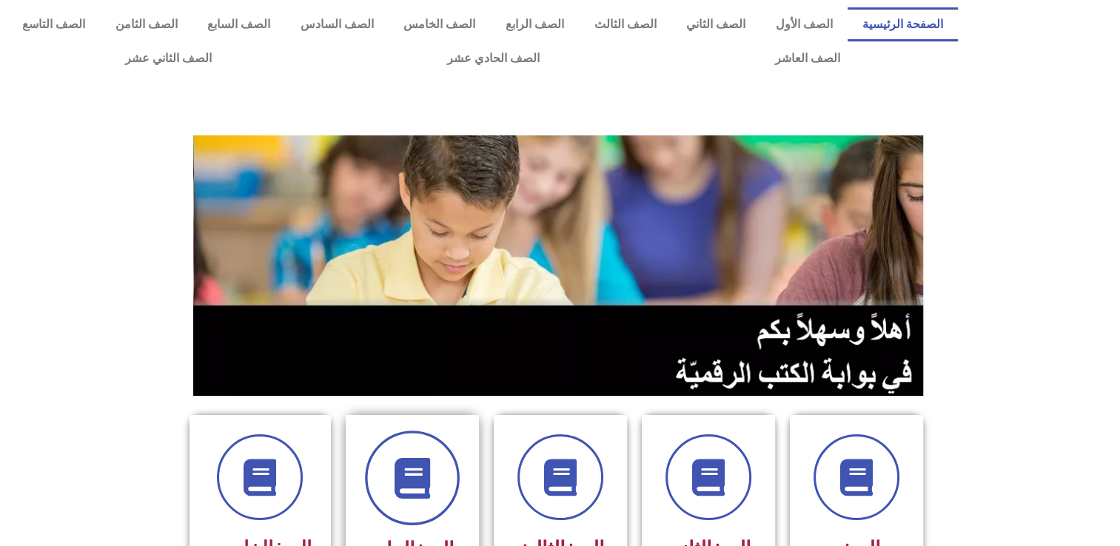
click at [426, 491] on icon at bounding box center [411, 478] width 41 height 41
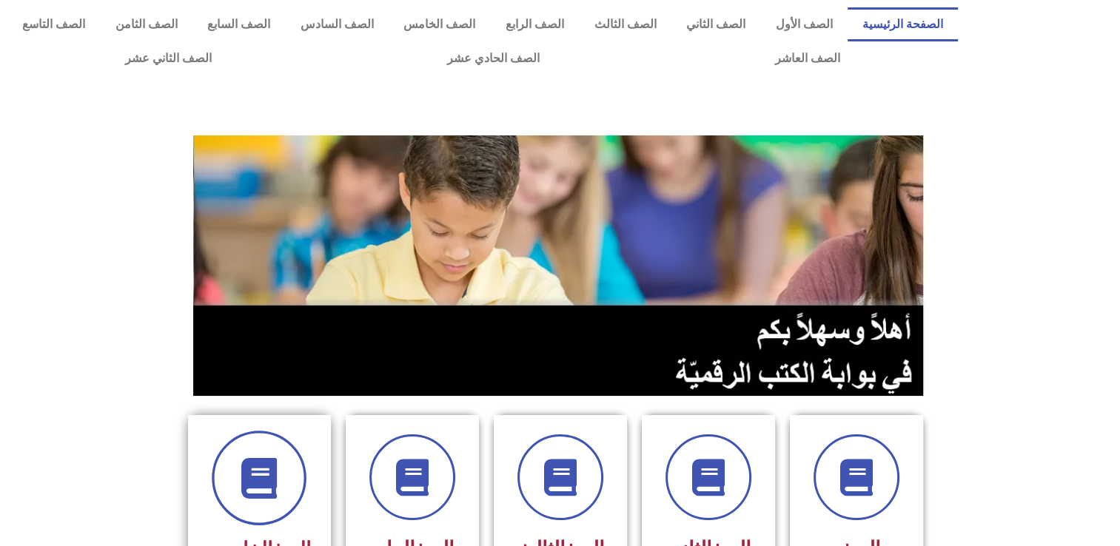
click at [222, 488] on span at bounding box center [259, 478] width 95 height 95
